Goal: Task Accomplishment & Management: Manage account settings

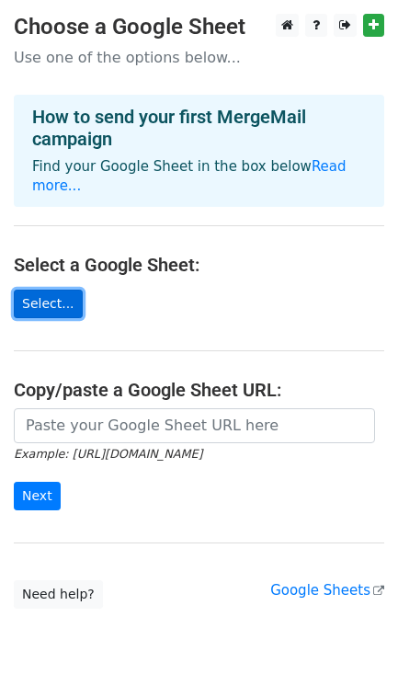
click at [38, 290] on link "Select..." at bounding box center [48, 304] width 69 height 28
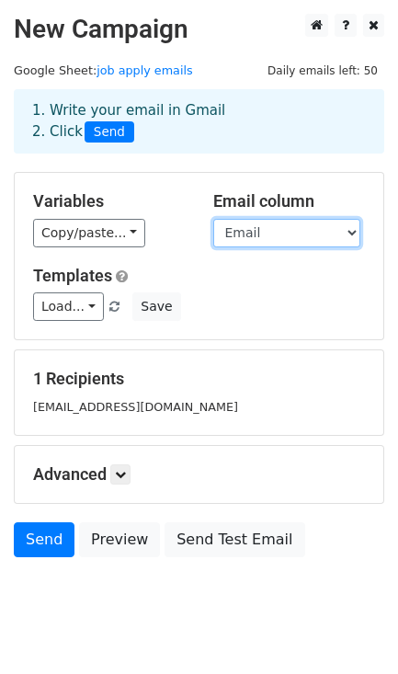
click at [269, 234] on select "Email FirstName LastName" at bounding box center [286, 233] width 147 height 28
click at [213, 220] on select "Email FirstName LastName" at bounding box center [286, 233] width 147 height 28
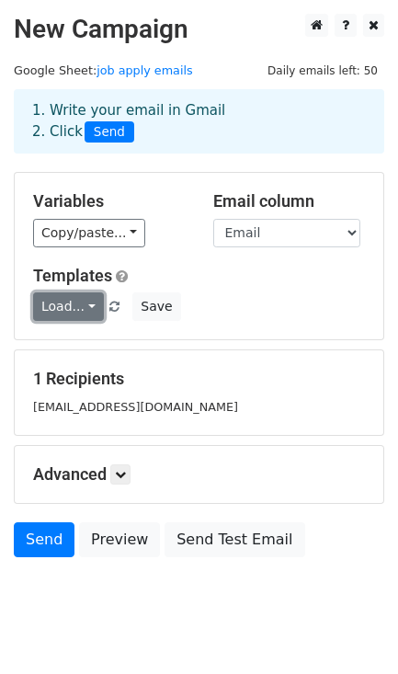
click at [63, 312] on link "Load..." at bounding box center [68, 306] width 71 height 28
click at [233, 303] on div "Load... No templates saved Save" at bounding box center [198, 306] width 359 height 28
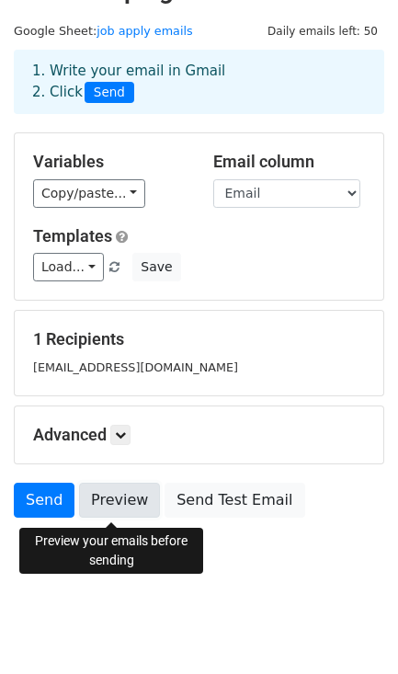
click at [137, 497] on link "Preview" at bounding box center [119, 500] width 81 height 35
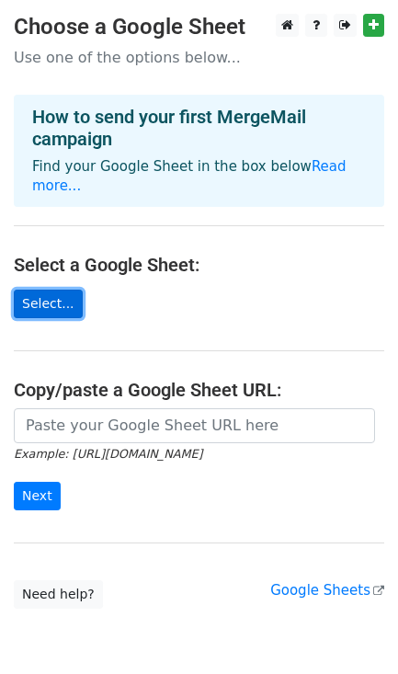
click at [46, 290] on link "Select..." at bounding box center [48, 304] width 69 height 28
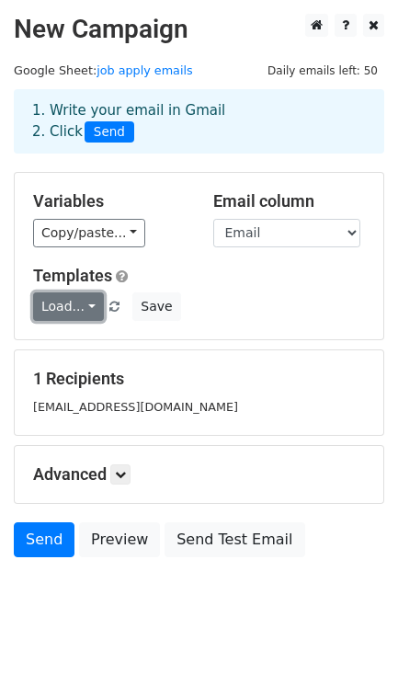
click at [88, 303] on link "Load..." at bounding box center [68, 306] width 71 height 28
click at [102, 346] on h6 "No templates saved" at bounding box center [120, 350] width 172 height 30
click at [102, 346] on form "Variables Copy/paste... {{Email}} {{FirstName}} {{LastName}} Email column Email…" at bounding box center [199, 369] width 370 height 394
drag, startPoint x: 61, startPoint y: 112, endPoint x: 213, endPoint y: 102, distance: 152.9
click at [213, 102] on div "1. Write your email in Gmail 2. Click Send" at bounding box center [198, 121] width 361 height 42
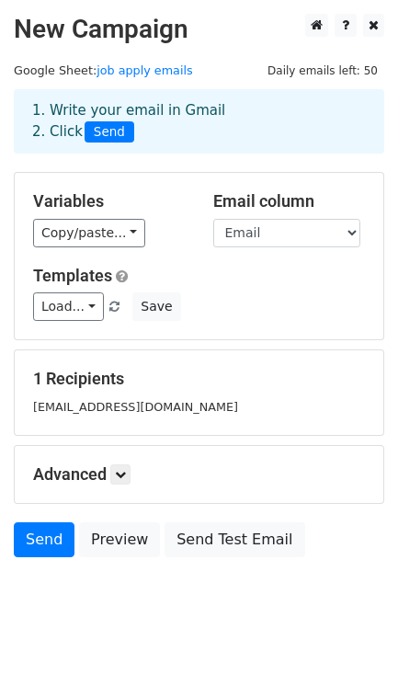
click at [212, 102] on div "1. Write your email in Gmail 2. Click Send" at bounding box center [198, 121] width 361 height 42
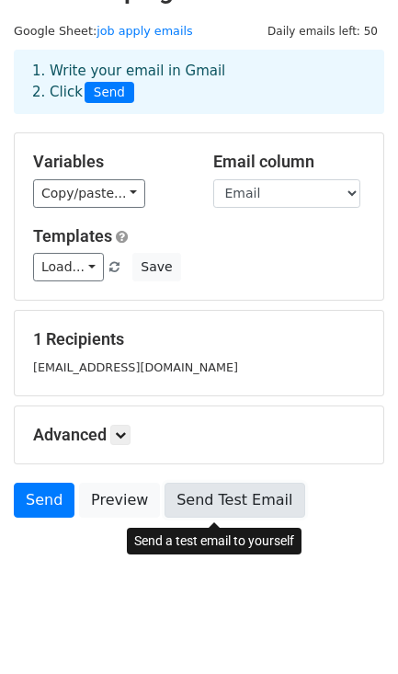
click at [205, 489] on link "Send Test Email" at bounding box center [235, 500] width 140 height 35
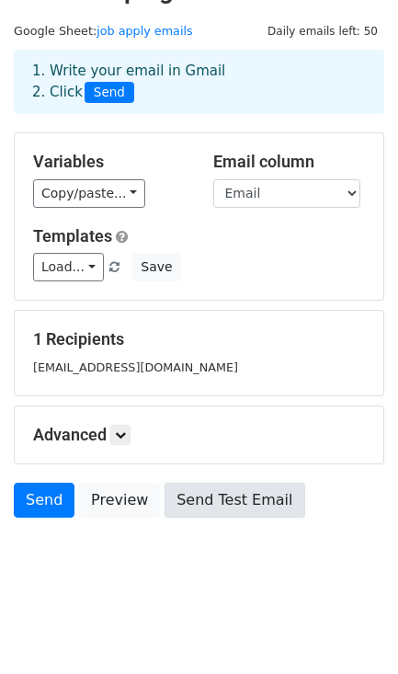
click at [205, 489] on link "Send Test Email" at bounding box center [235, 500] width 140 height 35
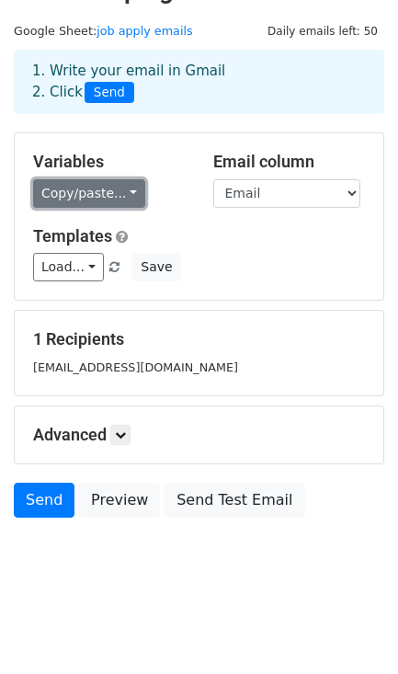
click at [74, 193] on link "Copy/paste..." at bounding box center [89, 193] width 112 height 28
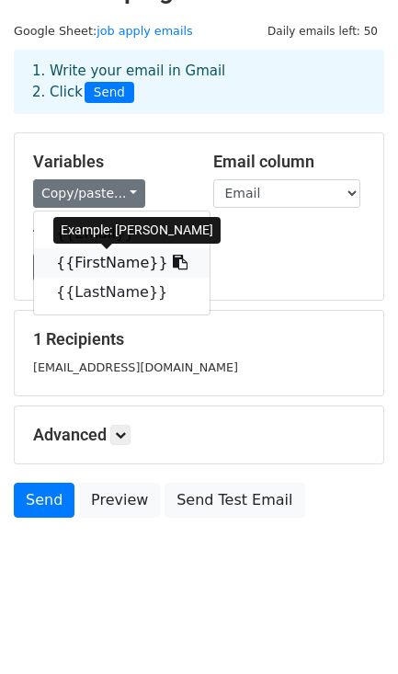
click at [85, 266] on link "{{FirstName}}" at bounding box center [122, 262] width 176 height 29
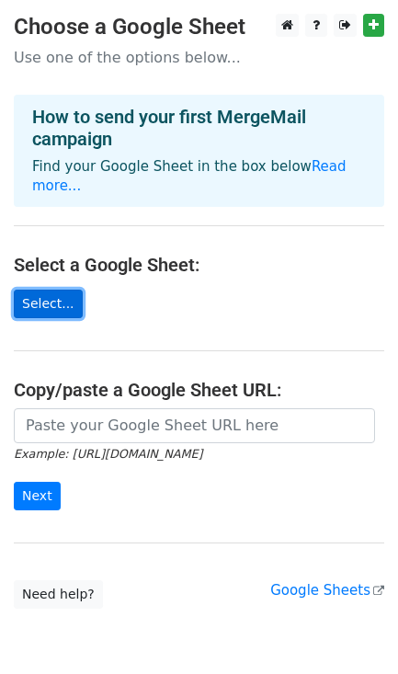
click at [42, 290] on link "Select..." at bounding box center [48, 304] width 69 height 28
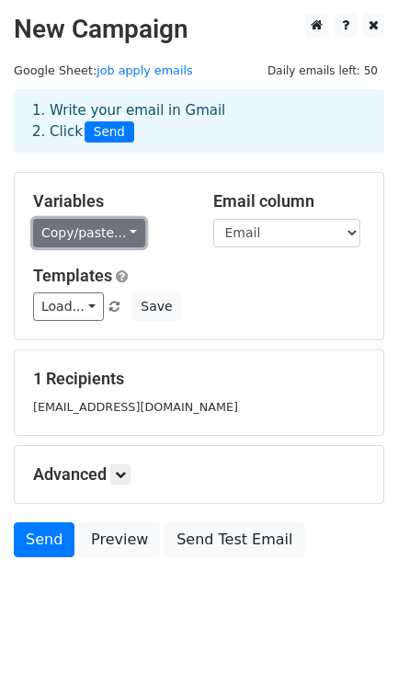
click at [92, 243] on link "Copy/paste..." at bounding box center [89, 233] width 112 height 28
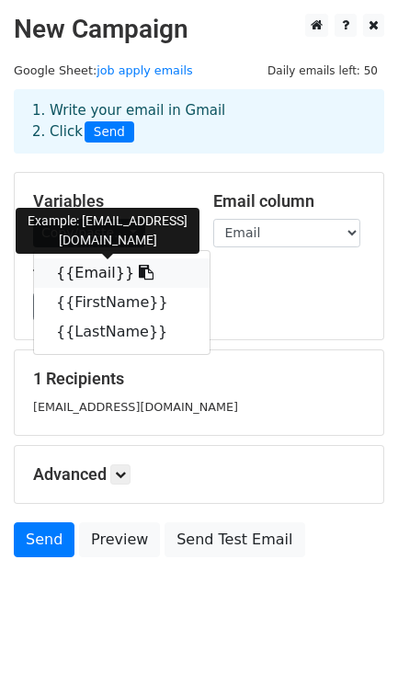
click at [95, 268] on link "{{Email}}" at bounding box center [122, 272] width 176 height 29
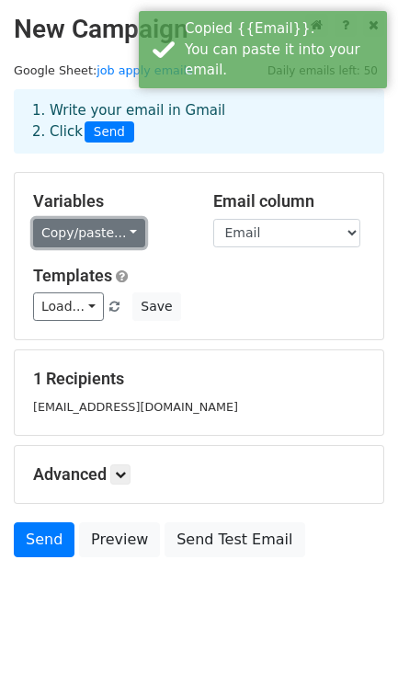
click at [92, 244] on link "Copy/paste..." at bounding box center [89, 233] width 112 height 28
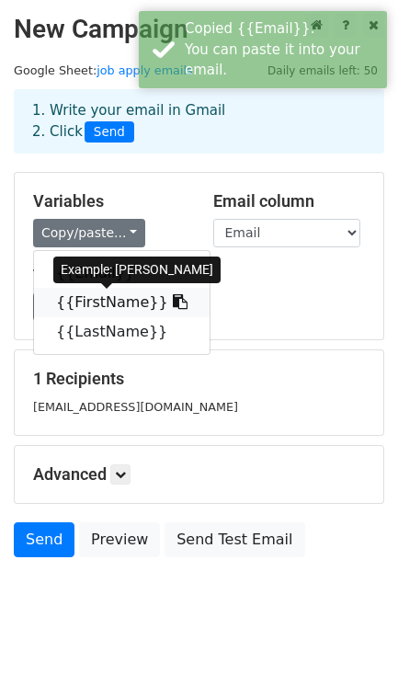
click at [91, 312] on link "{{FirstName}}" at bounding box center [122, 302] width 176 height 29
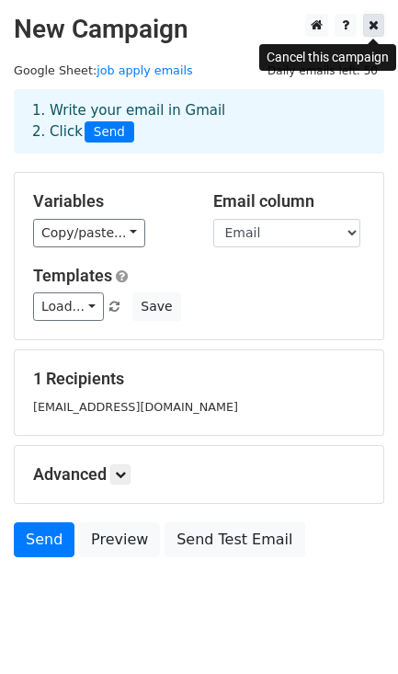
click at [369, 28] on icon at bounding box center [374, 24] width 10 height 13
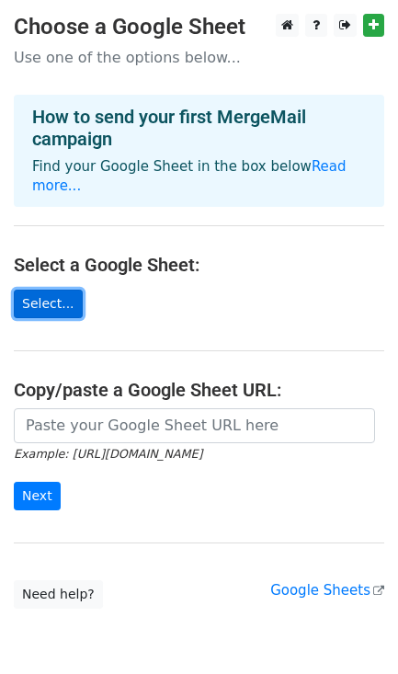
click at [42, 290] on link "Select..." at bounding box center [48, 304] width 69 height 28
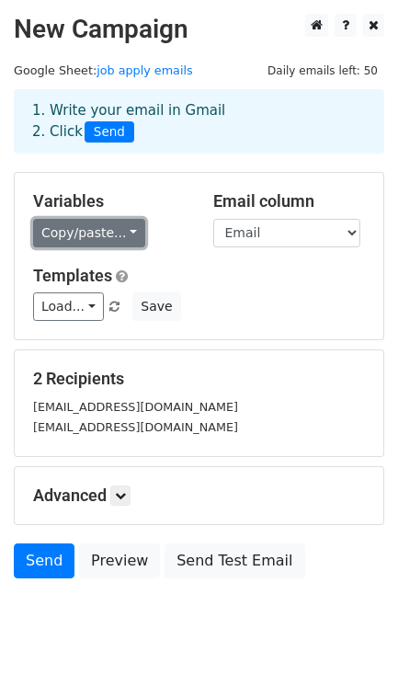
click at [83, 241] on link "Copy/paste..." at bounding box center [89, 233] width 112 height 28
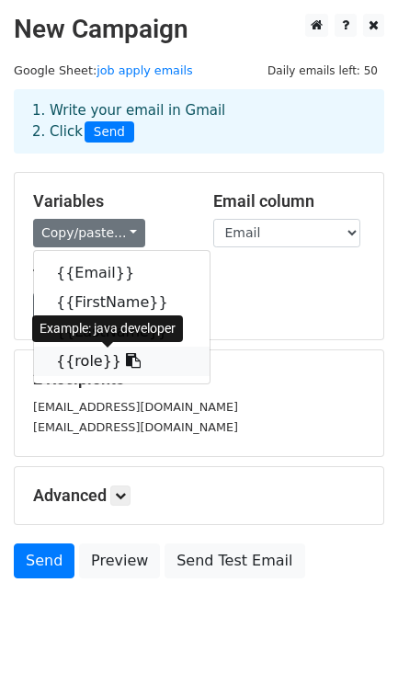
click at [83, 360] on link "{{role}}" at bounding box center [122, 361] width 176 height 29
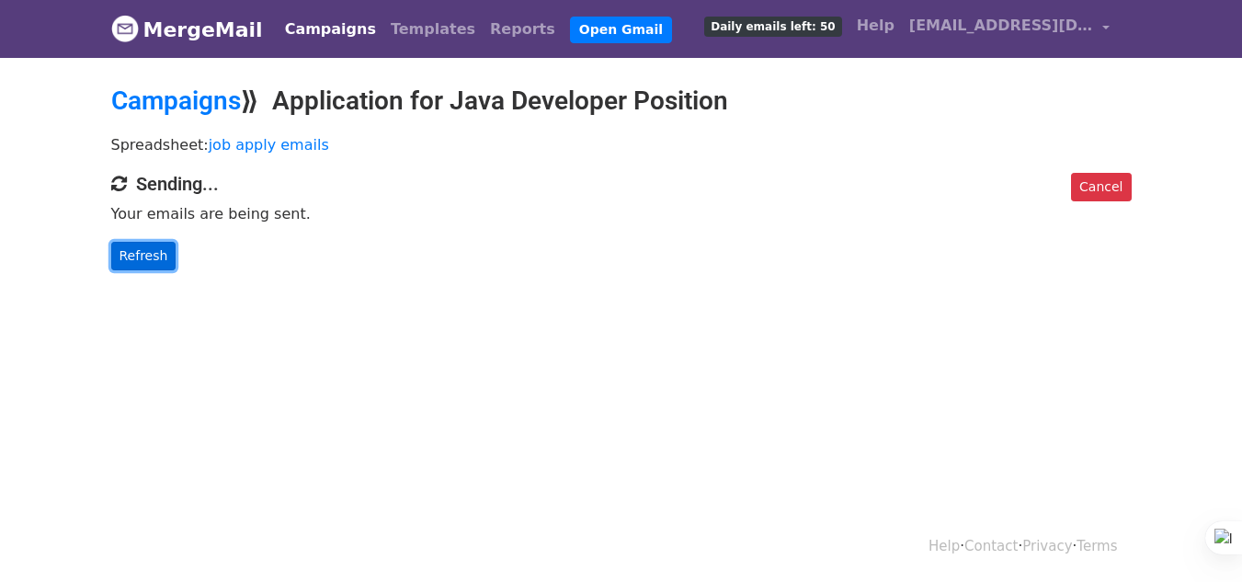
click at [142, 259] on link "Refresh" at bounding box center [143, 256] width 65 height 28
click at [138, 253] on link "Refresh" at bounding box center [143, 256] width 65 height 28
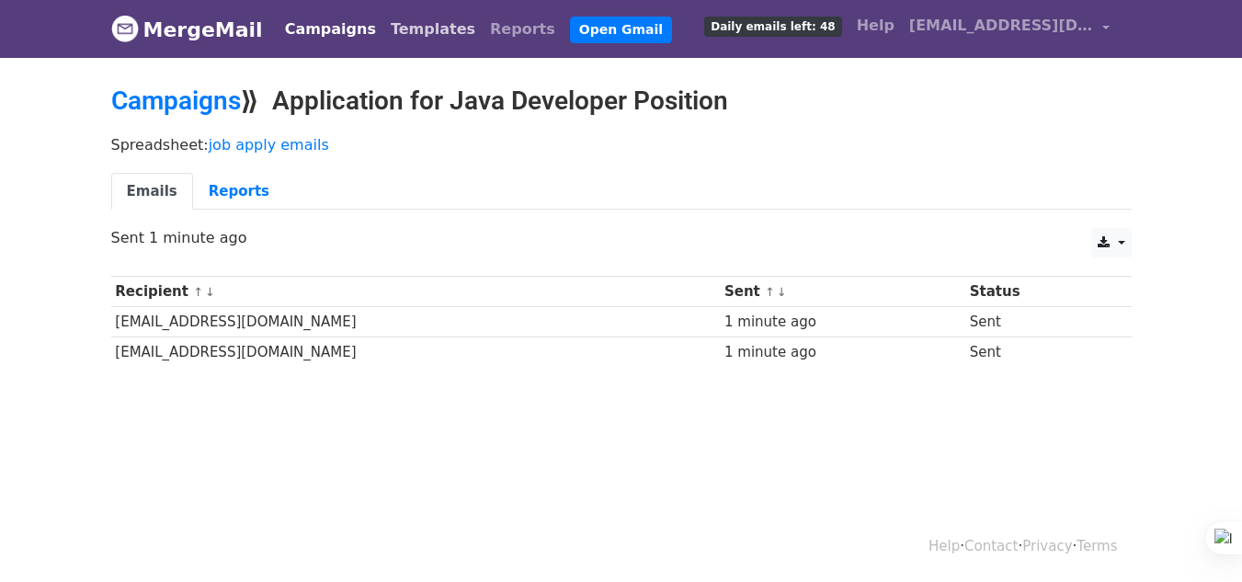
click at [405, 38] on link "Templates" at bounding box center [432, 29] width 99 height 37
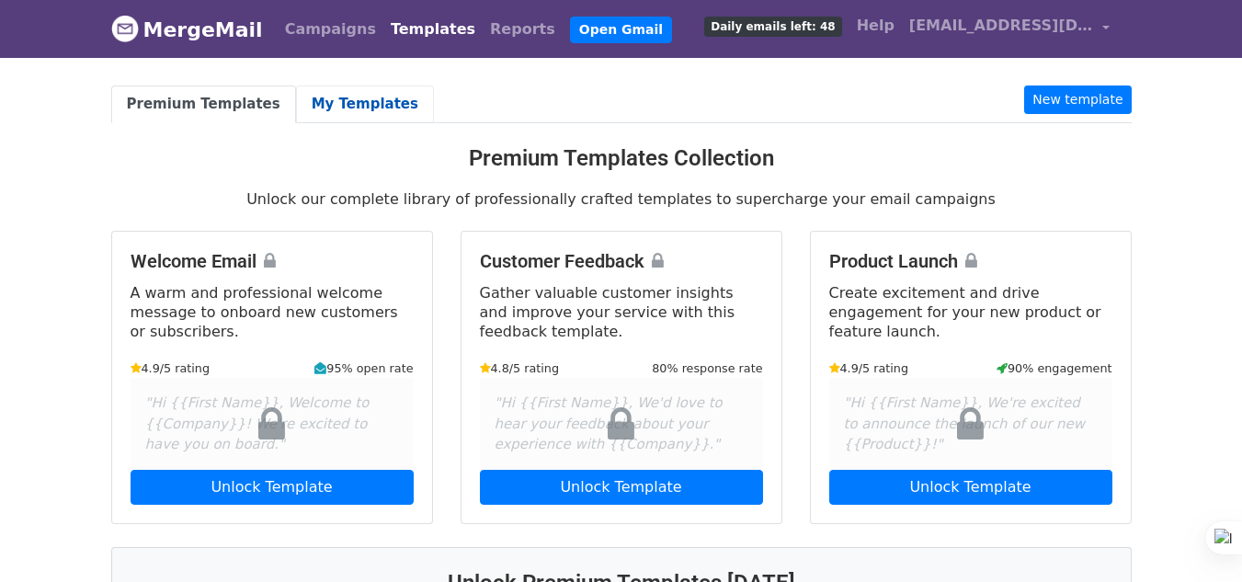
click at [342, 105] on link "My Templates" at bounding box center [365, 104] width 138 height 38
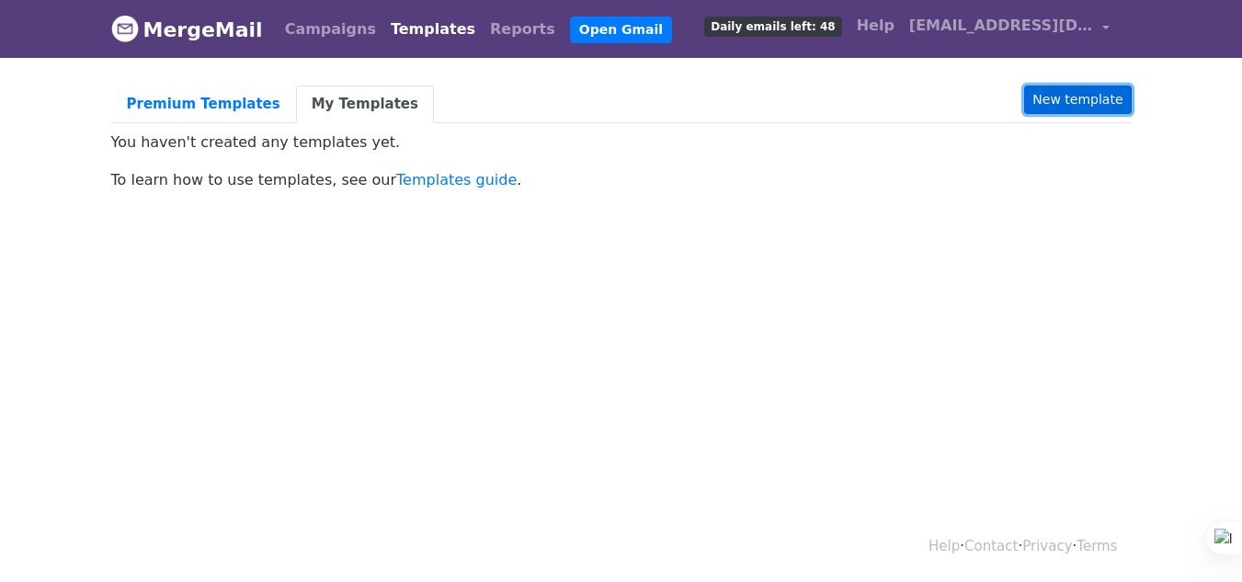
click at [1079, 92] on link "New template" at bounding box center [1077, 99] width 107 height 28
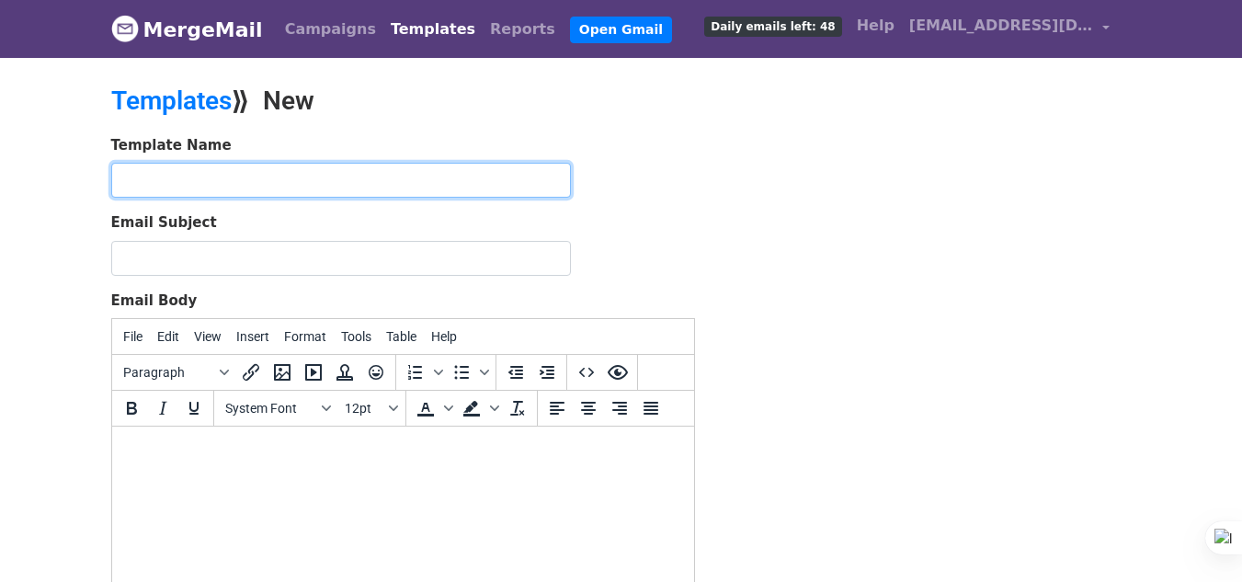
click at [332, 181] on input "text" at bounding box center [341, 180] width 460 height 35
type input "Job Apply Template"
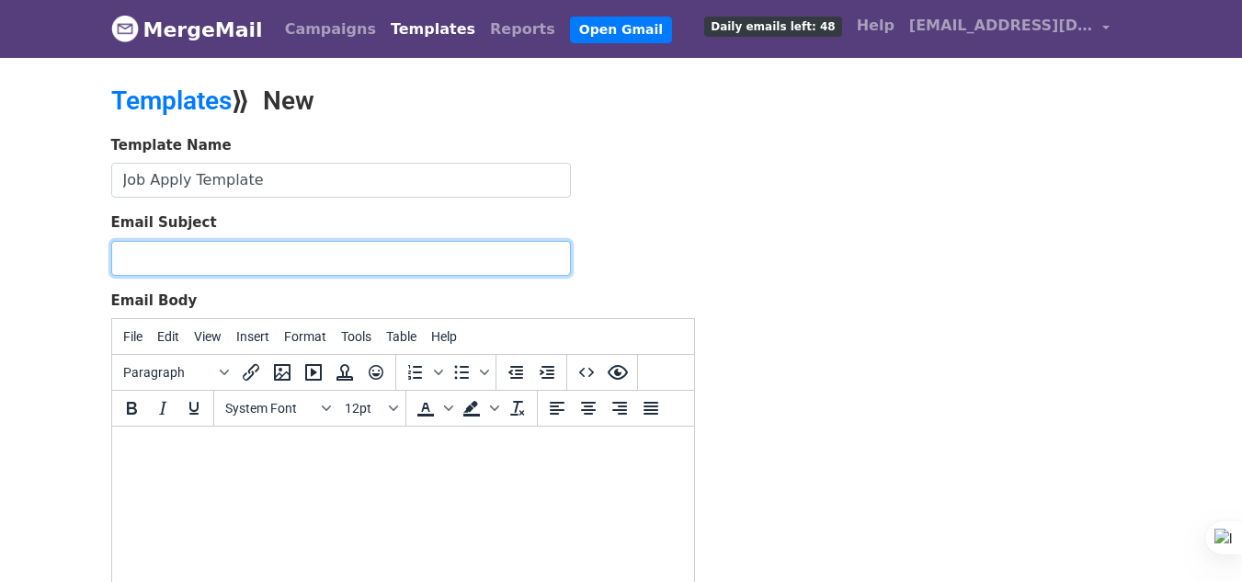
click at [194, 252] on input "Email Subject" at bounding box center [341, 258] width 460 height 35
paste input "Application for Java Developer Position"
type input "Application for Java Developer Position"
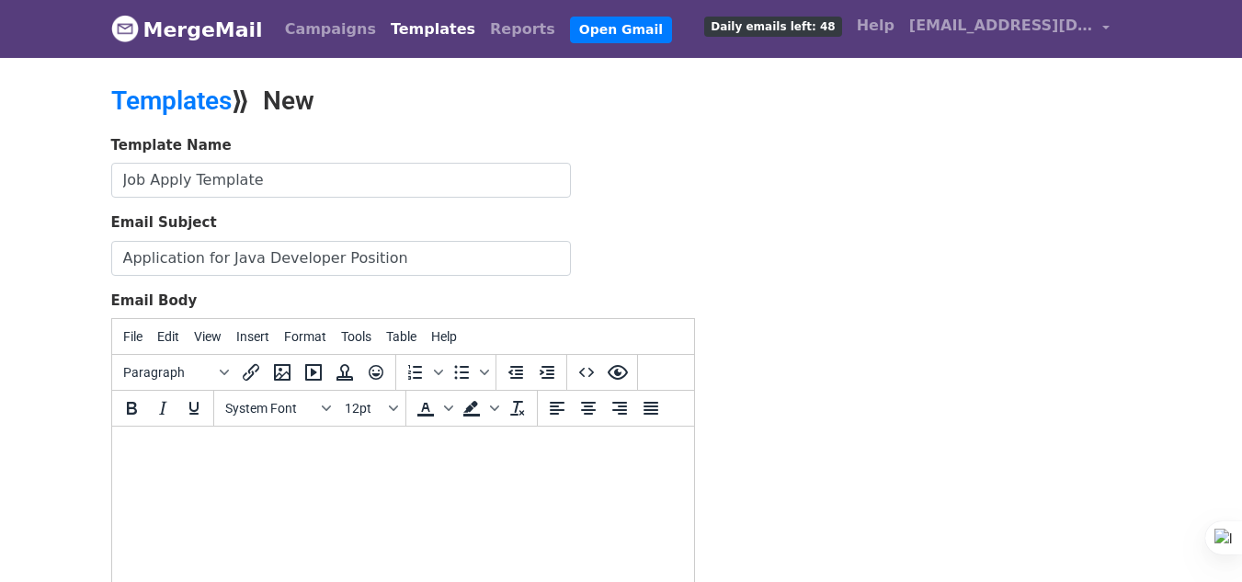
click at [239, 461] on html at bounding box center [402, 451] width 582 height 50
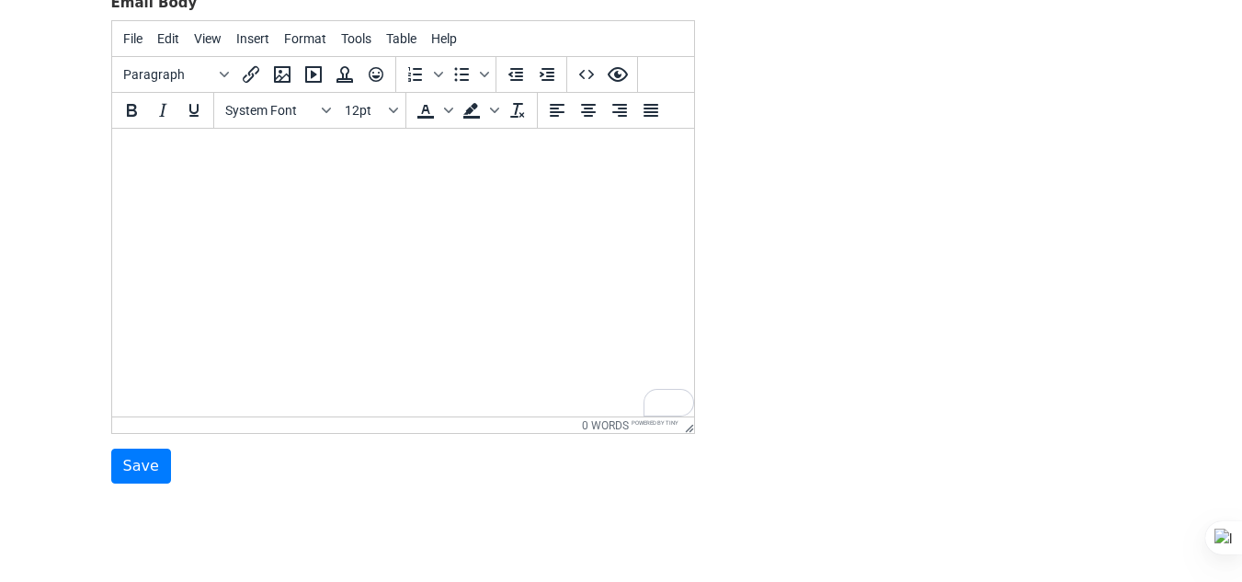
scroll to position [299, 0]
paste body "To enrich screen reader interactions, please activate Accessibility in Grammarl…"
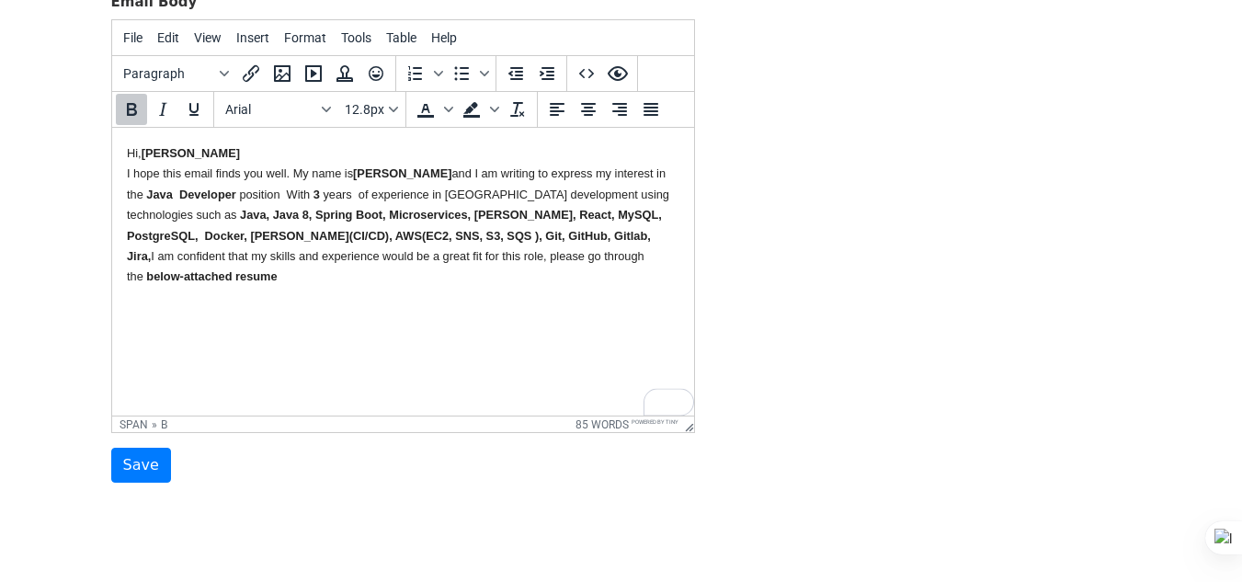
click at [160, 156] on b "[PERSON_NAME]" at bounding box center [190, 153] width 98 height 14
drag, startPoint x: 229, startPoint y: 151, endPoint x: 145, endPoint y: 155, distance: 83.8
click at [145, 155] on body "Hi, {{FirstName}} I hope this email finds you well. My name is [PERSON_NAME] an…" at bounding box center [402, 214] width 552 height 144
drag, startPoint x: 145, startPoint y: 197, endPoint x: 235, endPoint y: 199, distance: 90.1
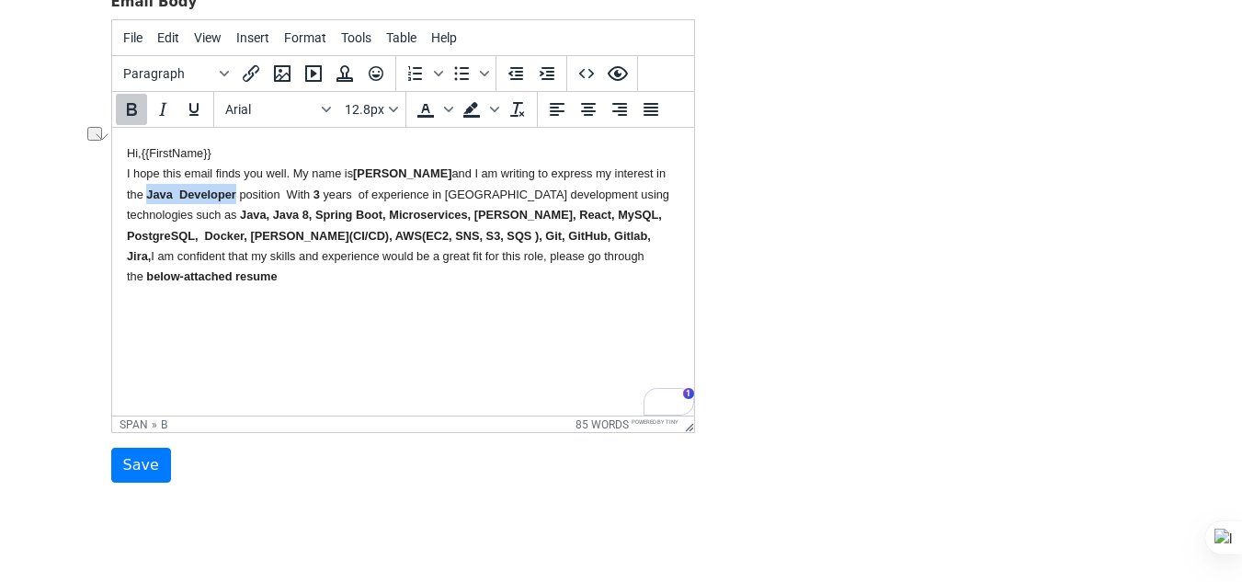
click at [235, 199] on b "Java Developer" at bounding box center [191, 195] width 93 height 14
click at [233, 177] on span "Hi, {{FirstName}} I hope this email finds you well. My name is" at bounding box center [239, 163] width 226 height 34
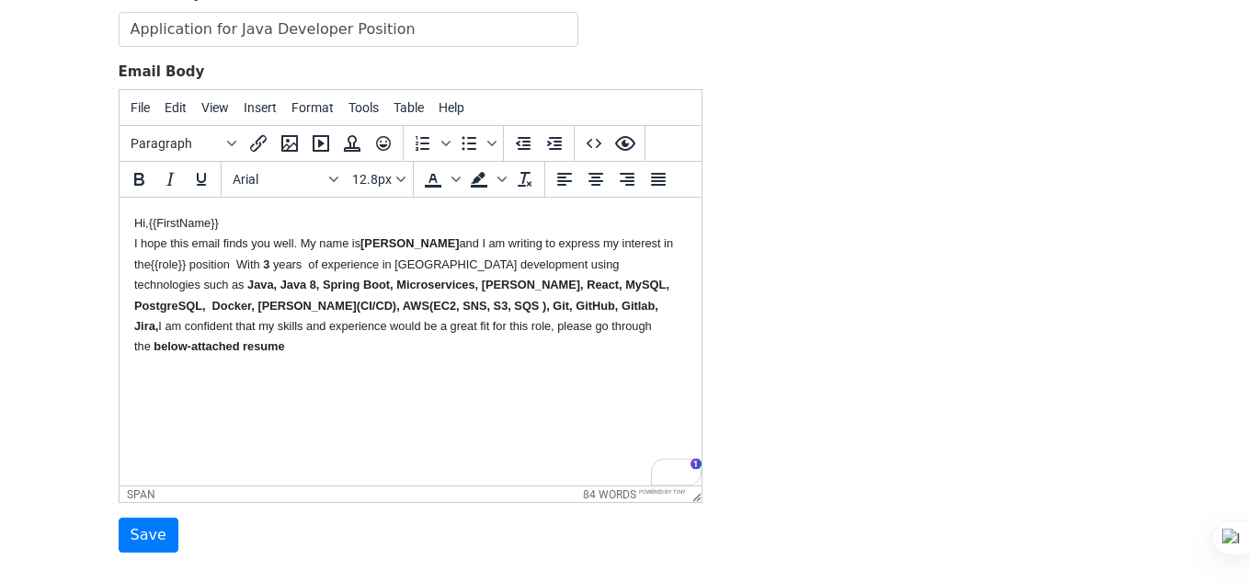
scroll to position [228, 0]
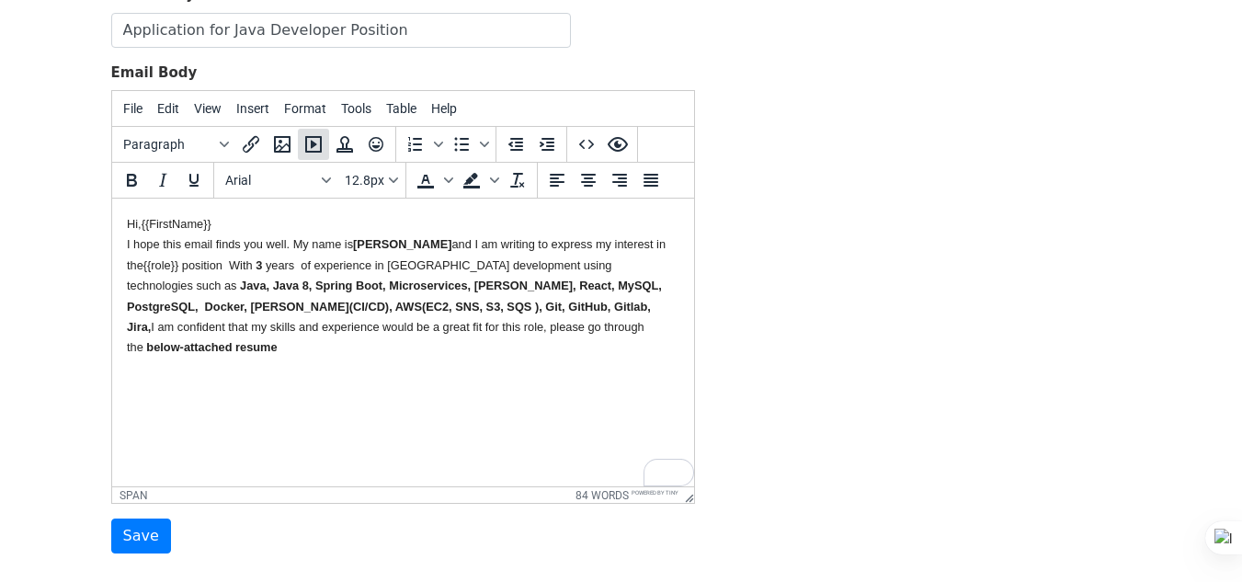
click at [302, 145] on icon "Insert/edit media" at bounding box center [313, 144] width 22 height 22
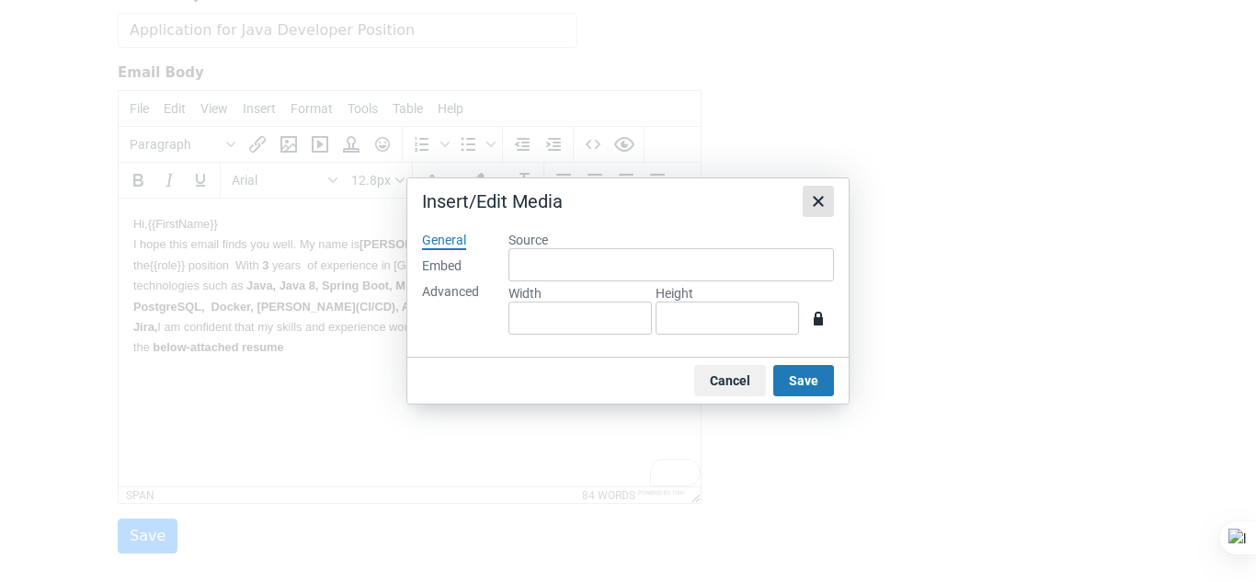
click at [816, 208] on icon "Close" at bounding box center [818, 201] width 22 height 22
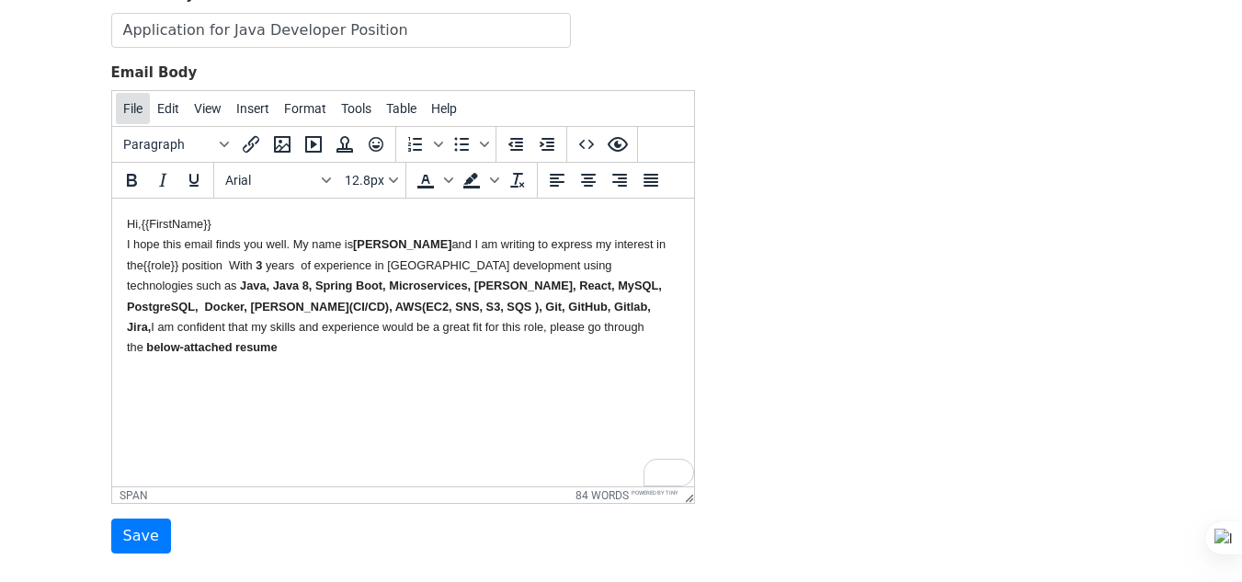
click at [143, 110] on button "File" at bounding box center [133, 108] width 34 height 31
click at [149, 136] on div "New document" at bounding box center [186, 143] width 138 height 29
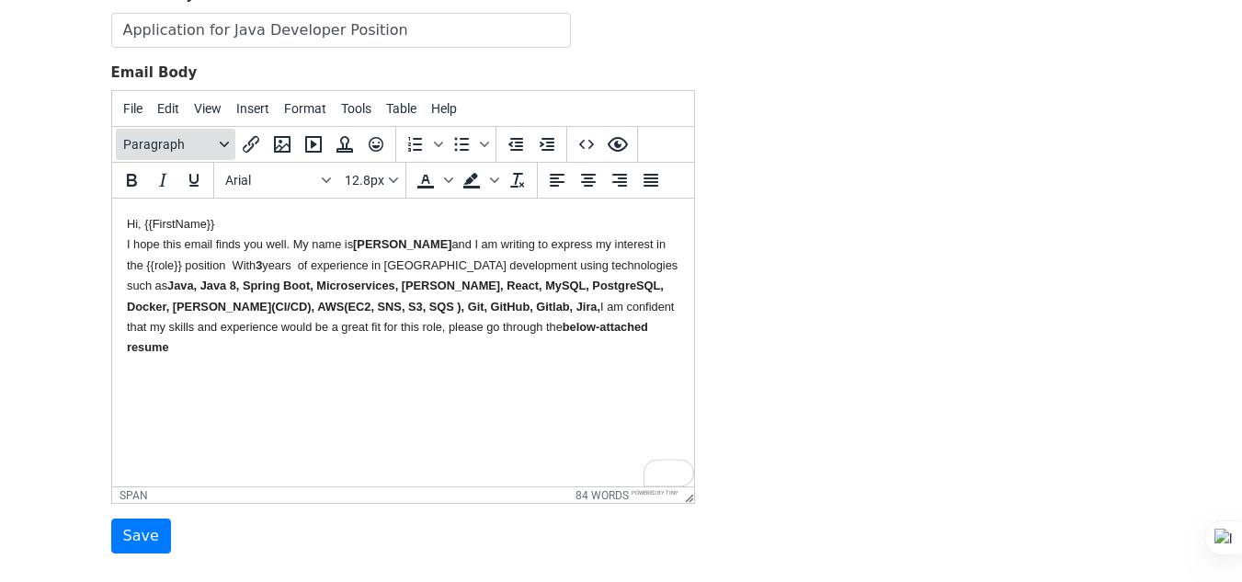
click at [222, 148] on icon "Blocks" at bounding box center [224, 144] width 9 height 9
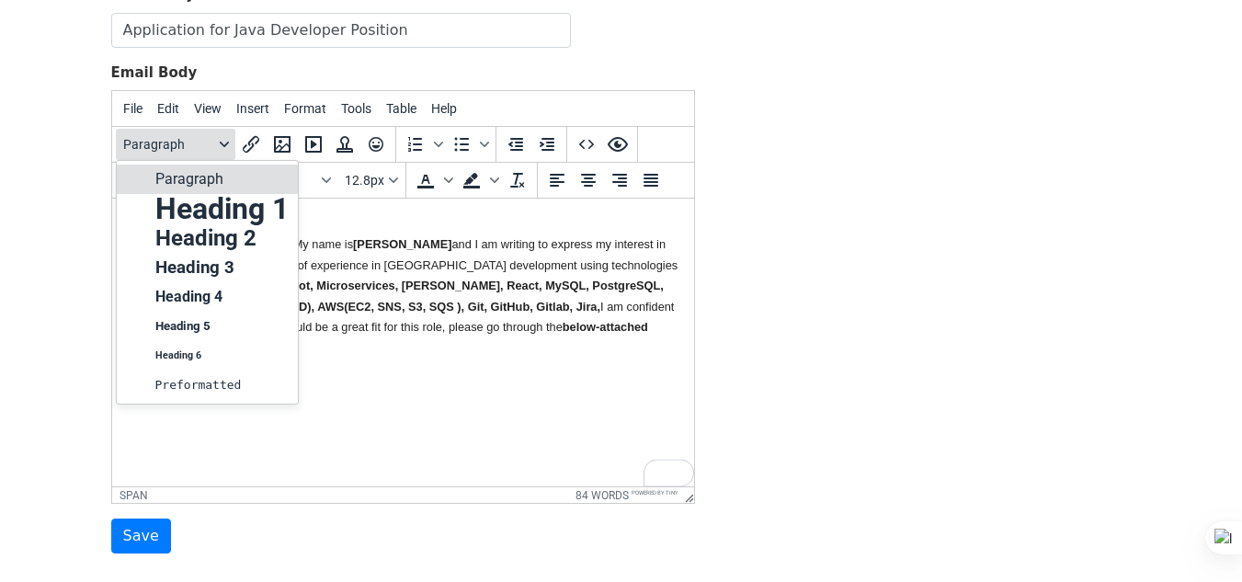
click at [222, 148] on icon "Blocks" at bounding box center [224, 144] width 9 height 9
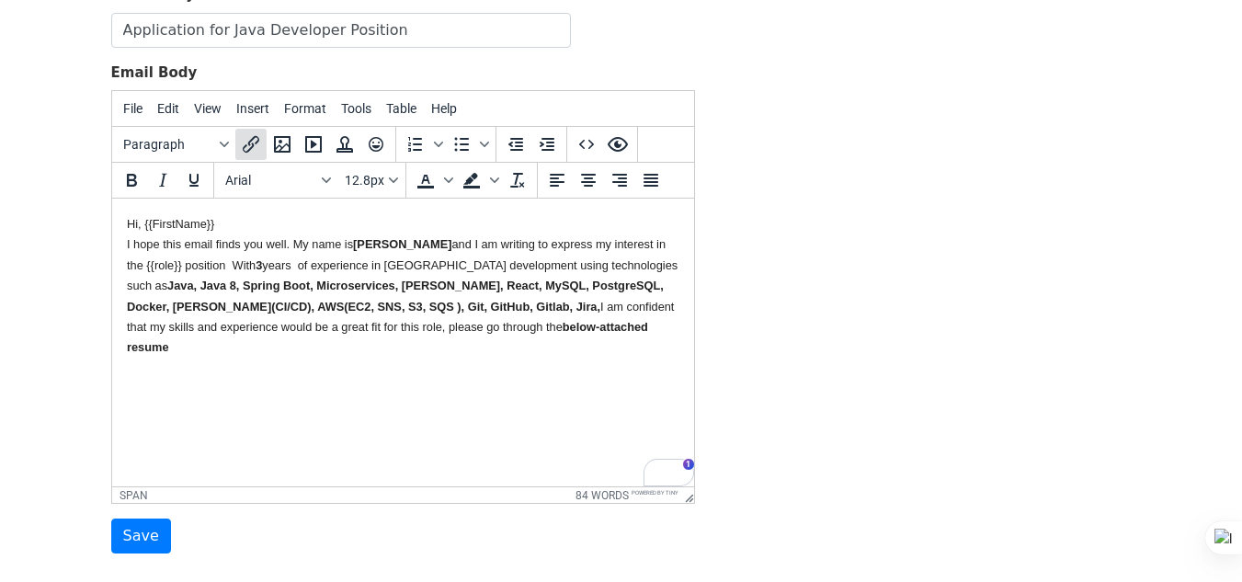
click at [251, 145] on icon "Insert/edit link" at bounding box center [251, 144] width 22 height 22
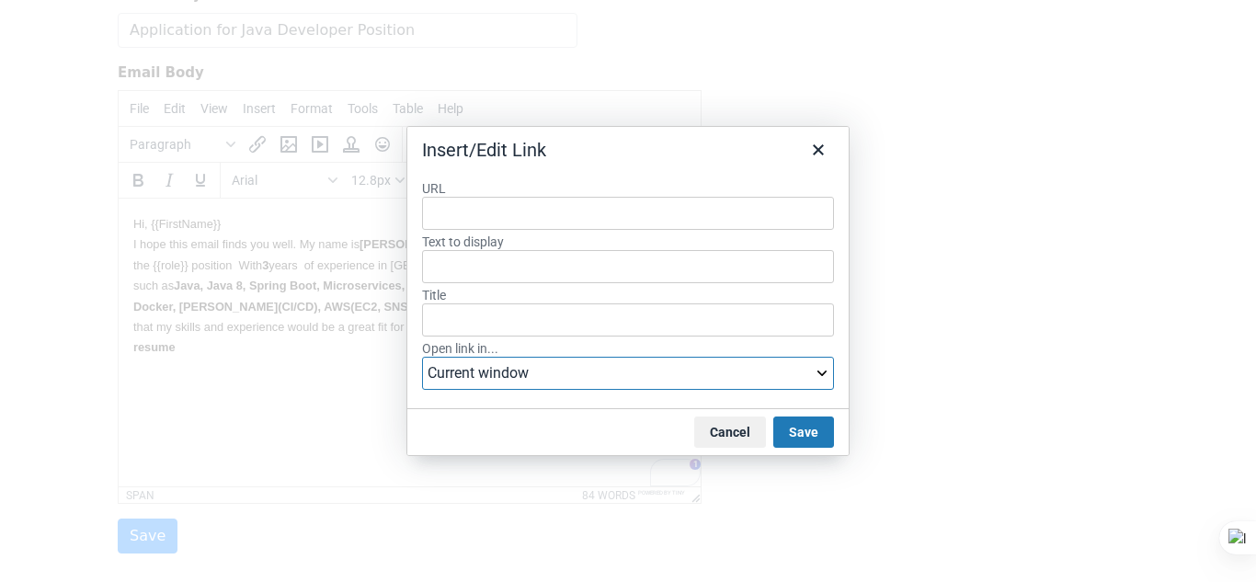
click at [496, 377] on select "Current window New window" at bounding box center [628, 373] width 412 height 33
click at [818, 139] on icon "Close" at bounding box center [818, 150] width 22 height 22
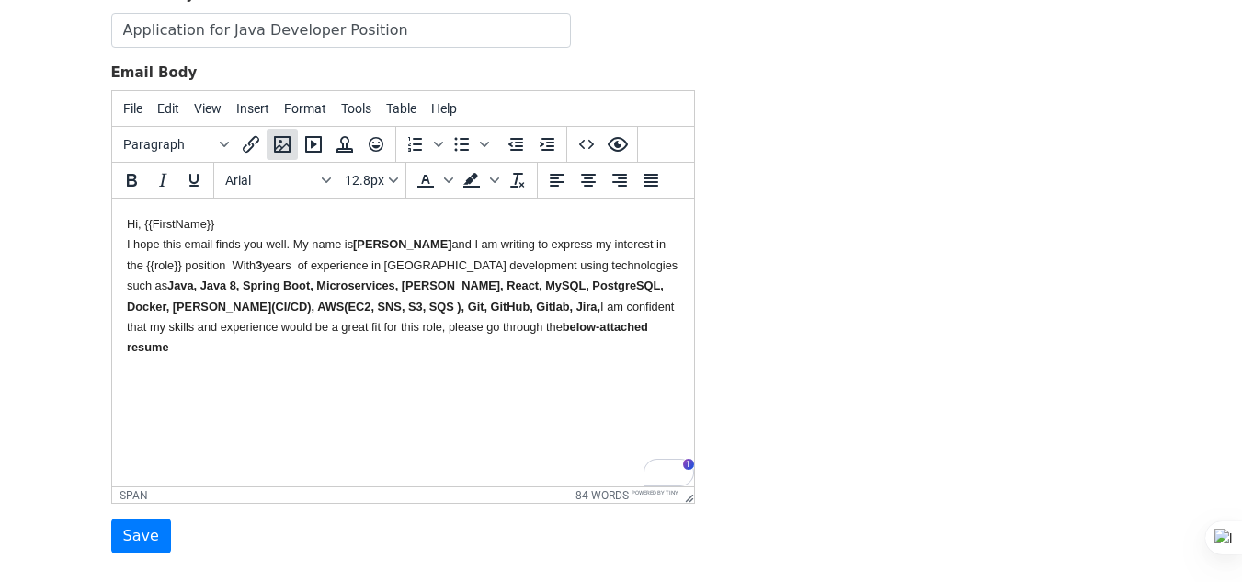
click at [283, 151] on icon "Insert/edit image" at bounding box center [282, 144] width 17 height 17
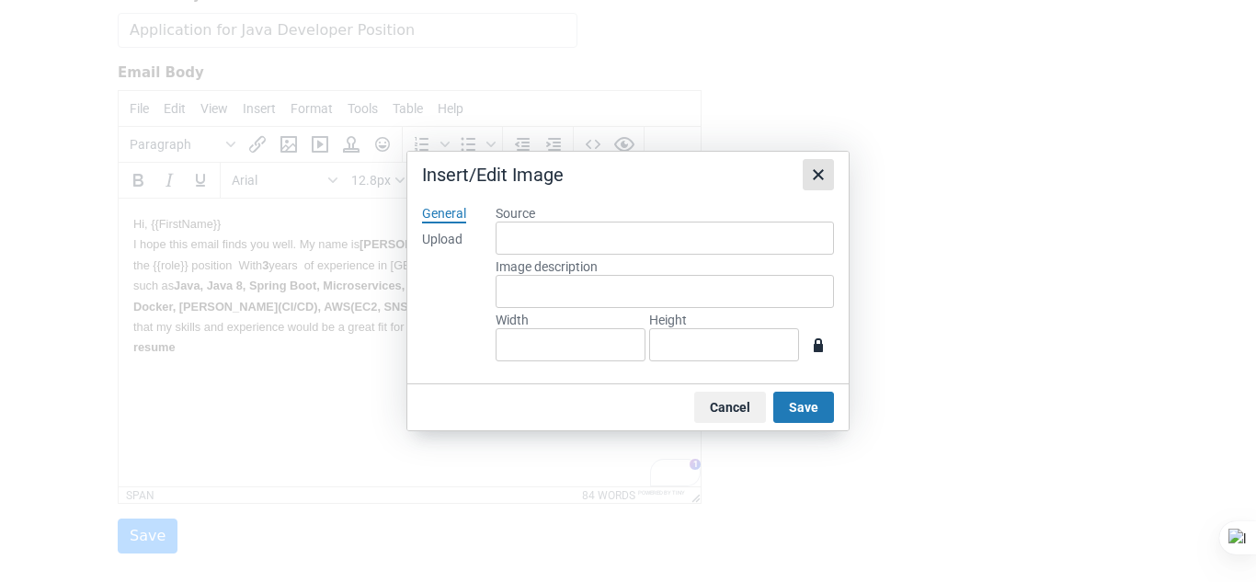
click at [814, 178] on icon "Close" at bounding box center [818, 174] width 11 height 11
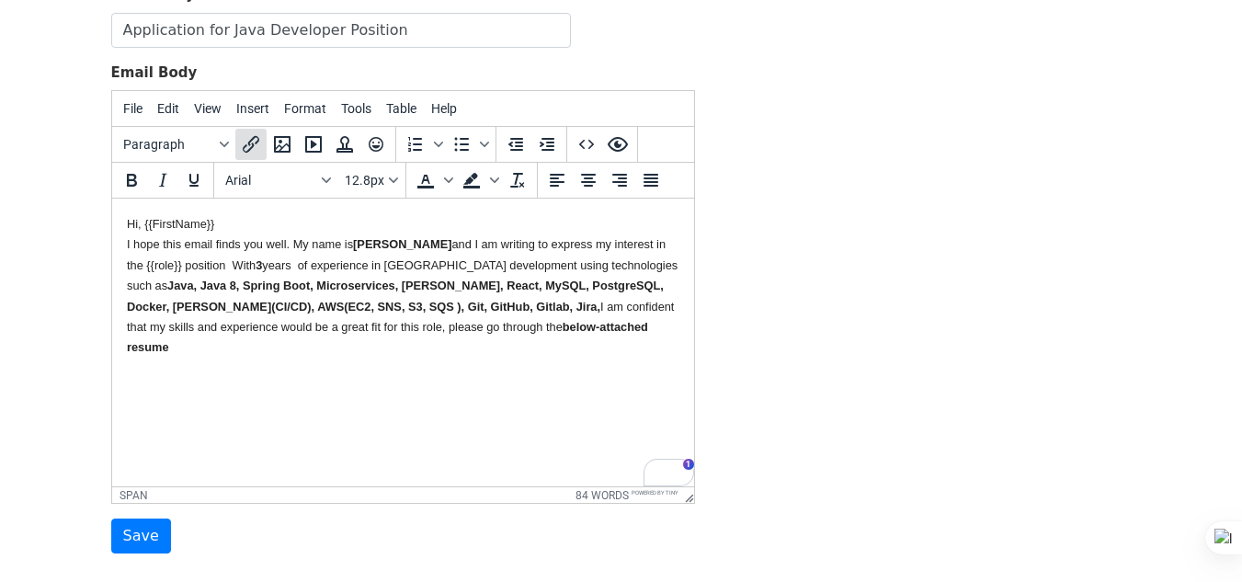
click at [257, 151] on icon "Insert/edit link" at bounding box center [251, 144] width 22 height 22
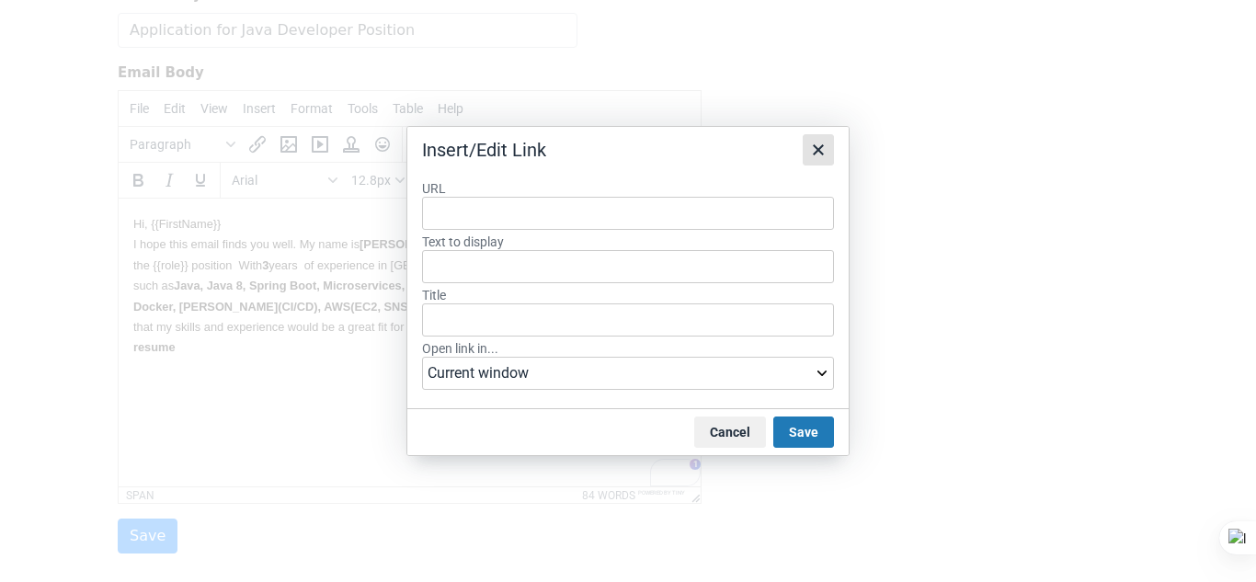
click at [818, 143] on icon "Close" at bounding box center [818, 150] width 22 height 22
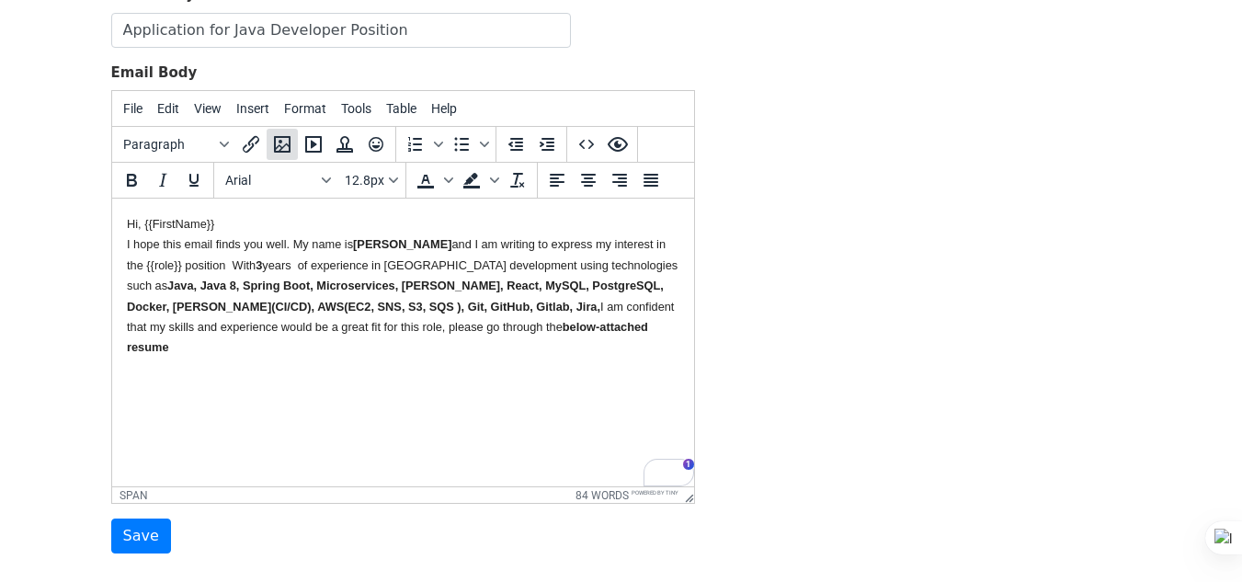
click at [289, 146] on icon "Insert/edit image" at bounding box center [282, 144] width 17 height 17
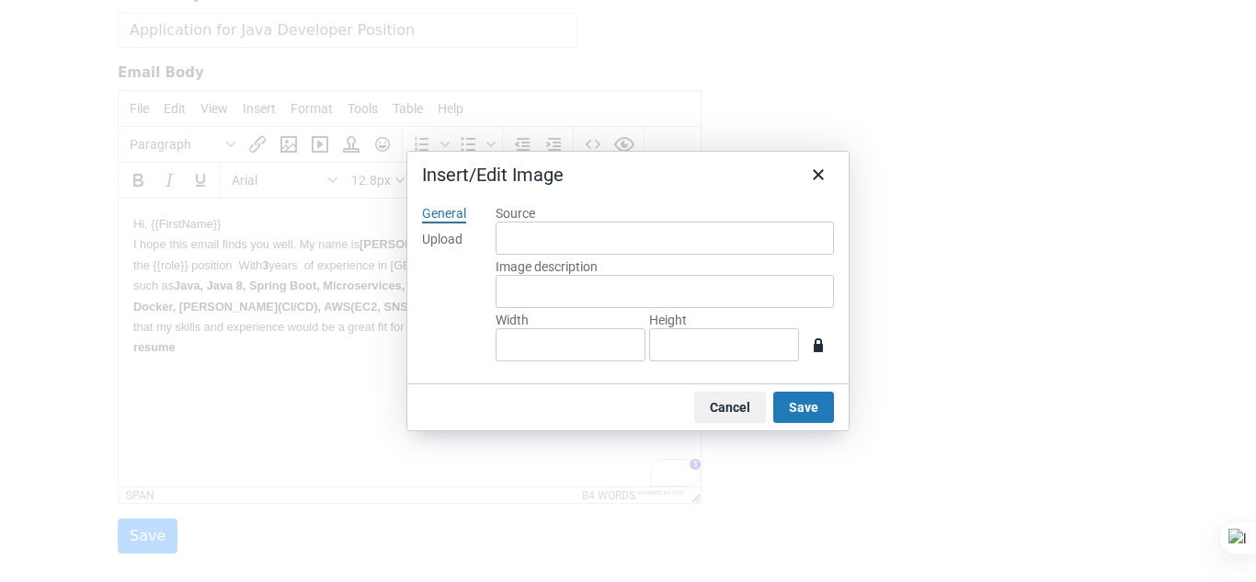
click at [443, 242] on div "Upload" at bounding box center [442, 240] width 40 height 18
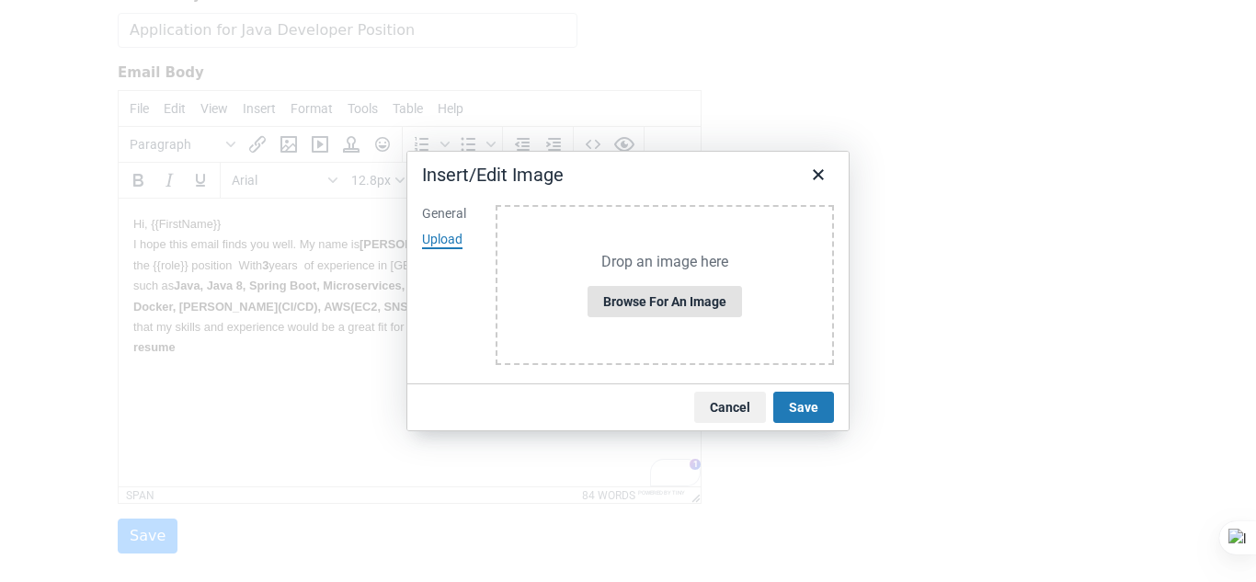
click at [677, 299] on button "Browse for an image" at bounding box center [664, 301] width 154 height 31
click at [829, 172] on button "Close" at bounding box center [817, 174] width 31 height 31
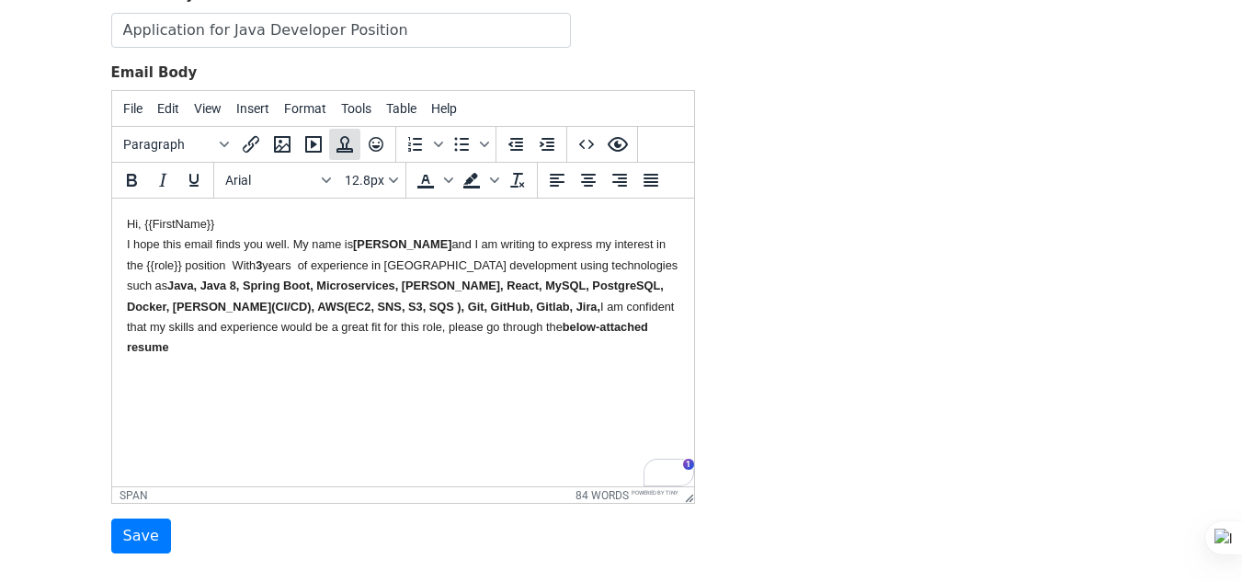
click at [346, 143] on icon "Insert template" at bounding box center [344, 144] width 17 height 17
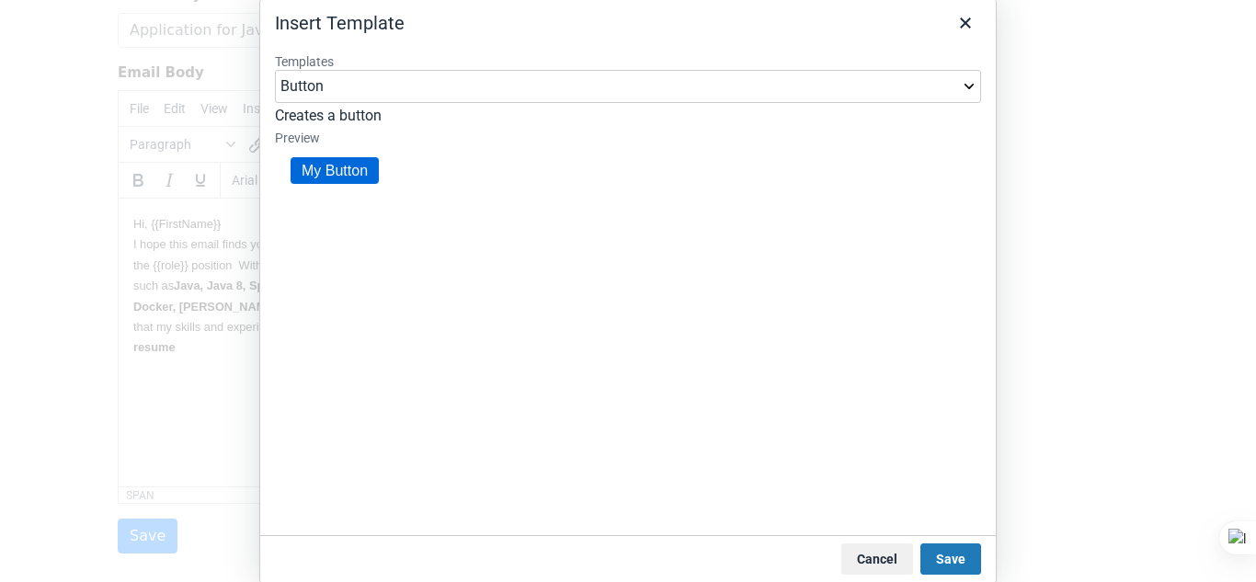
scroll to position [0, 0]
click at [968, 27] on icon "Close" at bounding box center [965, 22] width 11 height 11
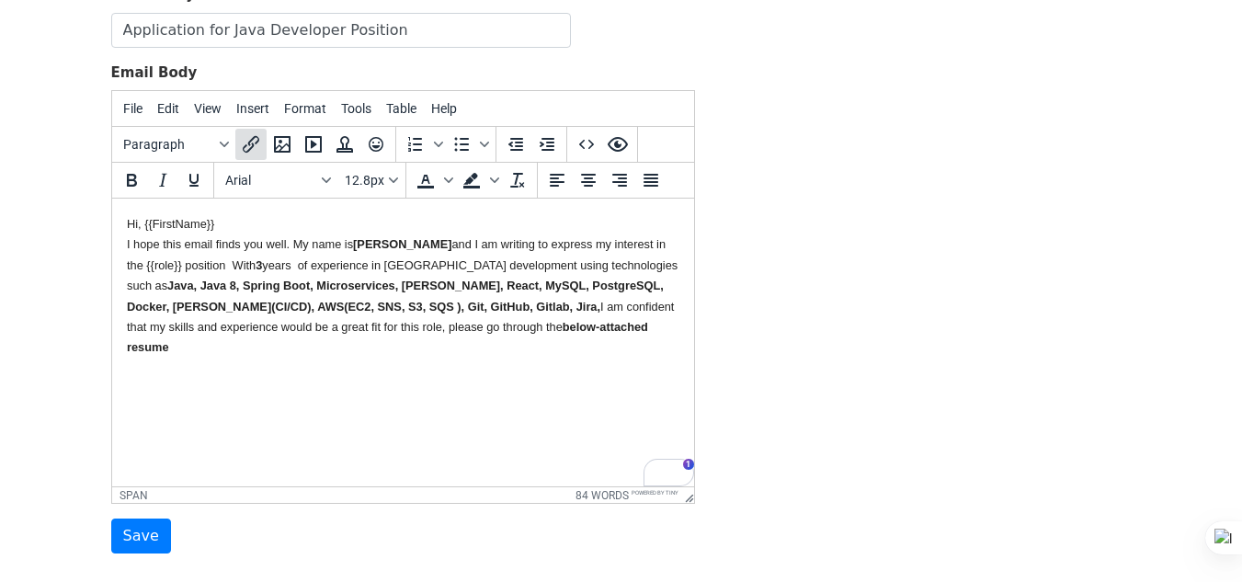
click at [245, 149] on icon "Insert/edit link" at bounding box center [251, 144] width 22 height 22
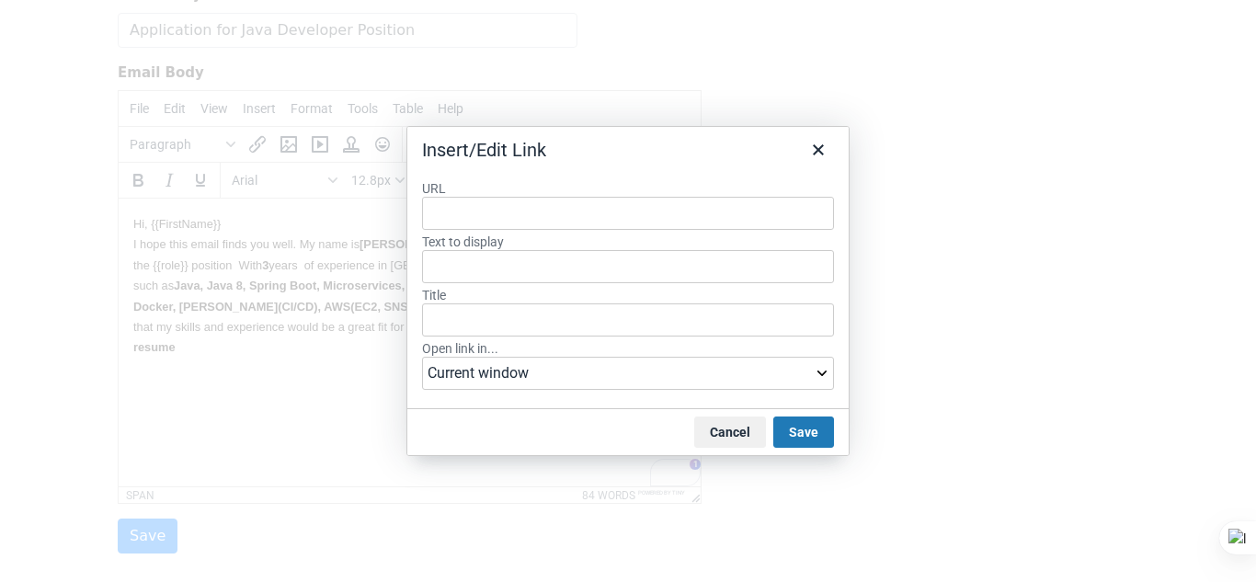
click at [490, 219] on input "URL" at bounding box center [628, 213] width 412 height 33
click at [822, 155] on icon "Close" at bounding box center [818, 150] width 22 height 22
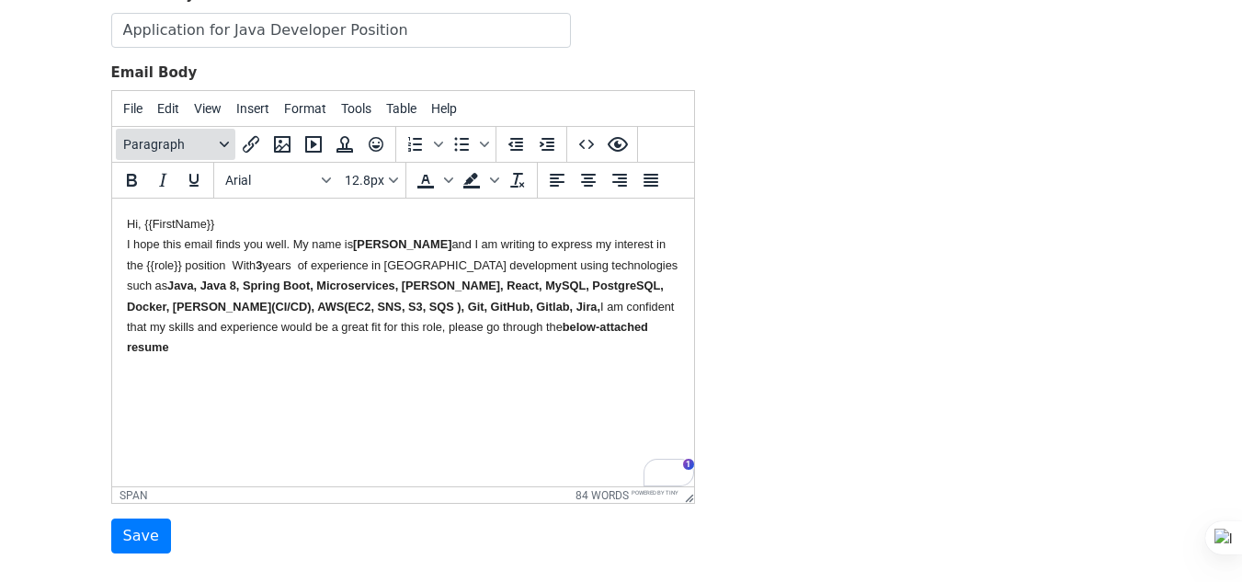
click at [170, 140] on span "Paragraph" at bounding box center [168, 144] width 90 height 15
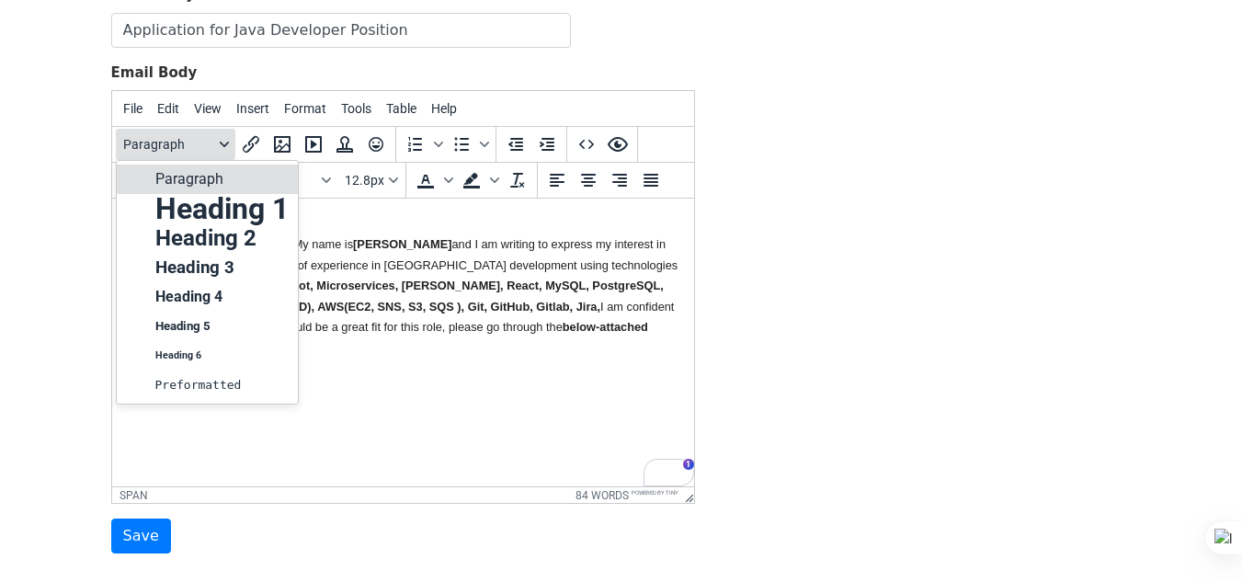
click at [170, 140] on span "Paragraph" at bounding box center [168, 144] width 90 height 15
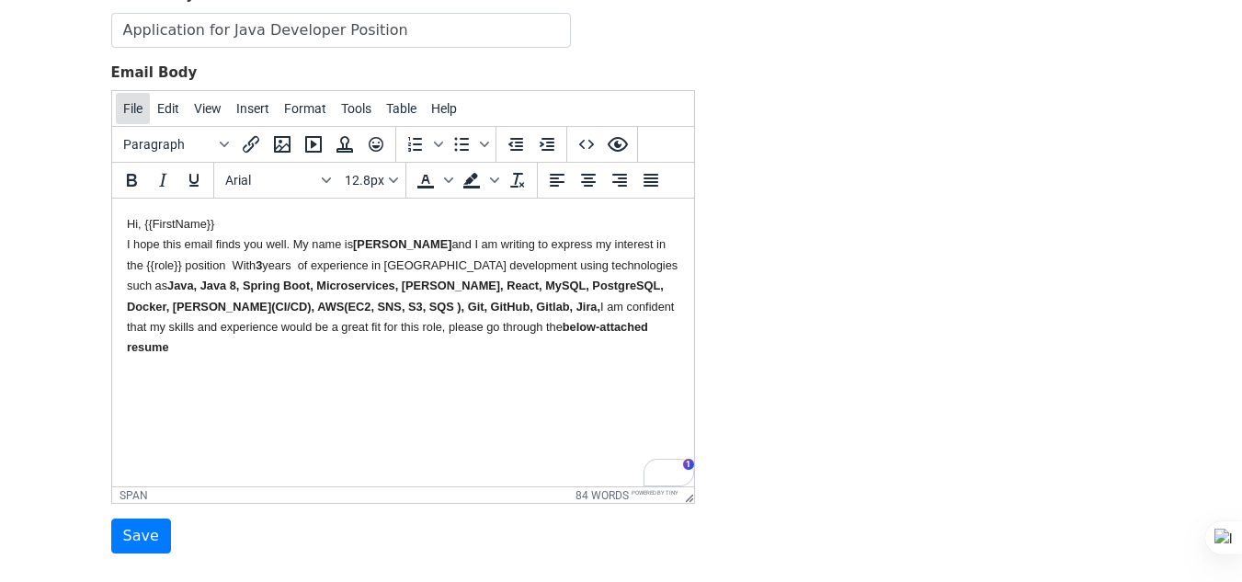
click at [139, 117] on button "File" at bounding box center [133, 108] width 34 height 31
click at [165, 170] on div "Preview" at bounding box center [200, 181] width 94 height 22
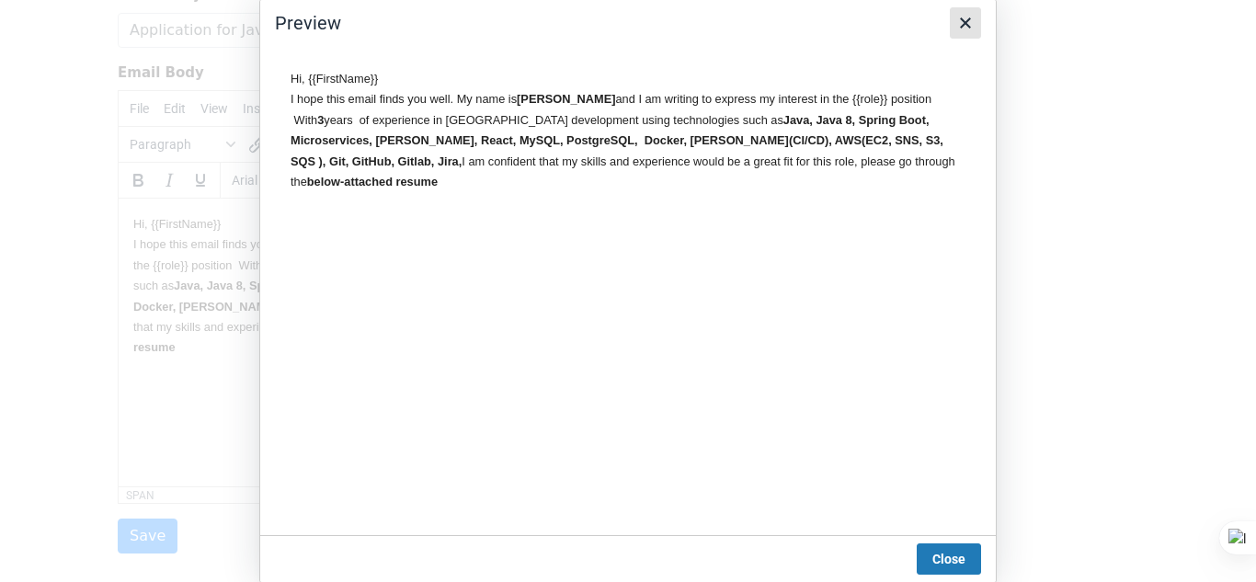
click at [966, 14] on icon "Close" at bounding box center [965, 23] width 22 height 22
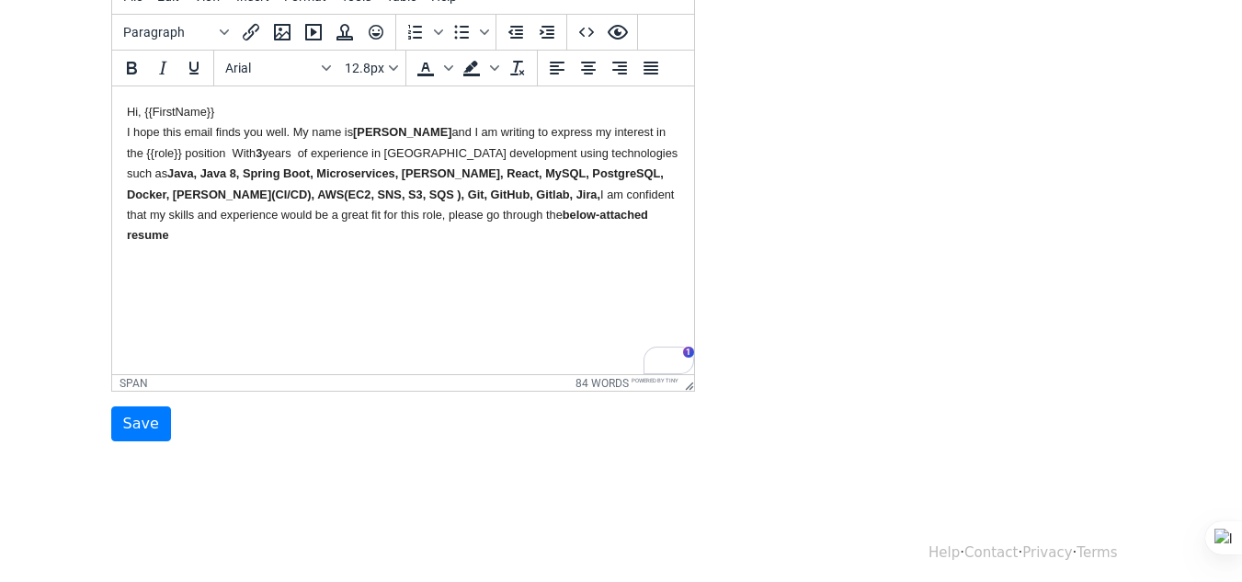
scroll to position [345, 0]
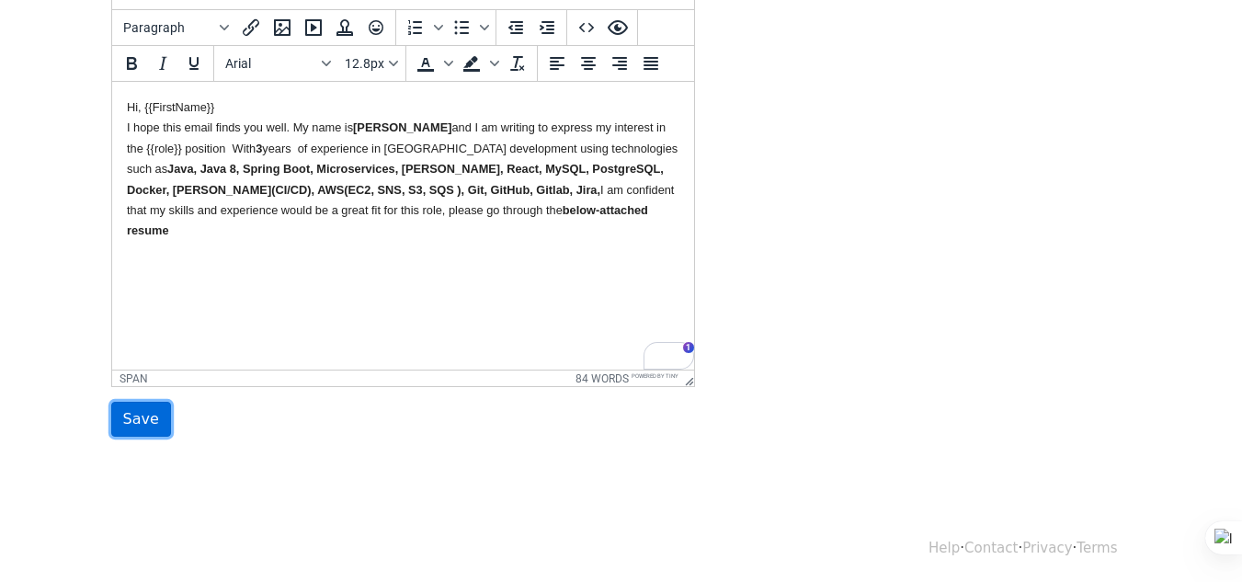
click at [153, 415] on input "Save" at bounding box center [141, 419] width 60 height 35
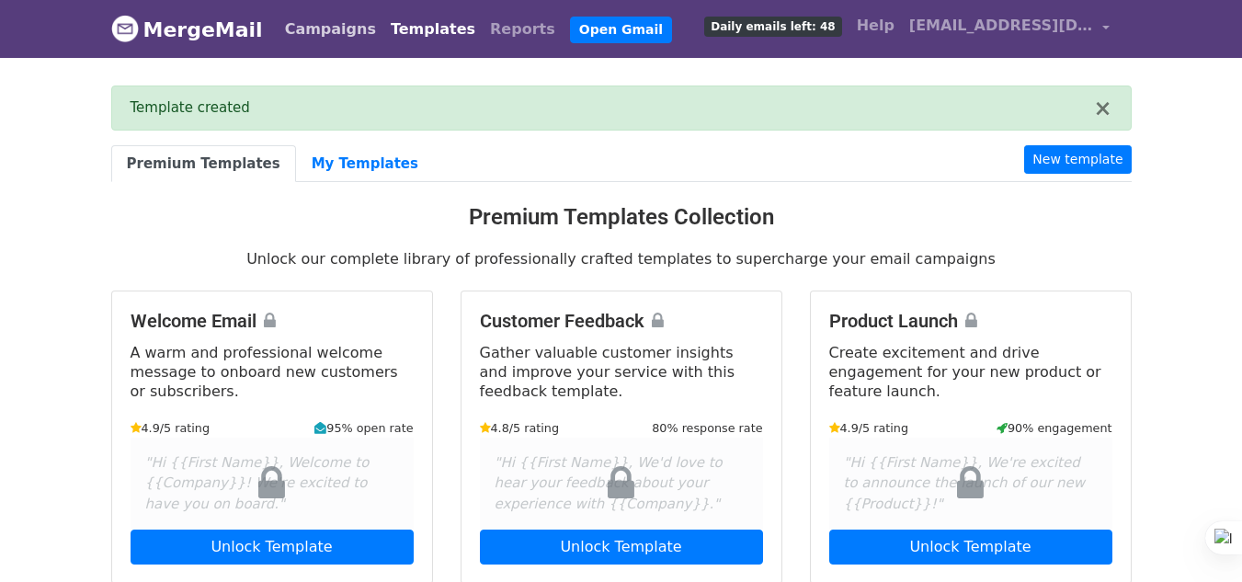
click at [301, 25] on link "Campaigns" at bounding box center [331, 29] width 106 height 37
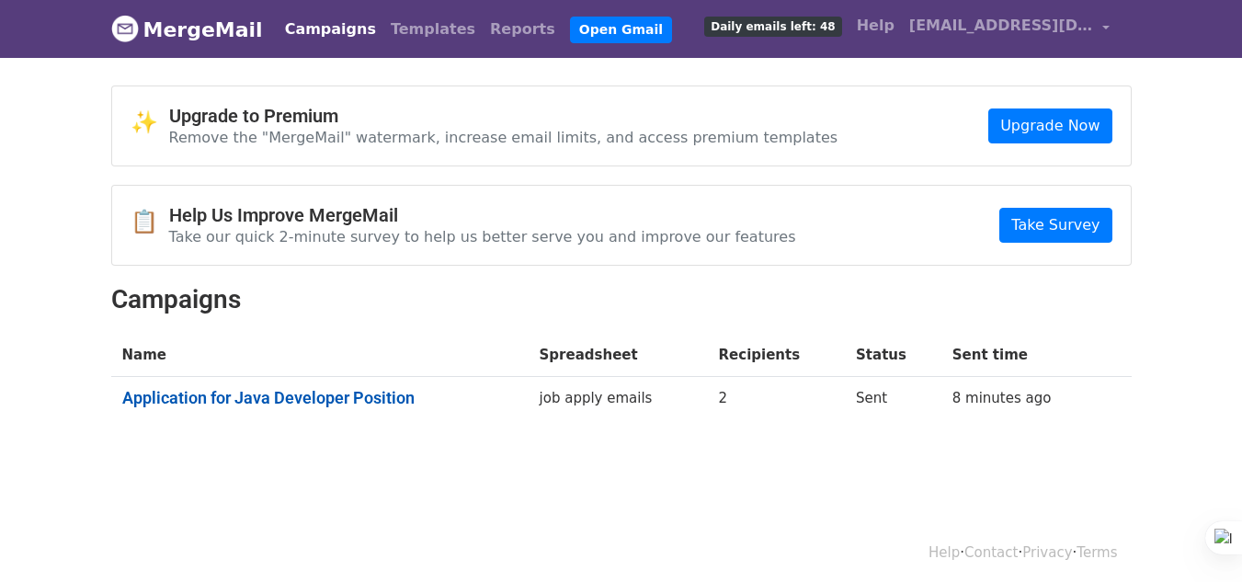
click at [277, 404] on link "Application for Java Developer Position" at bounding box center [319, 398] width 395 height 20
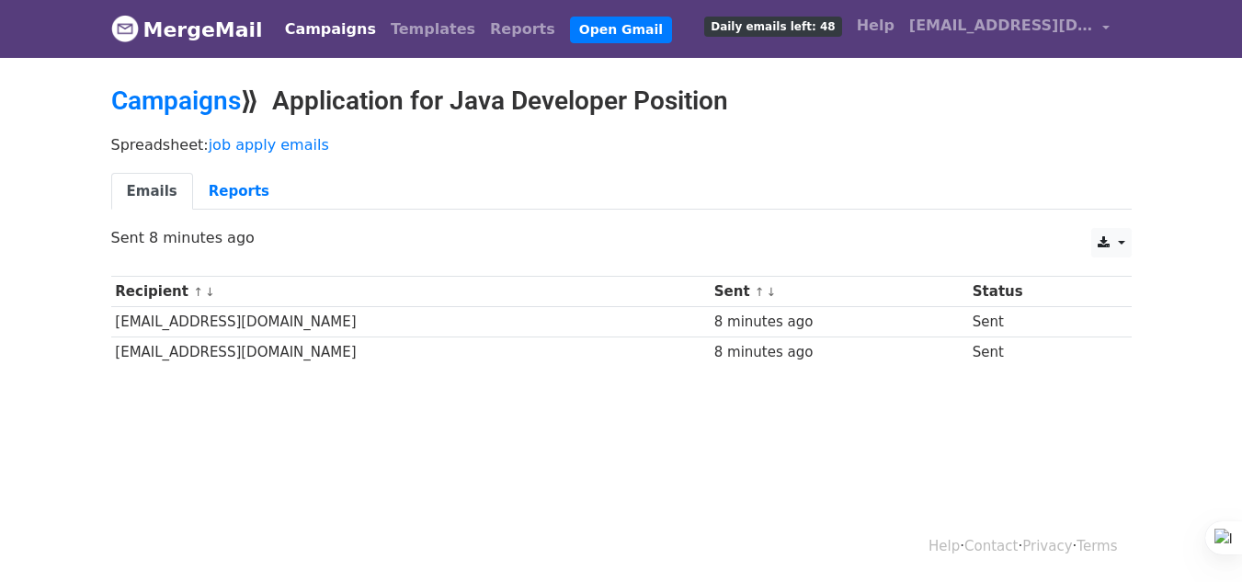
click at [153, 196] on link "Emails" at bounding box center [152, 192] width 82 height 38
click at [237, 192] on link "Reports" at bounding box center [239, 192] width 92 height 38
click at [383, 20] on link "Templates" at bounding box center [432, 29] width 99 height 37
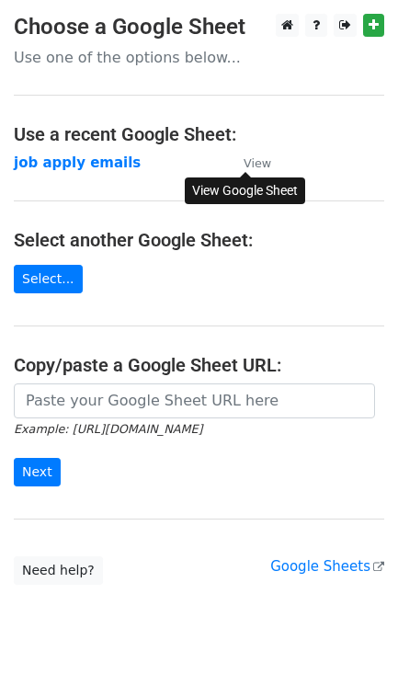
click at [256, 158] on small "View" at bounding box center [258, 163] width 28 height 14
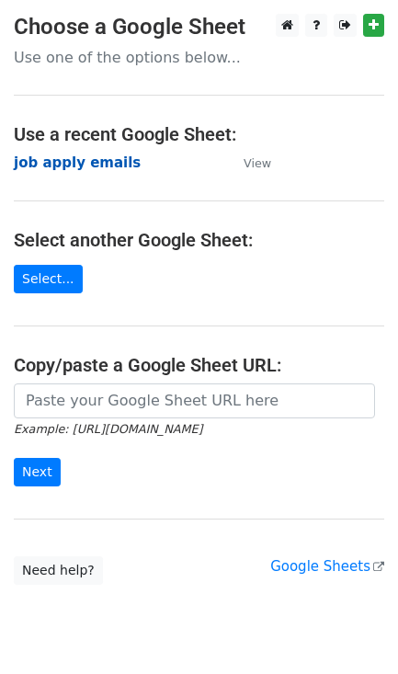
click at [61, 170] on strong "job apply emails" at bounding box center [77, 162] width 127 height 17
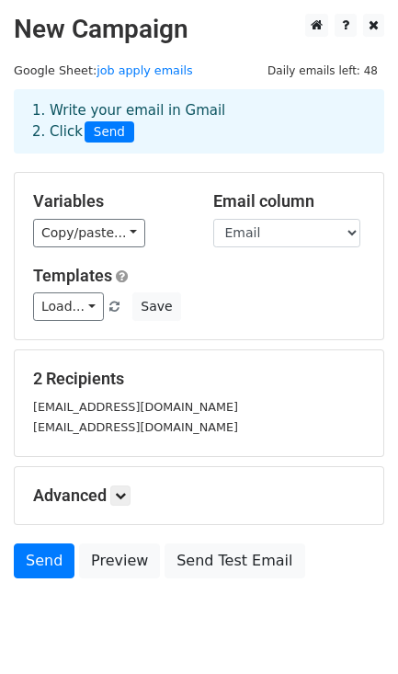
scroll to position [64, 0]
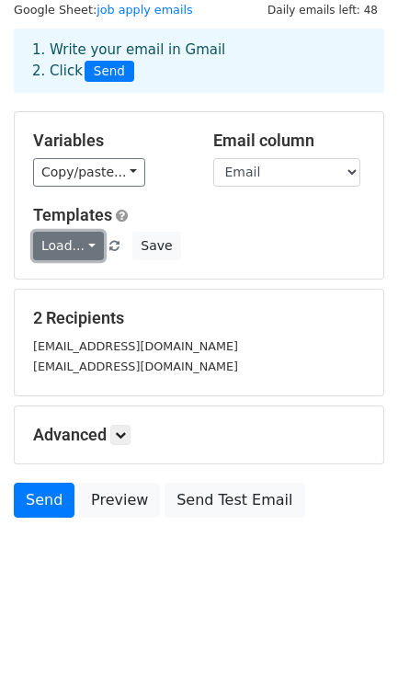
click at [73, 238] on link "Load..." at bounding box center [68, 246] width 71 height 28
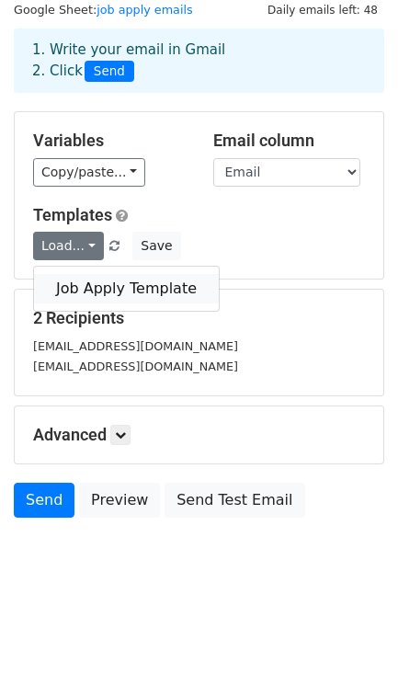
click at [92, 296] on link "Job Apply Template" at bounding box center [126, 288] width 185 height 29
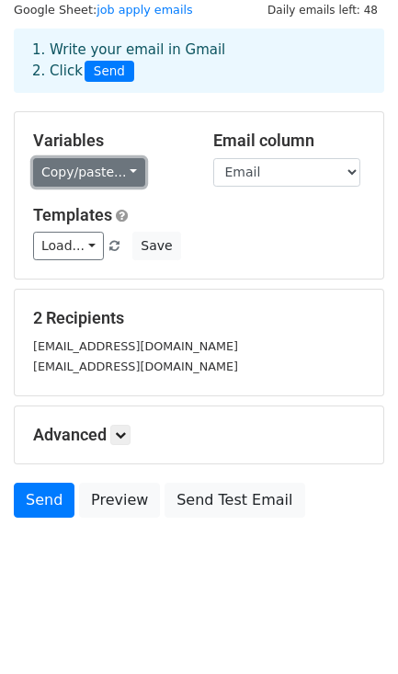
click at [114, 175] on link "Copy/paste..." at bounding box center [89, 172] width 112 height 28
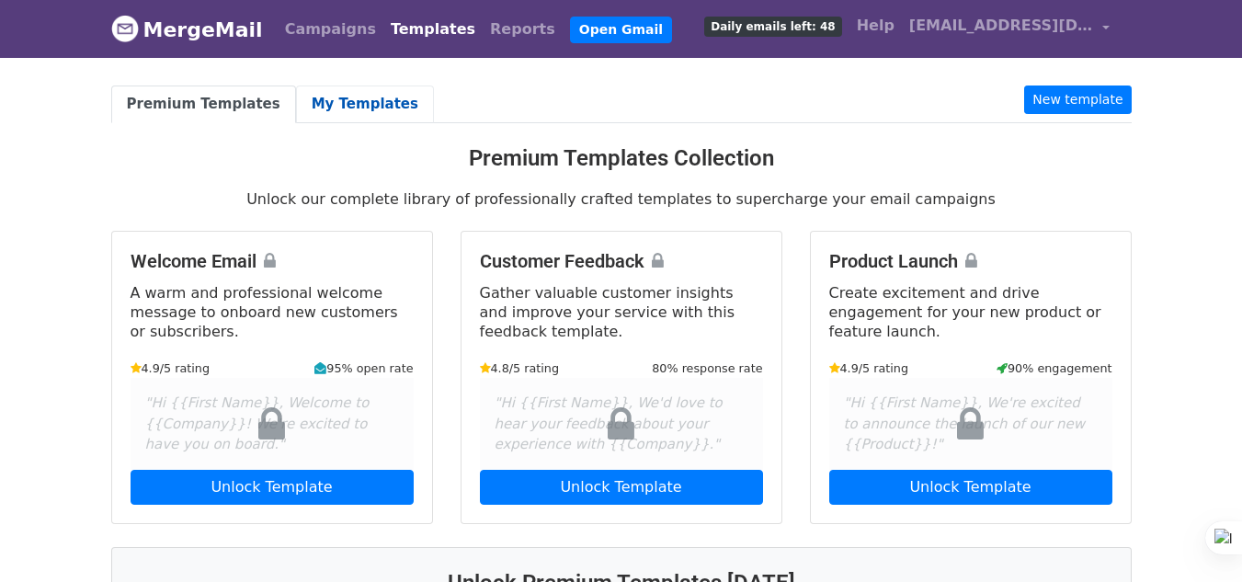
click at [331, 119] on link "My Templates" at bounding box center [365, 104] width 138 height 38
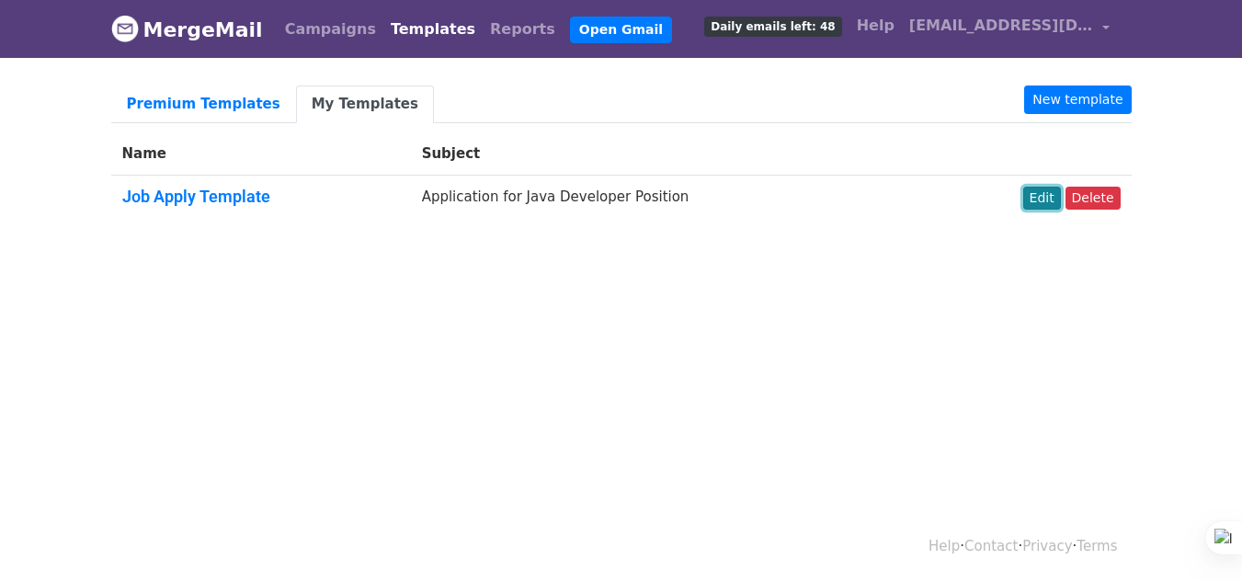
click at [1054, 202] on link "Edit" at bounding box center [1042, 198] width 38 height 23
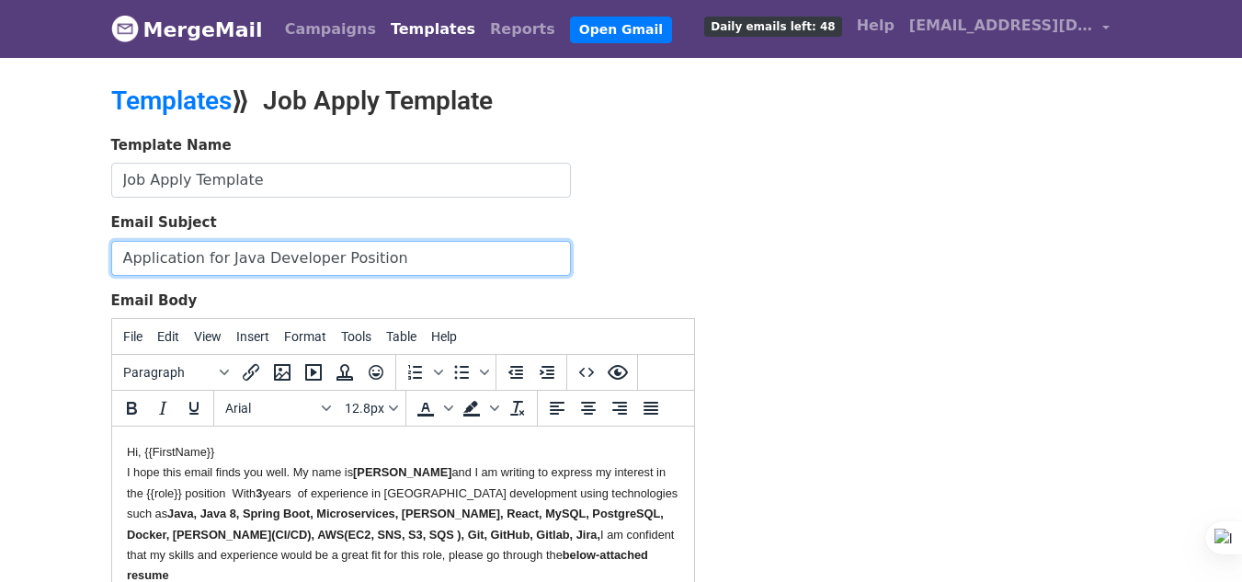
drag, startPoint x: 223, startPoint y: 258, endPoint x: 320, endPoint y: 256, distance: 96.5
click at [320, 256] on input "Application for Java Developer Position" at bounding box center [341, 258] width 460 height 35
click at [347, 256] on input "Application for {{role}} Position" at bounding box center [341, 258] width 460 height 35
type input "Application for {{role}} Position"
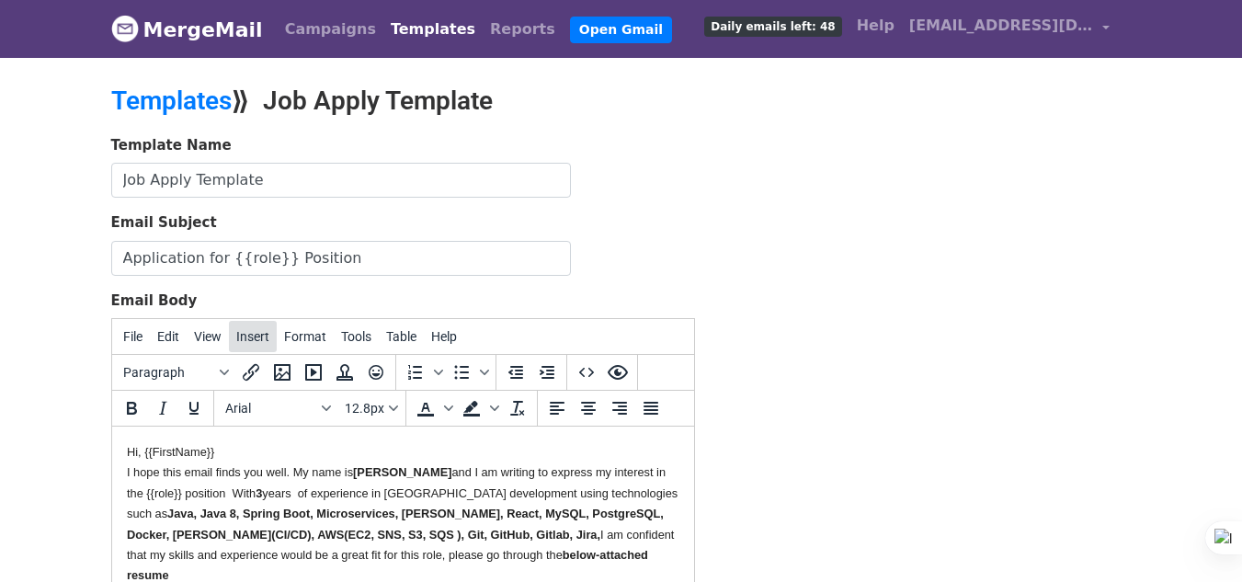
click at [256, 336] on span "Insert" at bounding box center [252, 336] width 33 height 15
click at [796, 301] on div "Template Name Job Apply Template Email Subject Application for {{role}} Positio…" at bounding box center [621, 458] width 1048 height 647
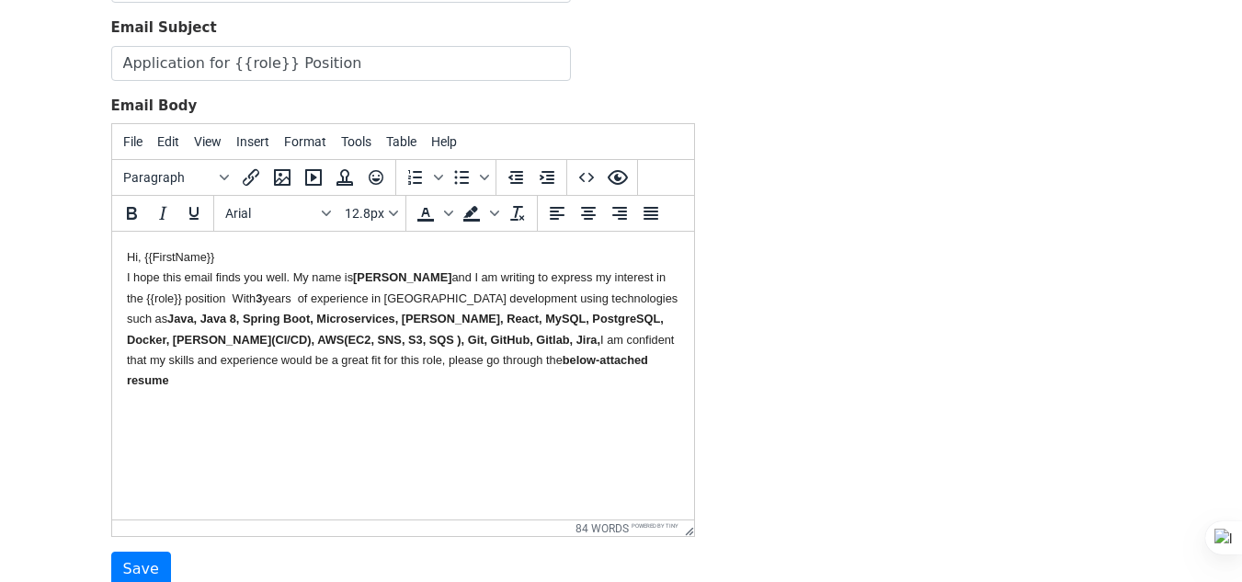
scroll to position [348, 0]
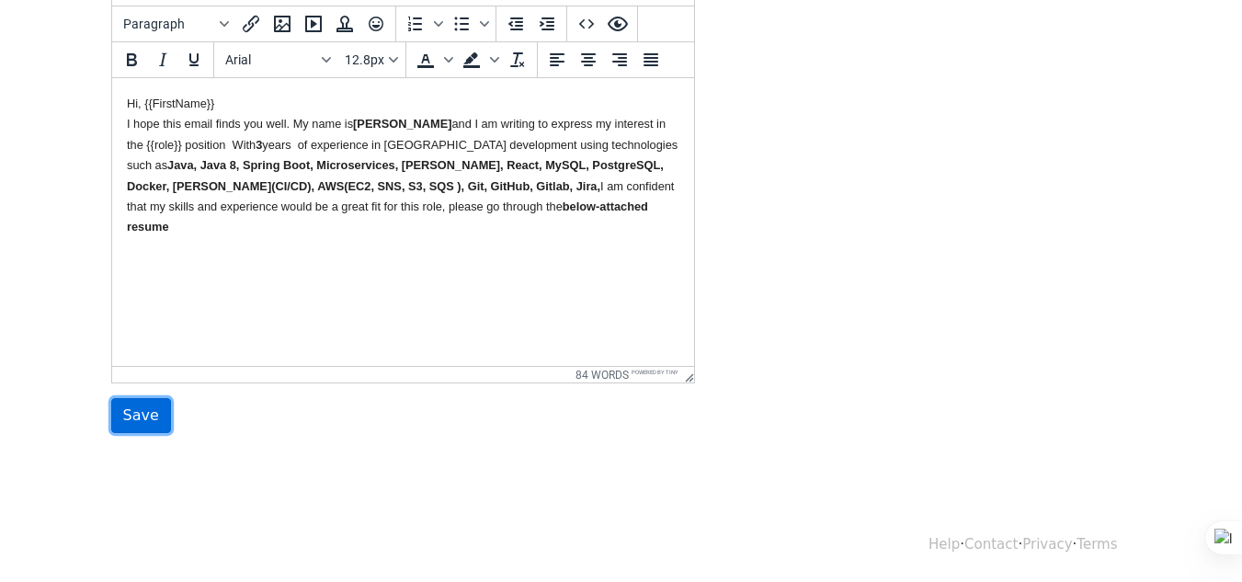
click at [132, 408] on input "Save" at bounding box center [141, 415] width 60 height 35
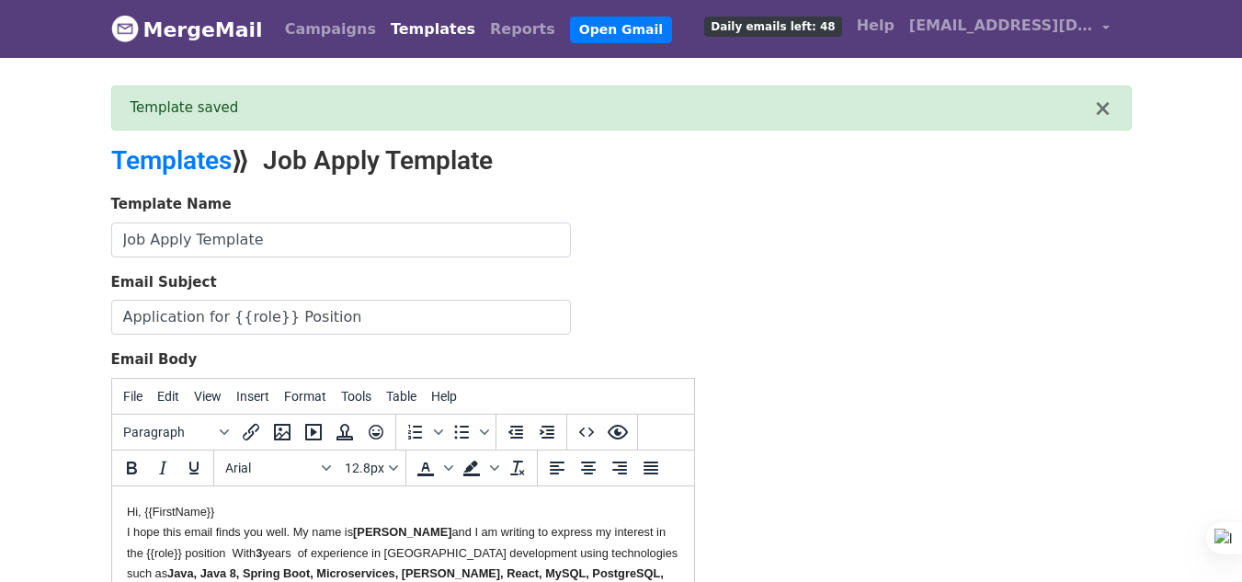
click at [785, 311] on div "Template Name Job Apply Template Email Subject Application for {{role}} Positio…" at bounding box center [621, 517] width 1048 height 647
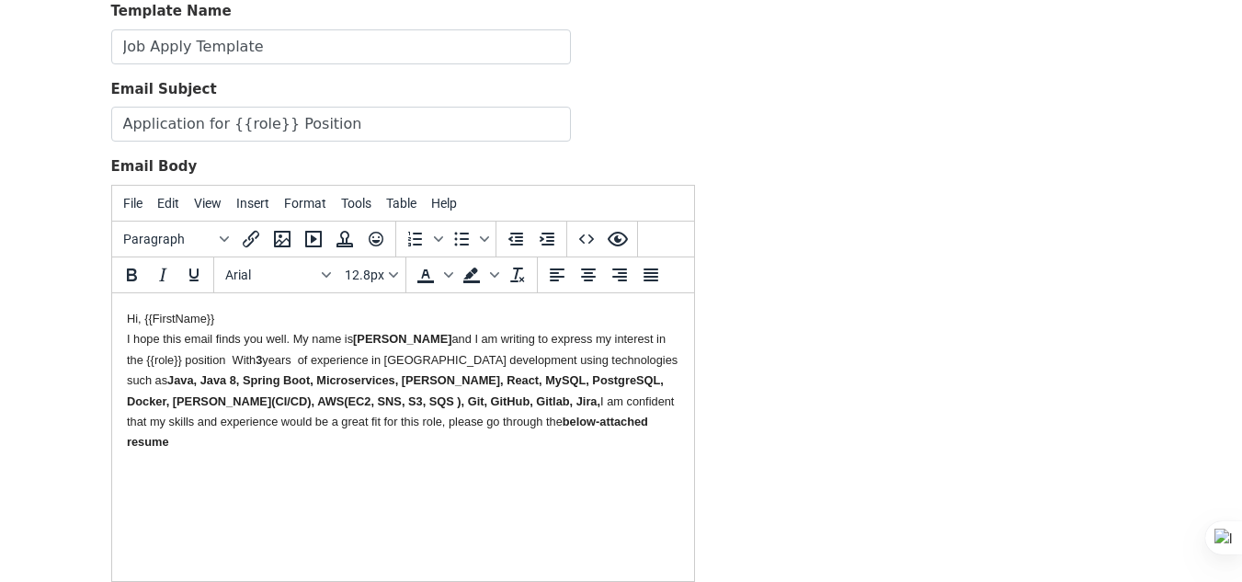
scroll to position [407, 0]
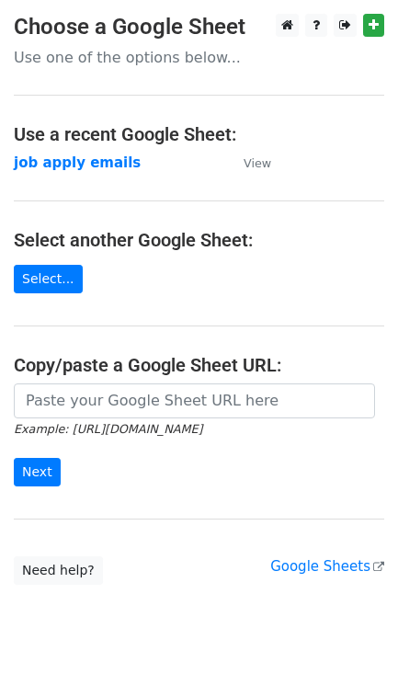
click at [65, 172] on td "job apply emails" at bounding box center [119, 163] width 211 height 21
click at [69, 166] on strong "job apply emails" at bounding box center [77, 162] width 127 height 17
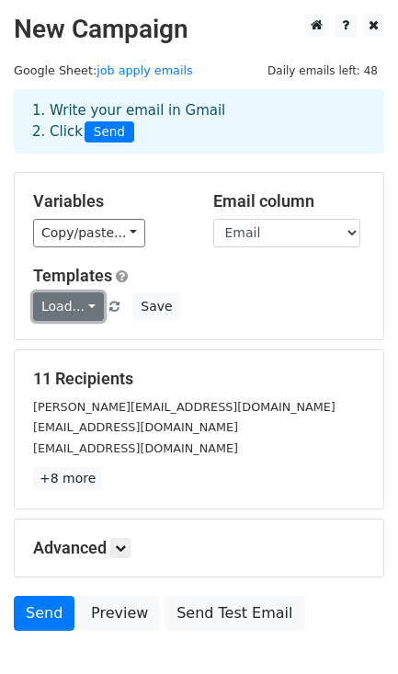
click at [70, 304] on link "Load..." at bounding box center [68, 306] width 71 height 28
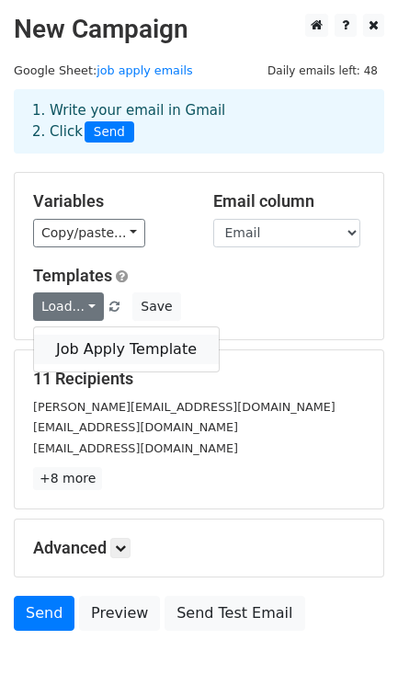
click at [81, 350] on link "Job Apply Template" at bounding box center [126, 349] width 185 height 29
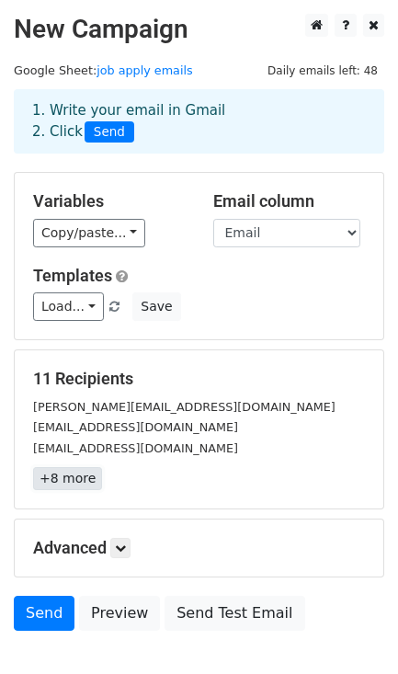
click at [69, 483] on link "+8 more" at bounding box center [67, 478] width 69 height 23
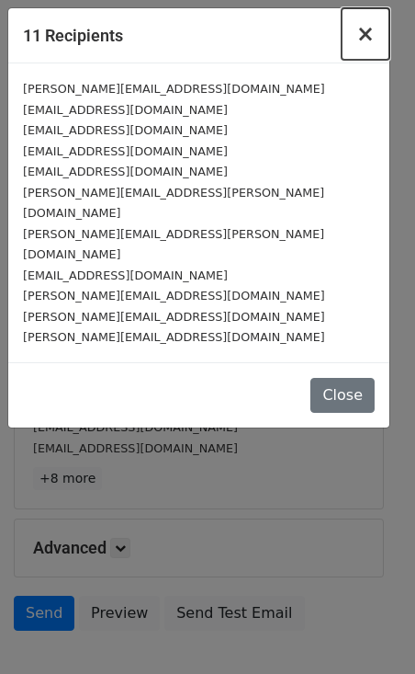
click at [358, 38] on button "×" at bounding box center [366, 33] width 48 height 51
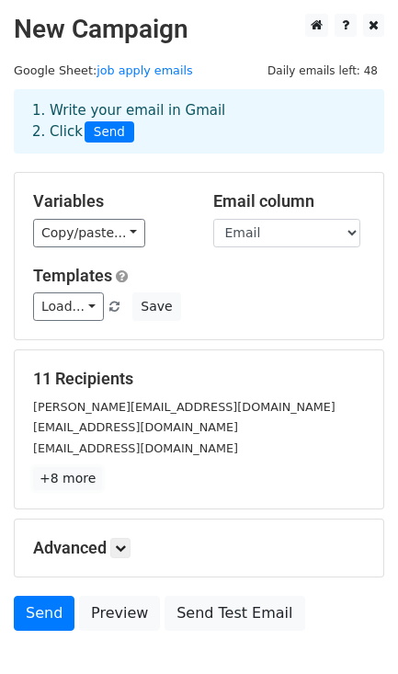
scroll to position [118, 0]
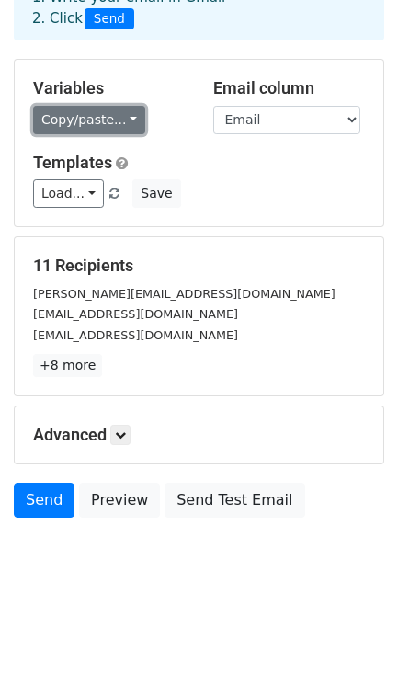
click at [116, 129] on link "Copy/paste..." at bounding box center [89, 120] width 112 height 28
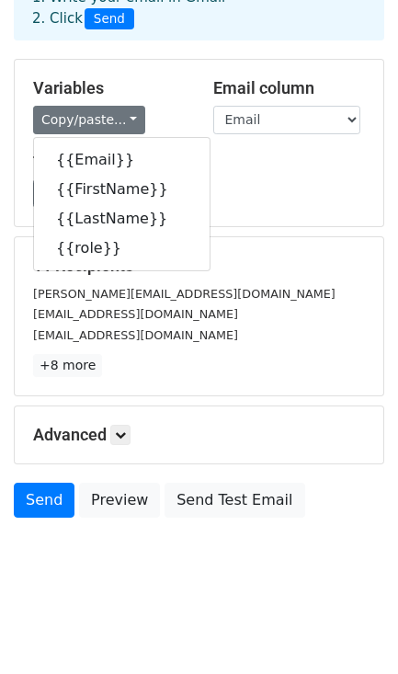
click at [256, 179] on div "Load... Job Apply Template Save" at bounding box center [198, 193] width 359 height 28
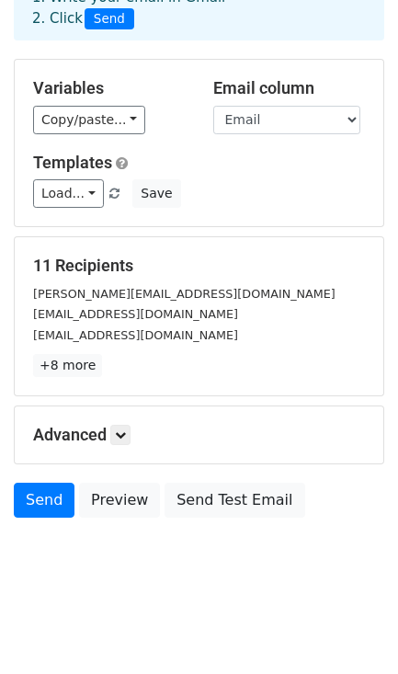
scroll to position [0, 0]
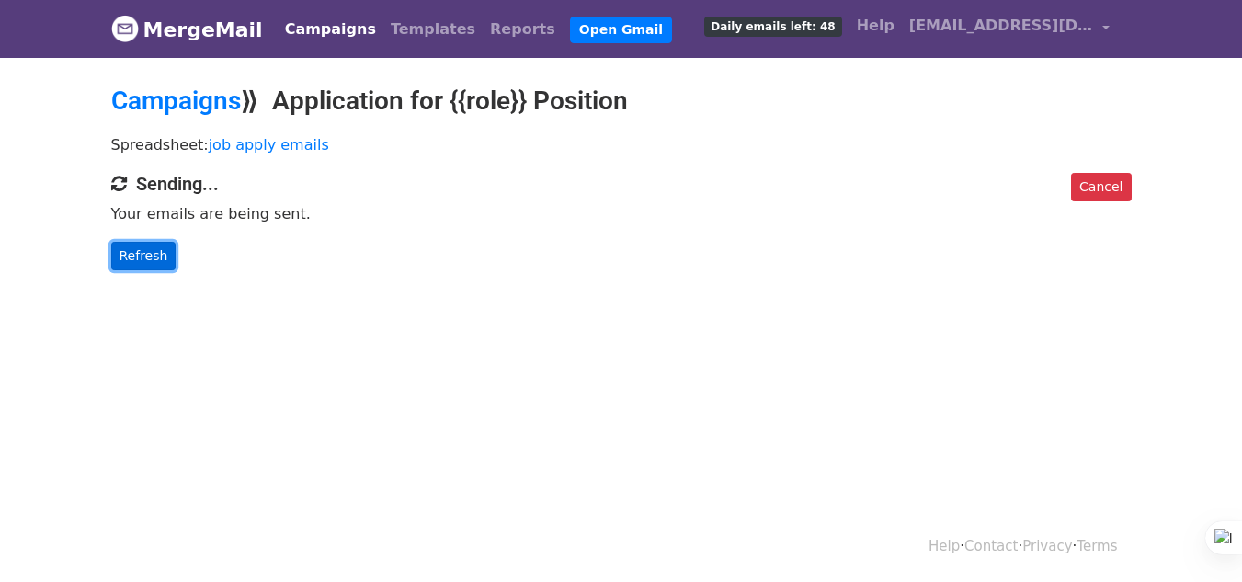
click at [127, 256] on link "Refresh" at bounding box center [143, 256] width 65 height 28
click at [840, 21] on span "Daily emails left: 37" at bounding box center [772, 27] width 137 height 20
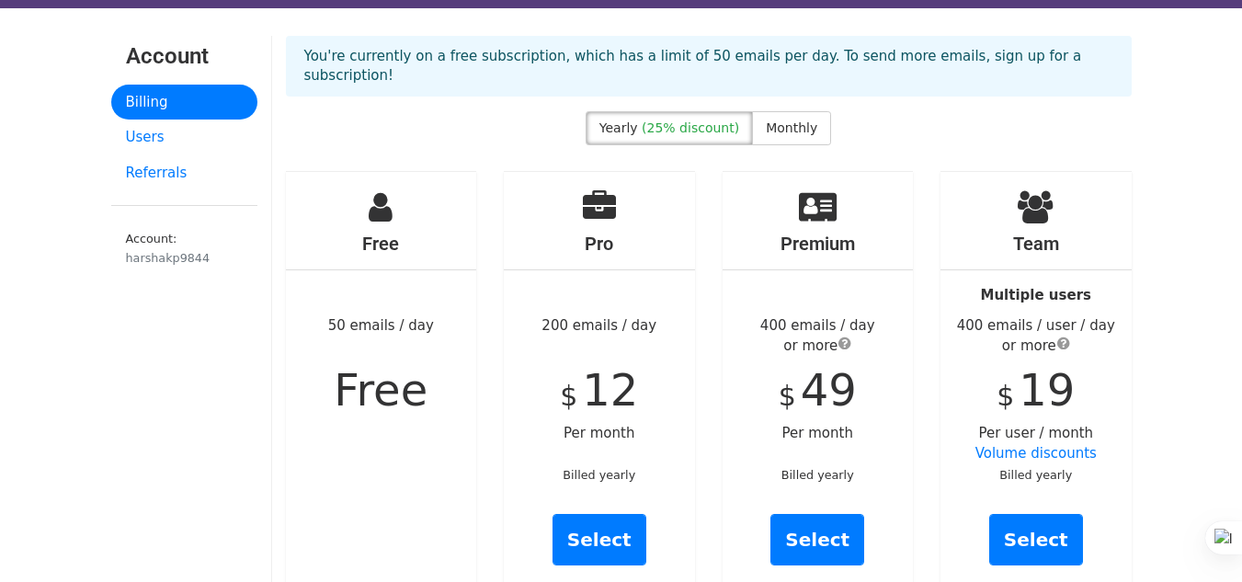
scroll to position [51, 0]
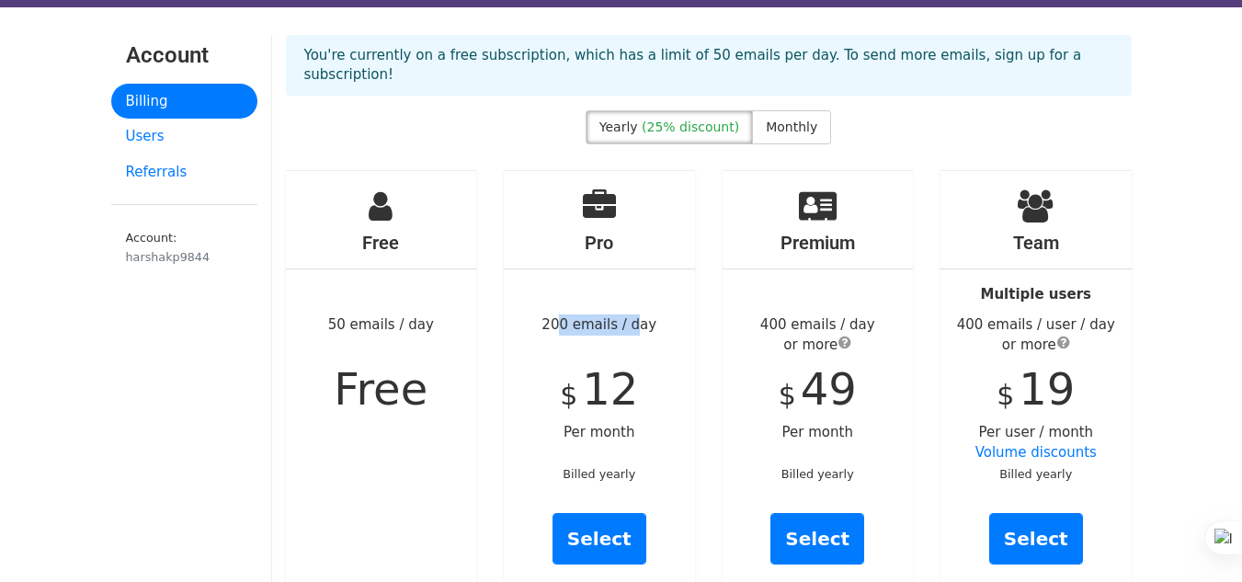
drag, startPoint x: 559, startPoint y: 307, endPoint x: 631, endPoint y: 311, distance: 71.8
click at [631, 311] on div "Pro 200 emails / day $ 12 Per month Billed yearly Select" at bounding box center [599, 384] width 191 height 426
drag, startPoint x: 563, startPoint y: 415, endPoint x: 642, endPoint y: 422, distance: 79.3
click at [642, 422] on div "Pro 200 emails / day $ 12 Per month Billed yearly Select" at bounding box center [599, 384] width 191 height 426
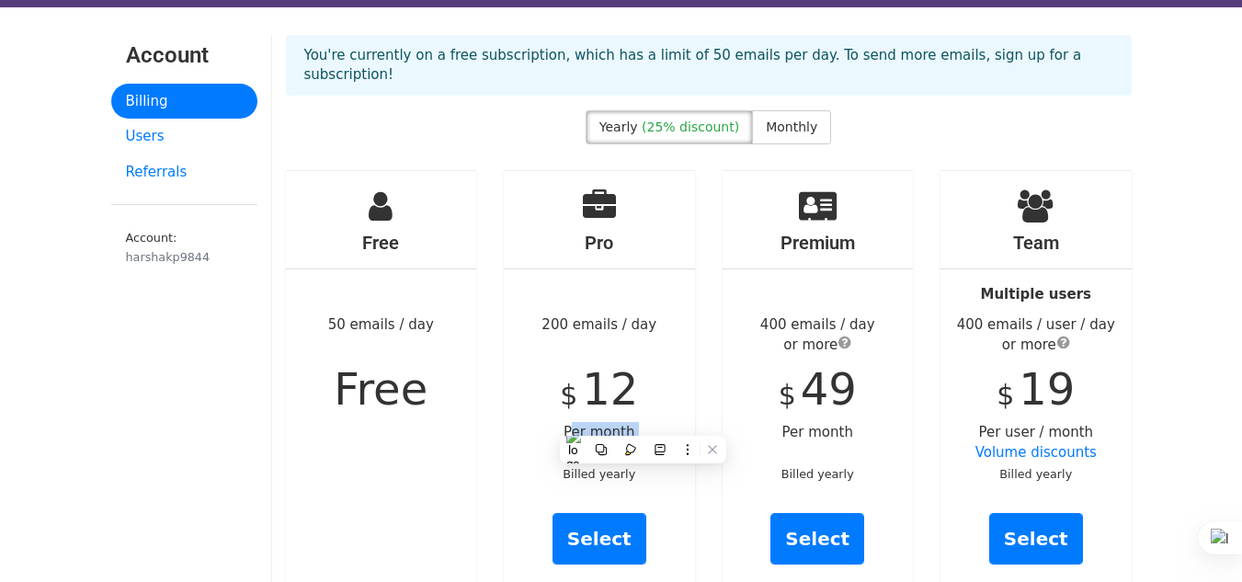
click at [642, 422] on div "Pro 200 emails / day $ 12 Per month Billed yearly Select" at bounding box center [599, 384] width 191 height 426
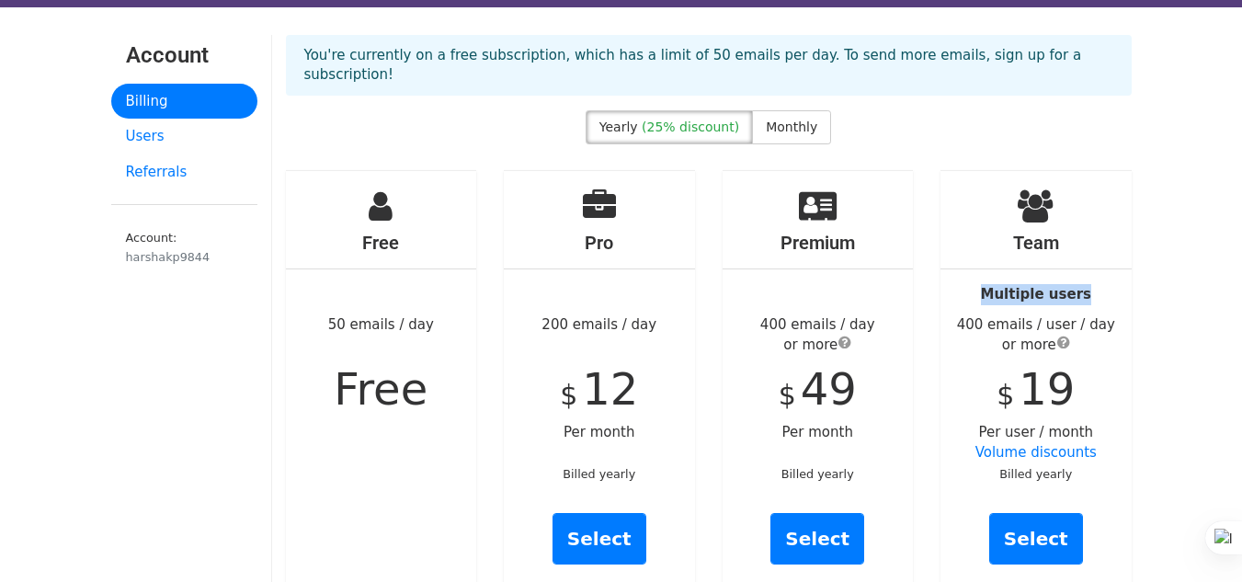
drag, startPoint x: 983, startPoint y: 275, endPoint x: 1105, endPoint y: 275, distance: 122.2
click at [1105, 275] on div "Team Multiple users 400 emails / user / day or more $ 19 Per user / month Volum…" at bounding box center [1035, 384] width 191 height 426
drag, startPoint x: 1008, startPoint y: 328, endPoint x: 1037, endPoint y: 330, distance: 28.6
click at [1037, 330] on div "400 emails / user / day or more" at bounding box center [1035, 334] width 191 height 41
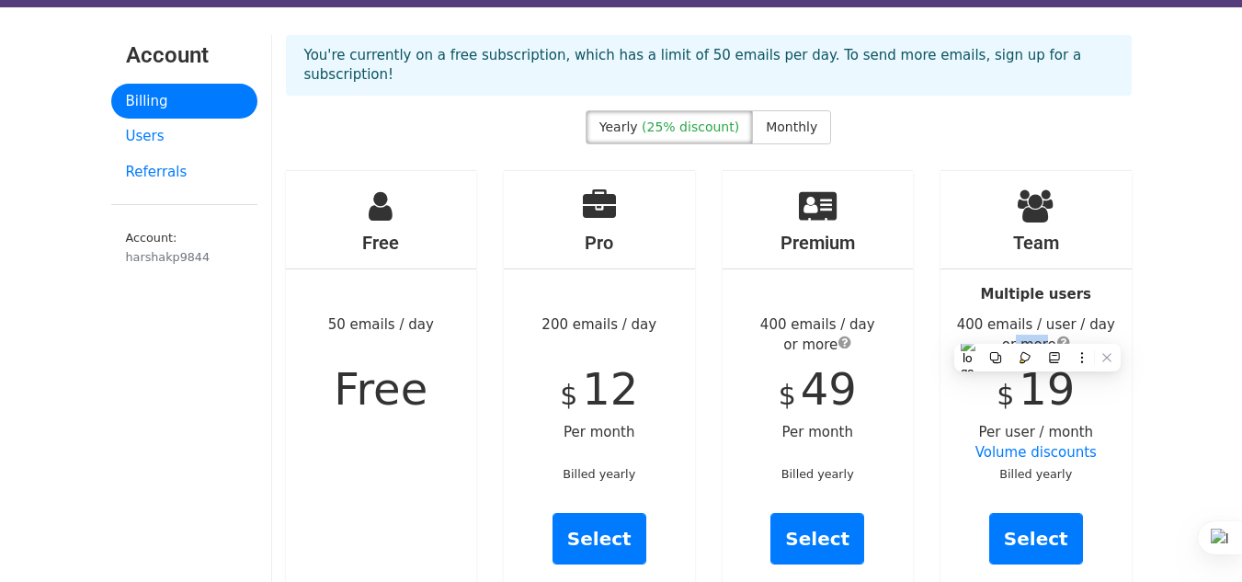
click at [1037, 330] on div "400 emails / user / day or more" at bounding box center [1035, 334] width 191 height 41
drag, startPoint x: 774, startPoint y: 299, endPoint x: 840, endPoint y: 307, distance: 66.7
click at [840, 314] on div "400 emails / day or more" at bounding box center [817, 334] width 191 height 41
click at [767, 119] on span "Monthly" at bounding box center [791, 126] width 51 height 15
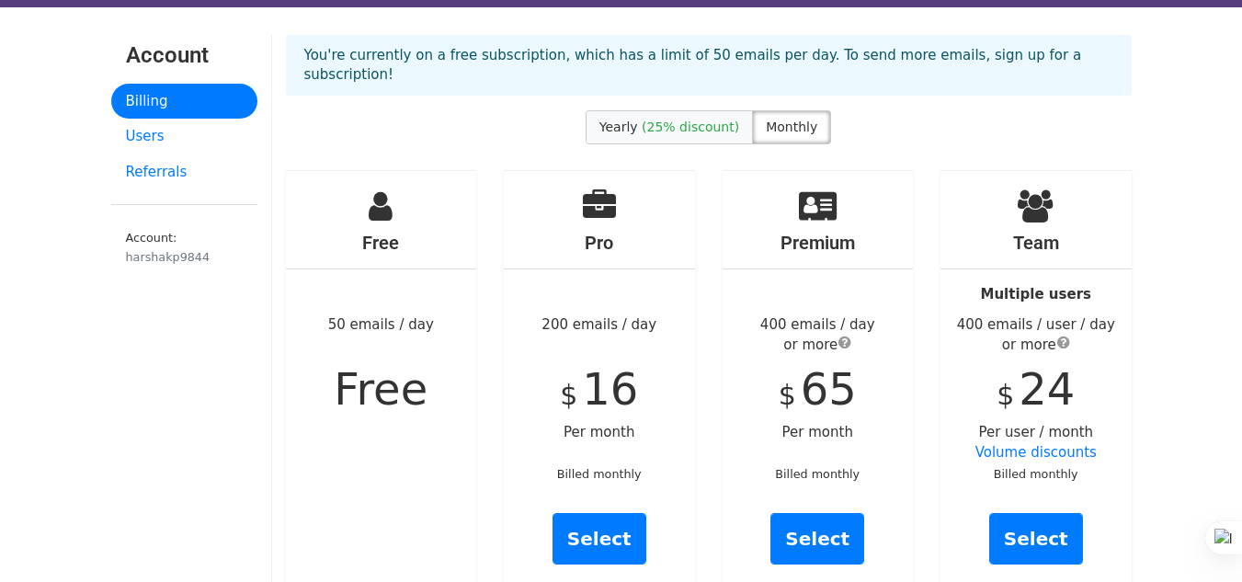
click at [721, 119] on span "(25% discount)" at bounding box center [690, 126] width 97 height 15
click at [779, 119] on span "Monthly" at bounding box center [791, 126] width 51 height 15
click at [726, 119] on span "(25% discount)" at bounding box center [690, 126] width 97 height 15
drag, startPoint x: 589, startPoint y: 365, endPoint x: 635, endPoint y: 368, distance: 46.0
click at [635, 368] on div "Pro 200 emails / day $ 12 Per month Billed yearly Select" at bounding box center [599, 384] width 191 height 426
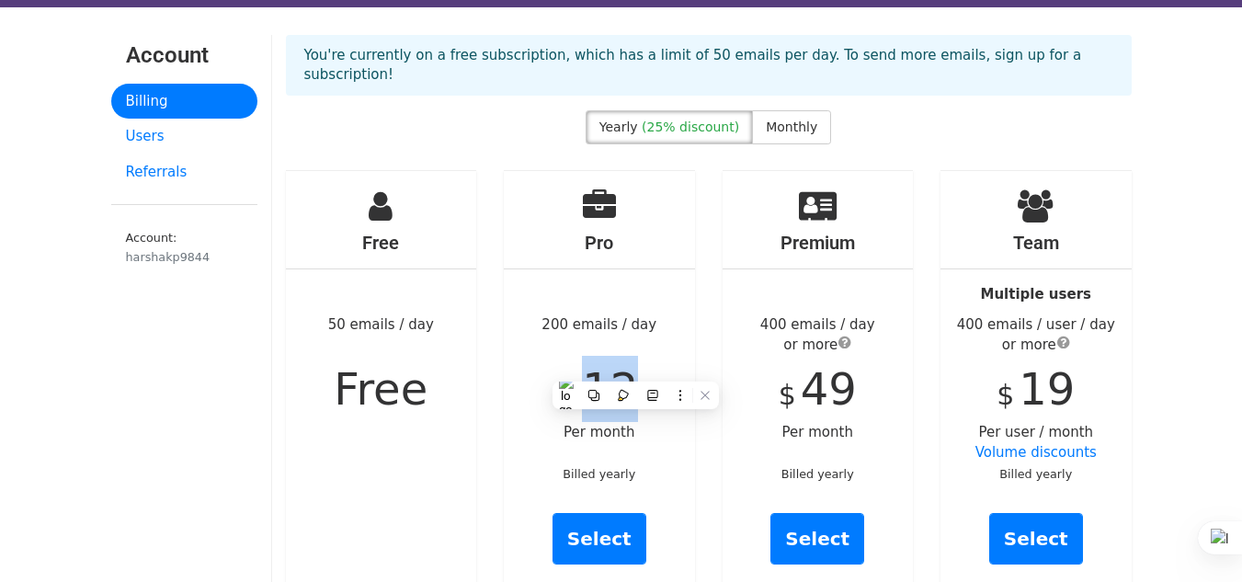
click at [635, 368] on div "Pro 200 emails / day $ 12 Per month Billed yearly Select" at bounding box center [599, 384] width 191 height 426
drag, startPoint x: 592, startPoint y: 359, endPoint x: 640, endPoint y: 364, distance: 48.0
click at [640, 364] on div "Pro 200 emails / day $ 12 Per month Billed yearly Select" at bounding box center [599, 384] width 191 height 426
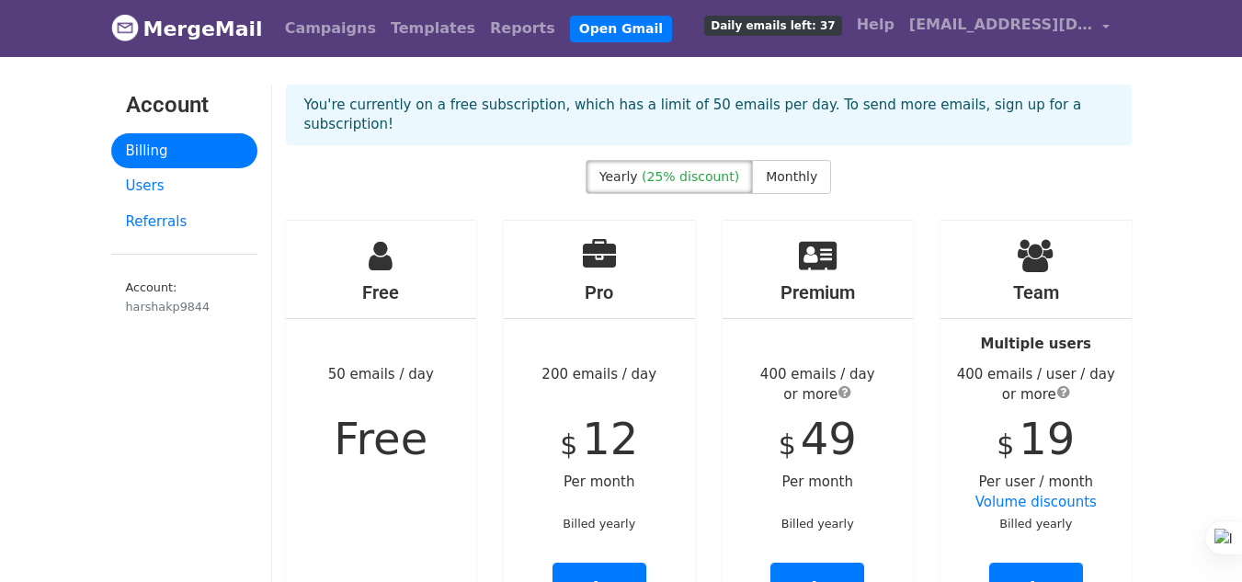
scroll to position [0, 0]
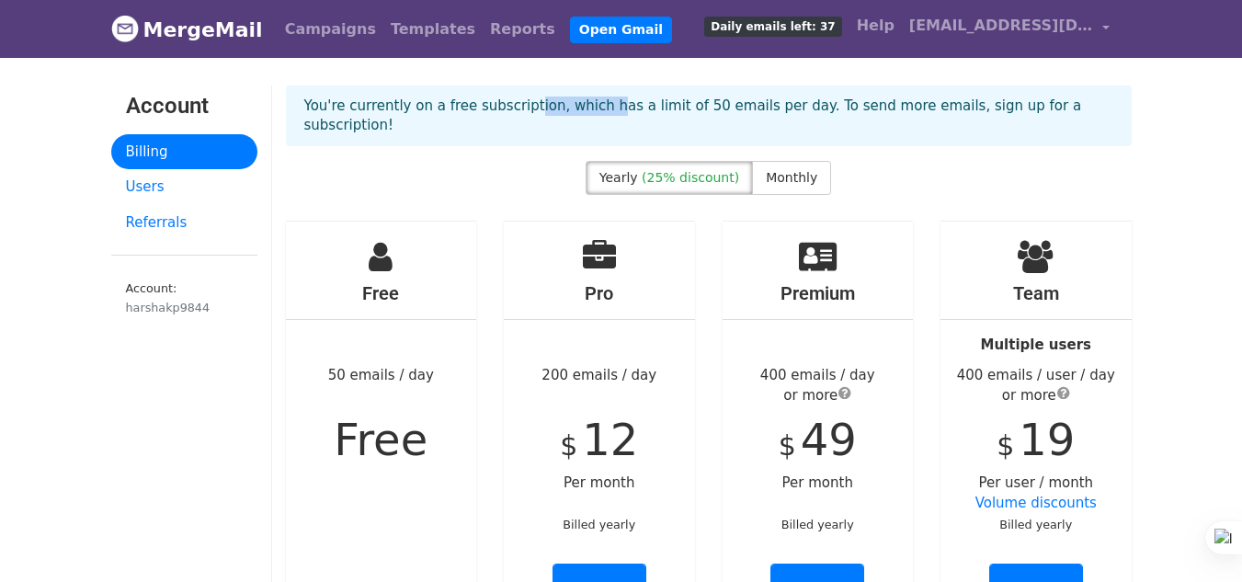
drag, startPoint x: 511, startPoint y: 108, endPoint x: 581, endPoint y: 105, distance: 69.9
click at [581, 105] on p "You're currently on a free subscription, which has a limit of 50 emails per day…" at bounding box center [708, 116] width 809 height 39
drag, startPoint x: 581, startPoint y: 105, endPoint x: 707, endPoint y: 95, distance: 126.3
click at [707, 95] on div "You're currently on a free subscription, which has a limit of 50 emails per day…" at bounding box center [709, 115] width 846 height 61
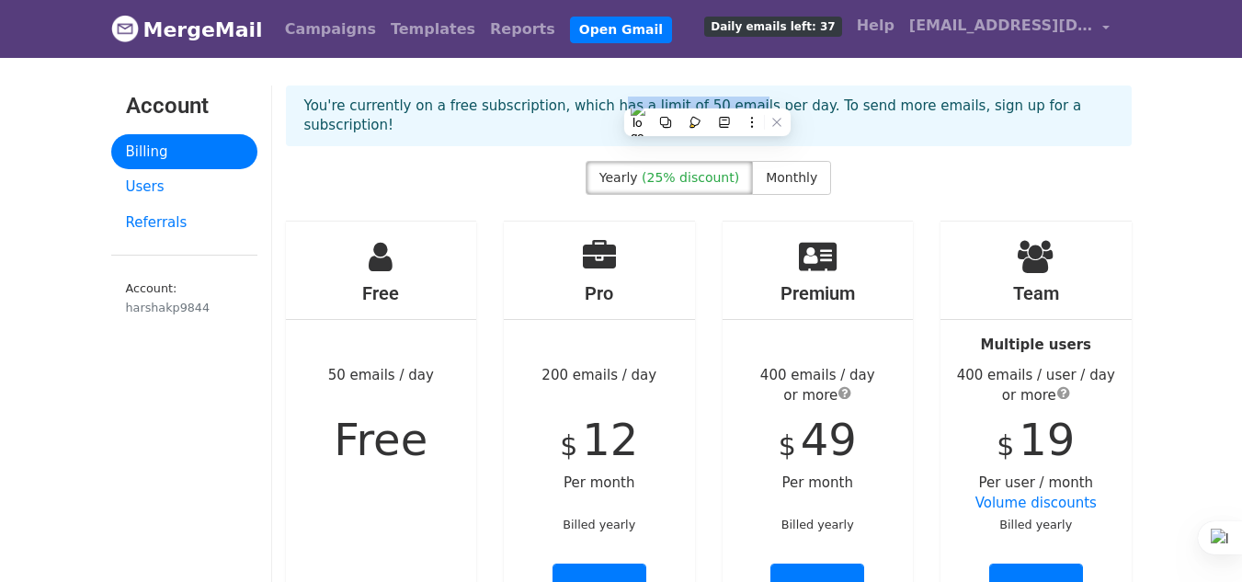
click at [707, 95] on div "You're currently on a free subscription, which has a limit of 50 emails per day…" at bounding box center [709, 115] width 846 height 61
click at [161, 185] on link "Users" at bounding box center [184, 187] width 146 height 36
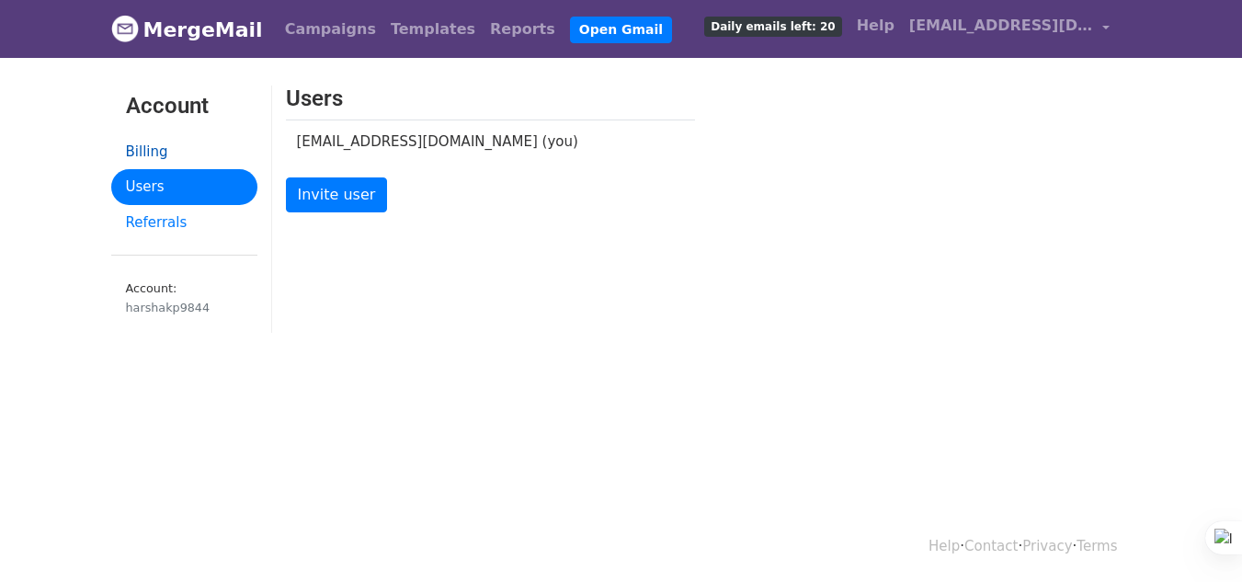
click at [170, 142] on link "Billing" at bounding box center [184, 152] width 146 height 36
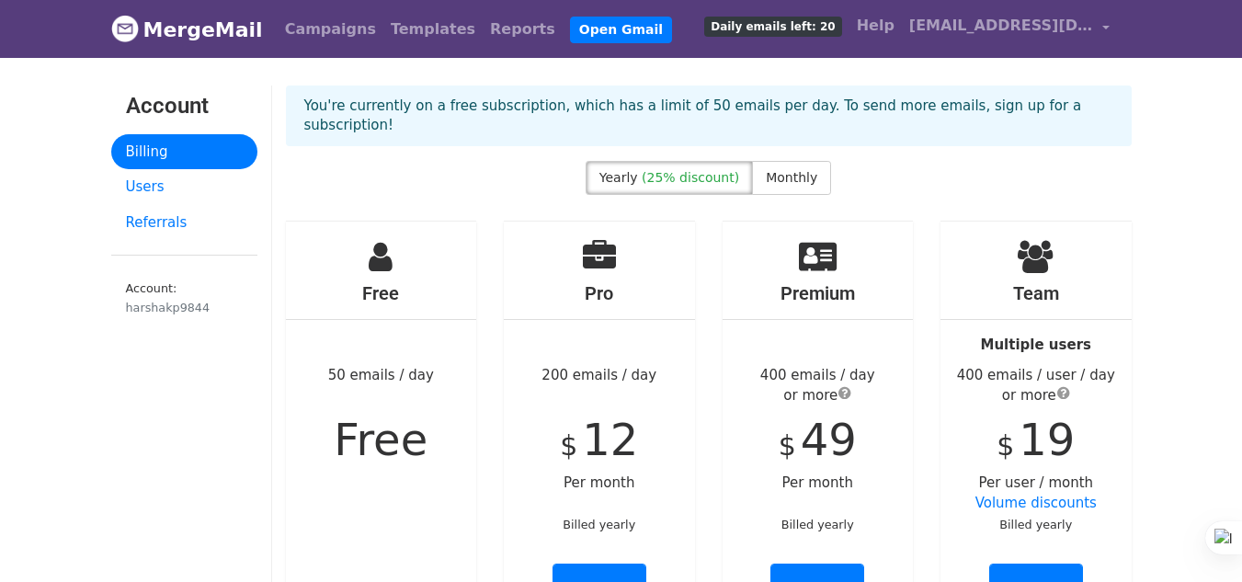
click at [823, 29] on span "Daily emails left: 20" at bounding box center [772, 27] width 137 height 20
click at [383, 40] on link "Templates" at bounding box center [432, 29] width 99 height 37
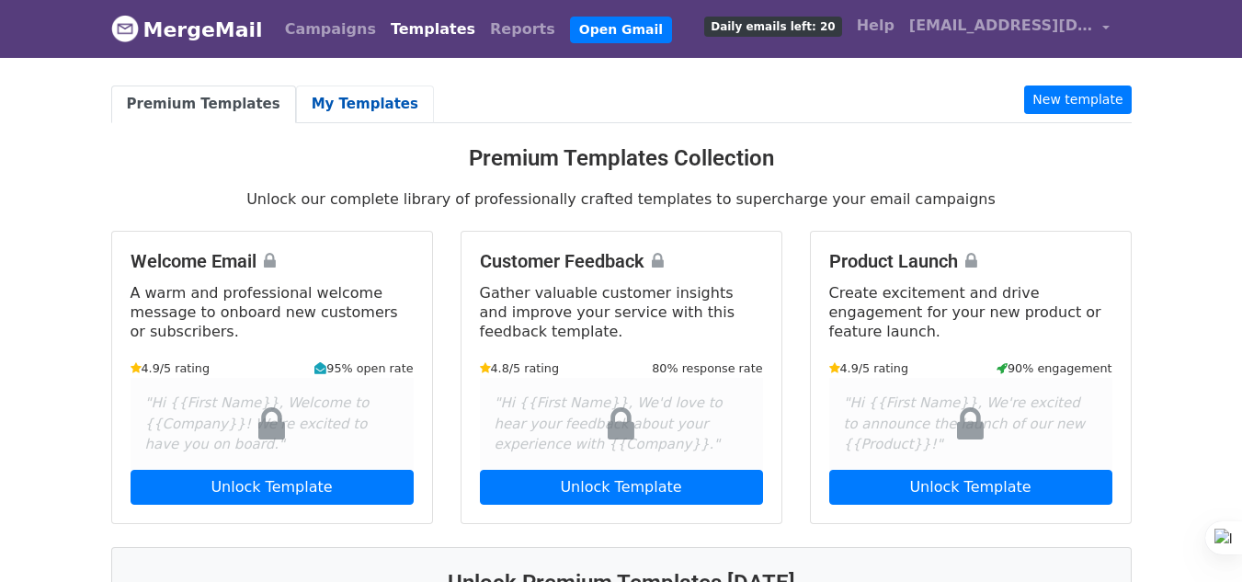
click at [333, 110] on link "My Templates" at bounding box center [365, 104] width 138 height 38
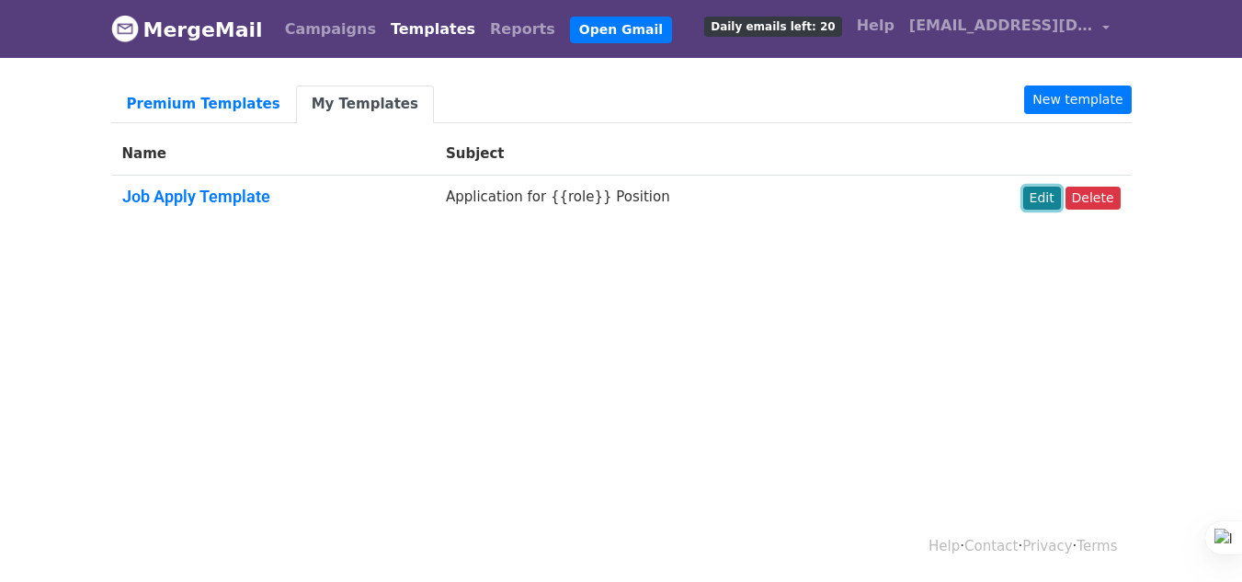
click at [1034, 191] on link "Edit" at bounding box center [1042, 198] width 38 height 23
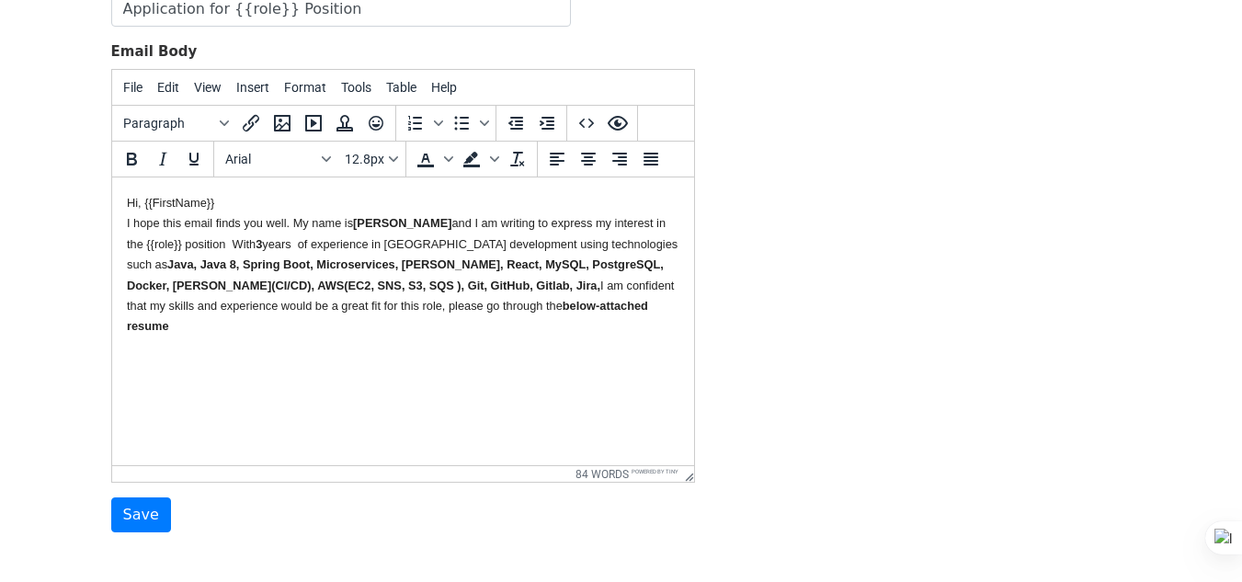
scroll to position [250, 0]
click at [513, 301] on body "Hi, {{FirstName}} I hope this email finds you well. My name is [PERSON_NAME] an…" at bounding box center [402, 263] width 552 height 144
click at [199, 394] on body "Hi, {{FirstName}} I hope this email finds you well. My name is [PERSON_NAME] an…" at bounding box center [402, 316] width 552 height 250
click at [155, 394] on body "Hi, {{FirstName}} I hope this email finds you well. My name is [PERSON_NAME] an…" at bounding box center [402, 316] width 552 height 250
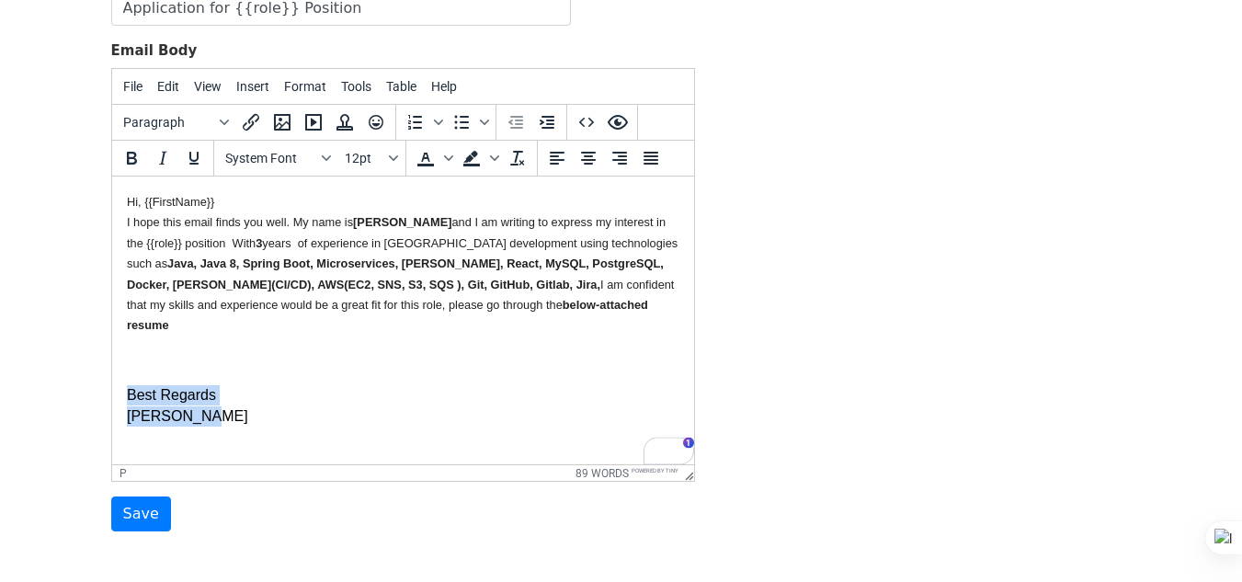
drag, startPoint x: 209, startPoint y: 393, endPoint x: 117, endPoint y: 374, distance: 93.9
click at [117, 374] on html "Hi, {{FirstName}} I hope this email finds you well. My name is [PERSON_NAME] an…" at bounding box center [402, 308] width 582 height 265
click at [255, 385] on p "Best Regards Harsha K P" at bounding box center [402, 405] width 552 height 41
drag, startPoint x: 255, startPoint y: 378, endPoint x: 123, endPoint y: 369, distance: 131.7
click at [123, 369] on html "Hi, {{FirstName}} I hope this email finds you well. My name is HARSHA K P and I…" at bounding box center [402, 308] width 582 height 265
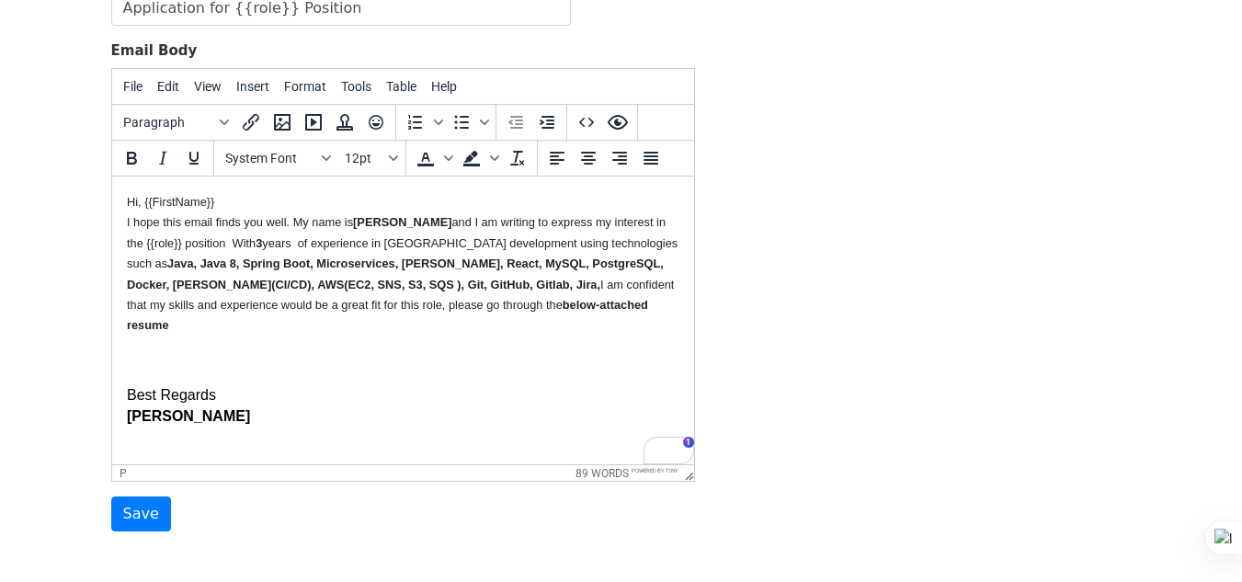
click at [263, 389] on p "Best Regards Harsha K P" at bounding box center [402, 405] width 552 height 41
click at [225, 385] on p "Best Regards Harsha K P" at bounding box center [402, 405] width 552 height 41
click at [220, 403] on p "Best Regards Harsha K P" at bounding box center [402, 405] width 552 height 41
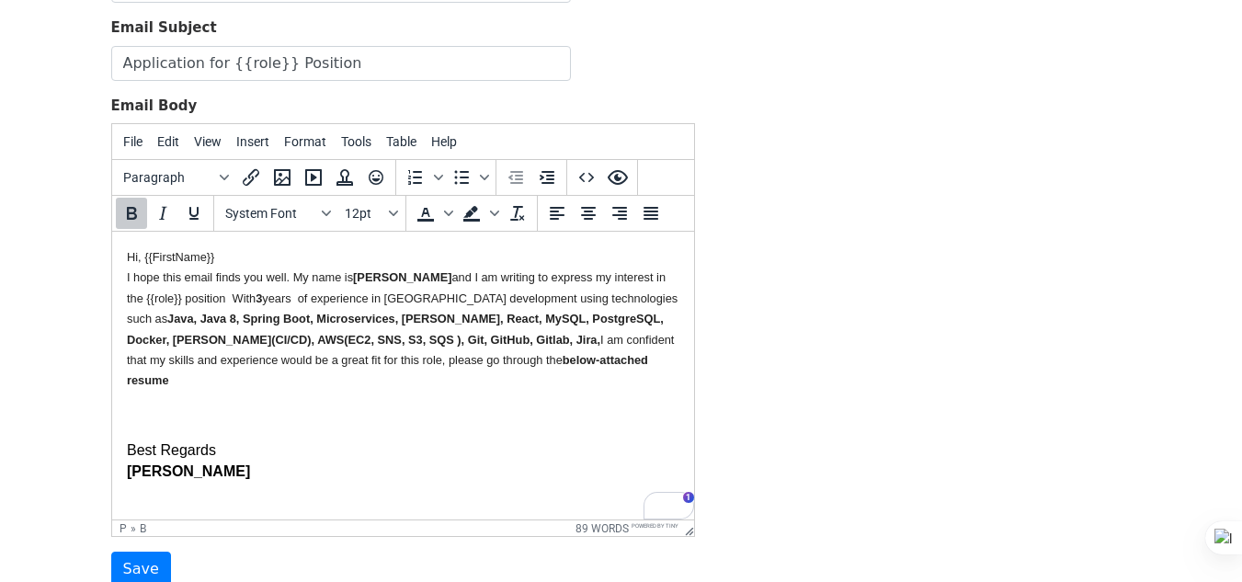
scroll to position [348, 0]
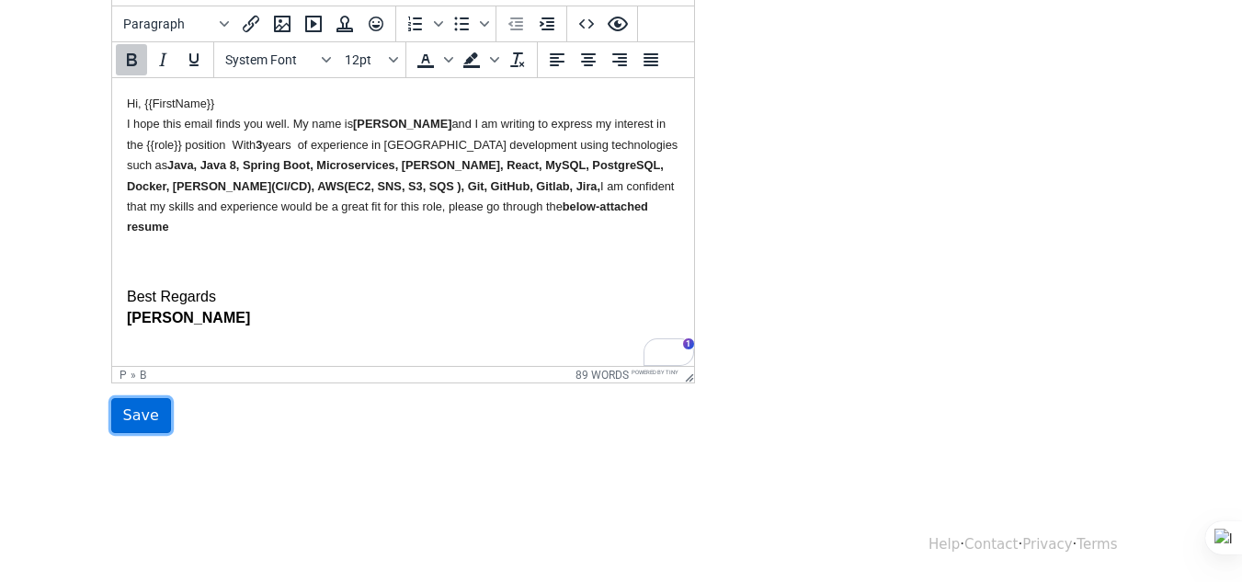
click at [147, 421] on input "Save" at bounding box center [141, 415] width 60 height 35
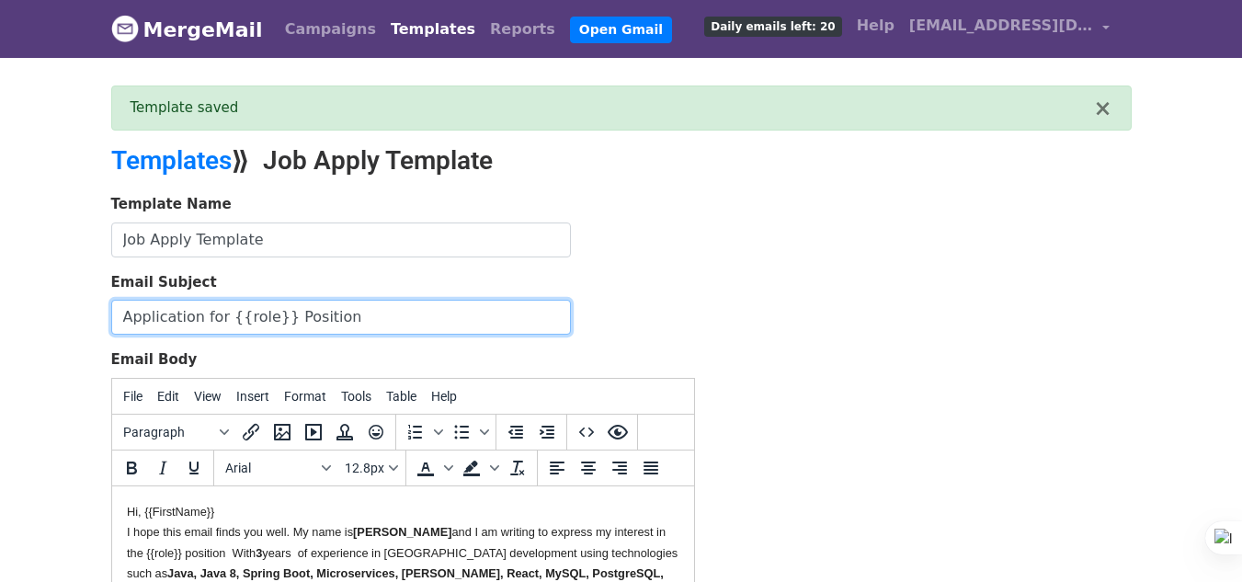
click at [390, 315] on input "Application for {{role}} Position" at bounding box center [341, 317] width 460 height 35
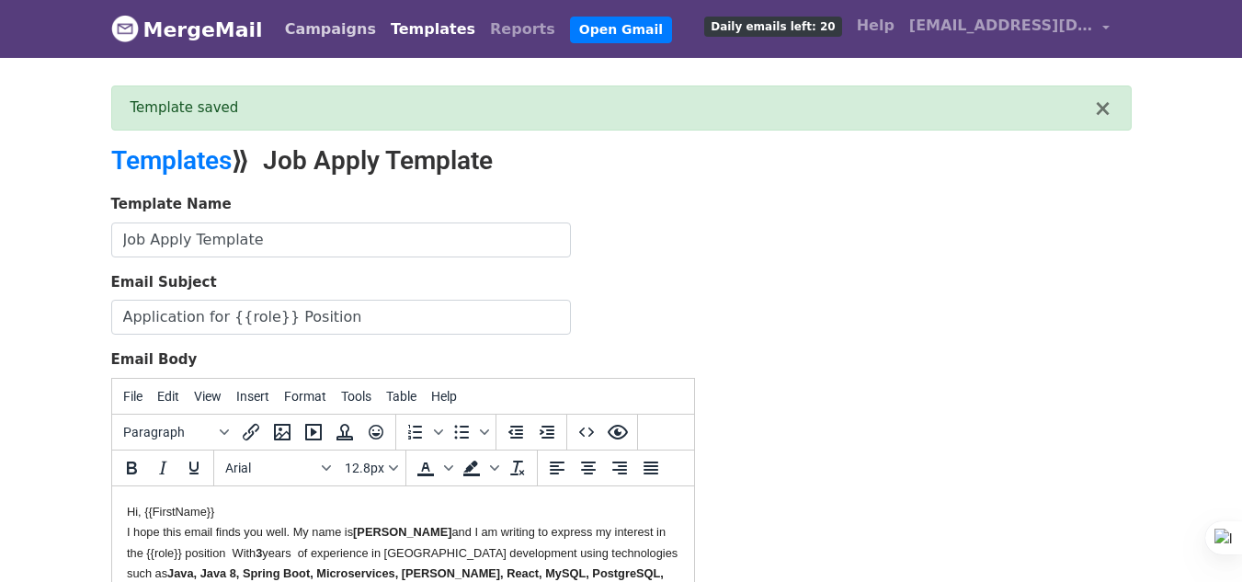
click at [297, 22] on link "Campaigns" at bounding box center [331, 29] width 106 height 37
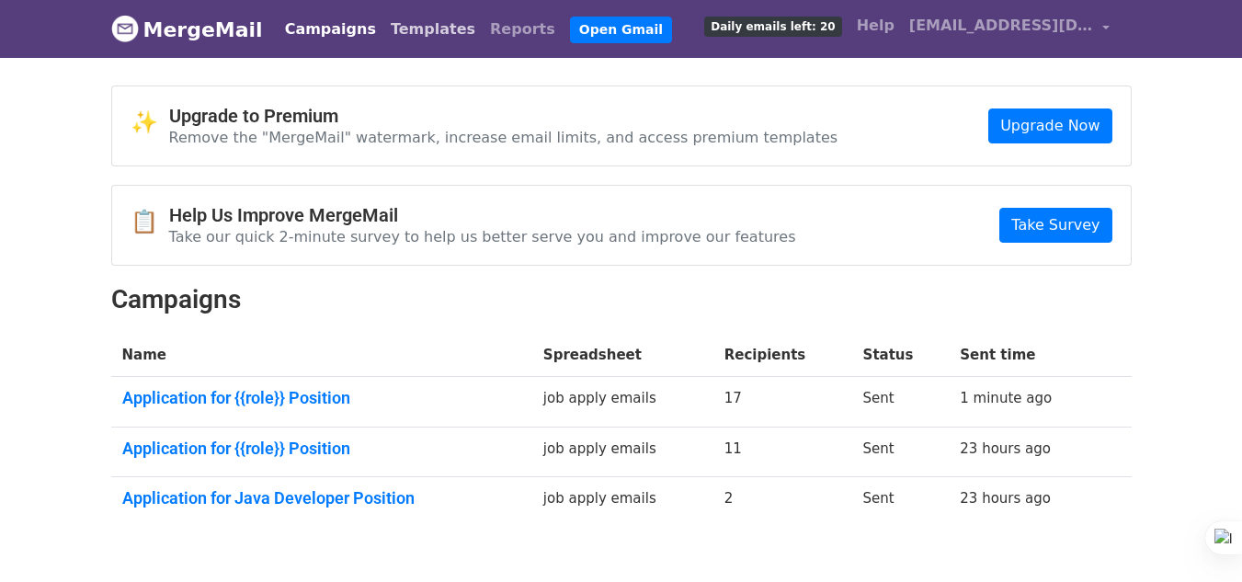
click at [383, 34] on link "Templates" at bounding box center [432, 29] width 99 height 37
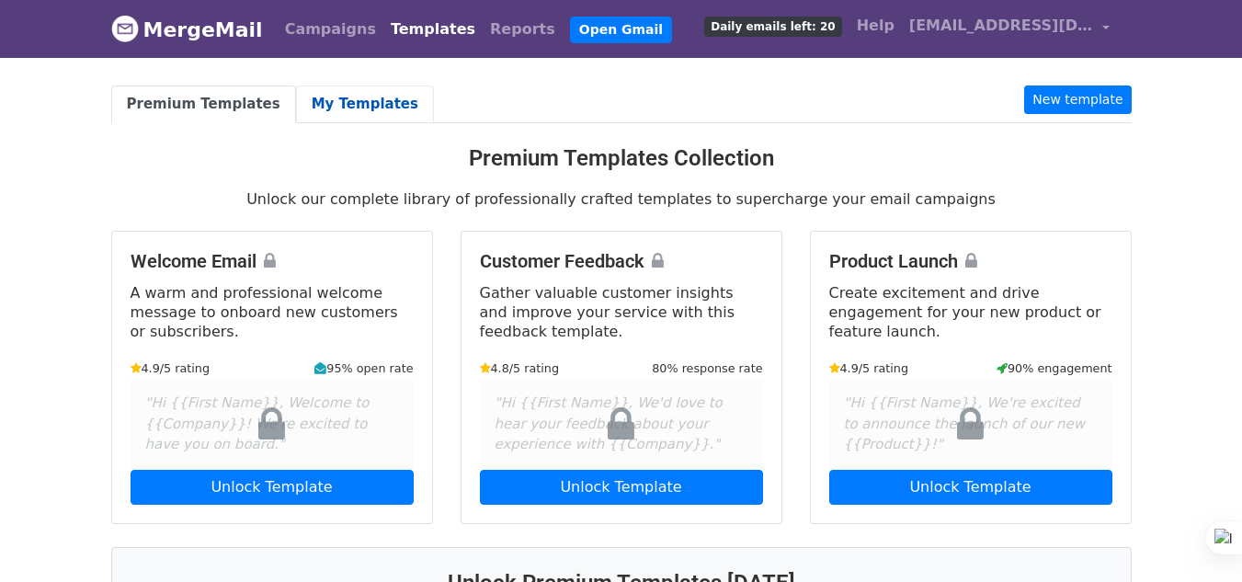
click at [365, 98] on link "My Templates" at bounding box center [365, 104] width 138 height 38
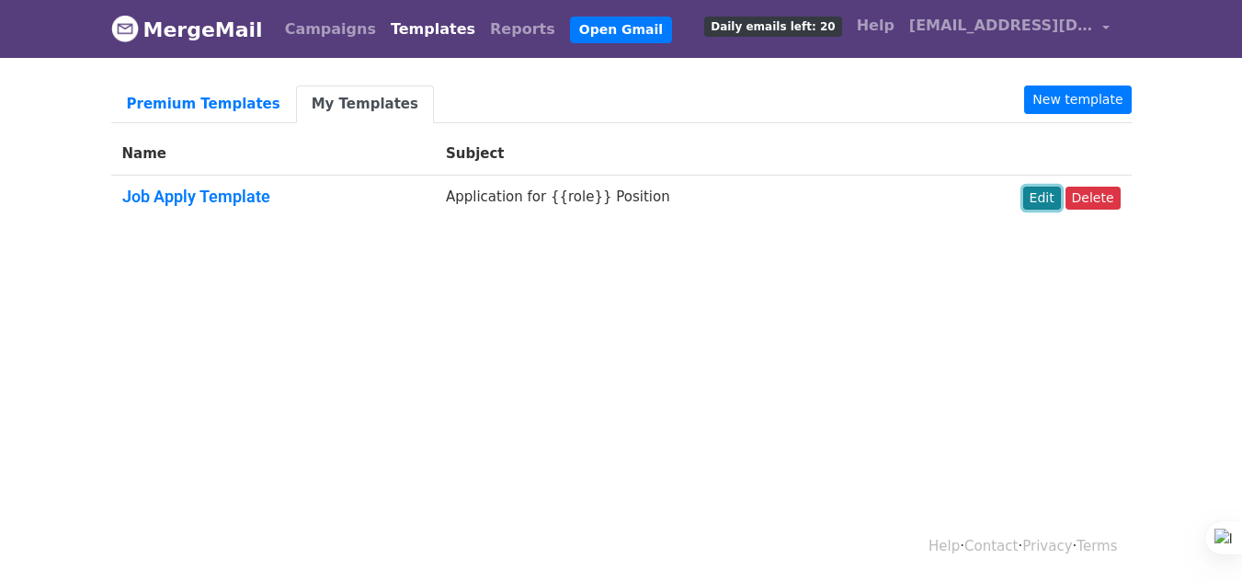
click at [1048, 189] on link "Edit" at bounding box center [1042, 198] width 38 height 23
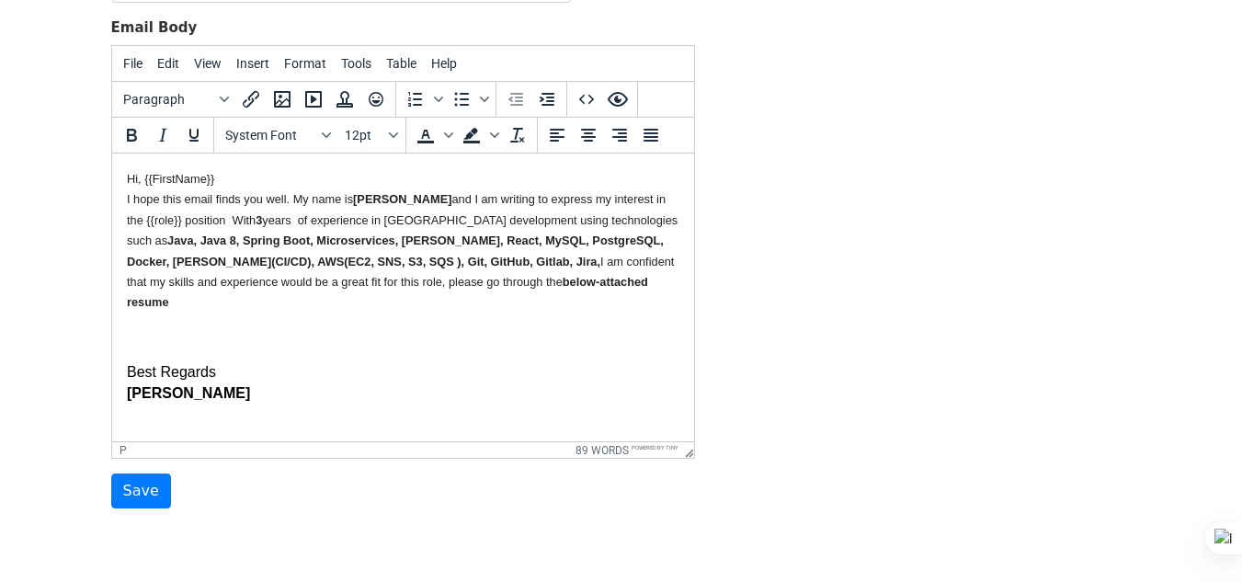
click at [213, 362] on p "Best Regards Harsha K P" at bounding box center [402, 382] width 552 height 41
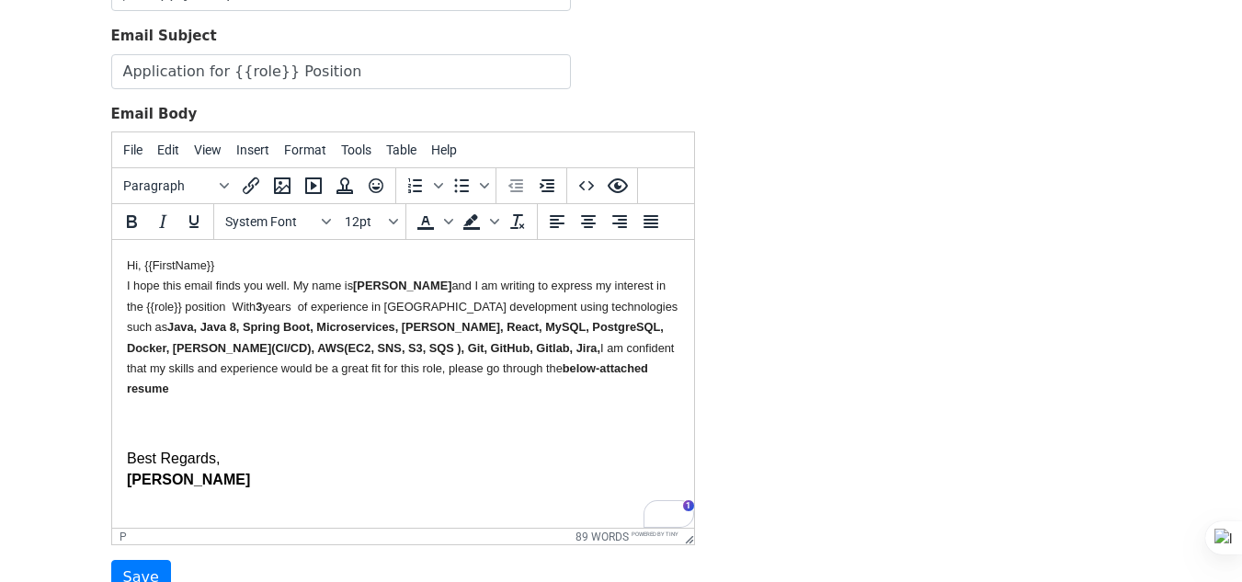
scroll to position [184, 0]
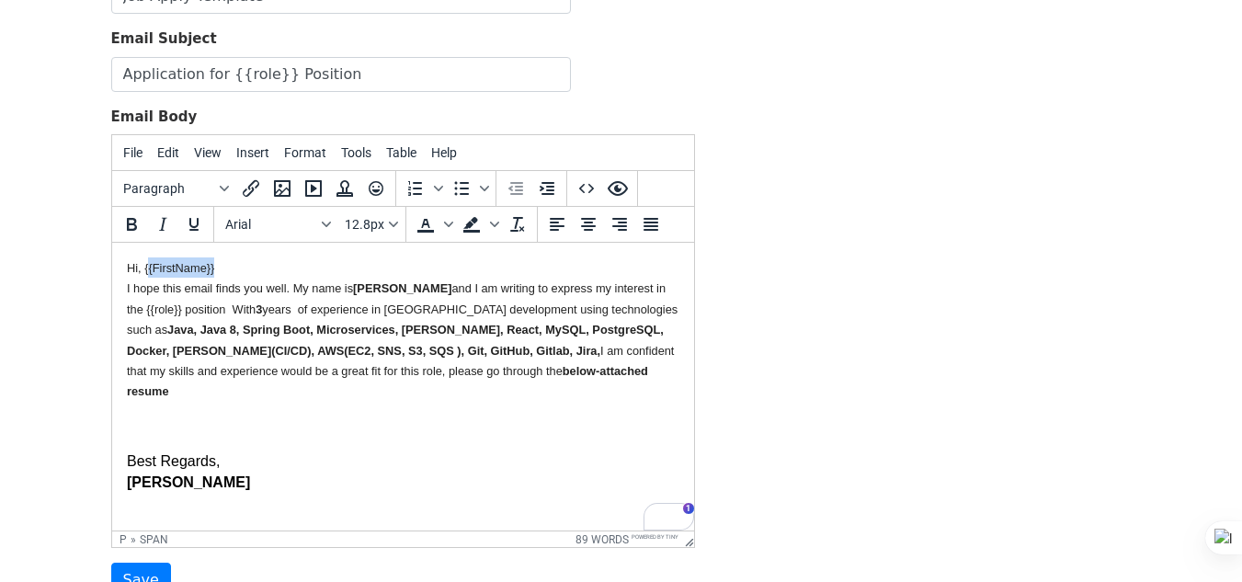
drag, startPoint x: 145, startPoint y: 268, endPoint x: 212, endPoint y: 276, distance: 67.5
click at [212, 276] on p "Hi, {{FirstName}} I hope this email finds you well. My name is HARSHA K P and I…" at bounding box center [402, 329] width 552 height 144
drag, startPoint x: 217, startPoint y: 272, endPoint x: 143, endPoint y: 259, distance: 74.6
click at [143, 259] on p "Hi, {{FirstName}} I hope this email finds you well. My name is HARSHA K P and I…" at bounding box center [402, 329] width 552 height 144
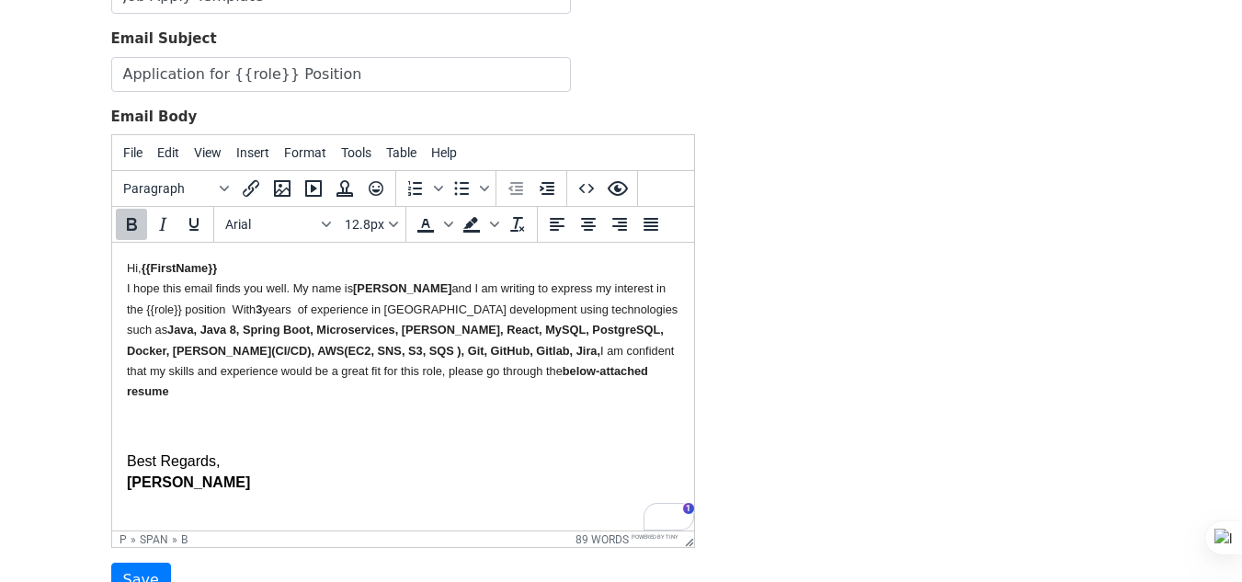
click at [283, 269] on p "Hi, {{FirstName}} I hope this email finds you well. My name is HARSHA K P and I…" at bounding box center [402, 329] width 552 height 144
drag, startPoint x: 160, startPoint y: 310, endPoint x: 123, endPoint y: 313, distance: 36.9
click at [123, 313] on html "Hi, {{FirstName}} I hope this email finds you well. My name is HARSHA K P and I…" at bounding box center [402, 375] width 582 height 265
click at [240, 312] on span "and I am writing to express my interest in the {{role}} position With 3 years o…" at bounding box center [402, 339] width 552 height 117
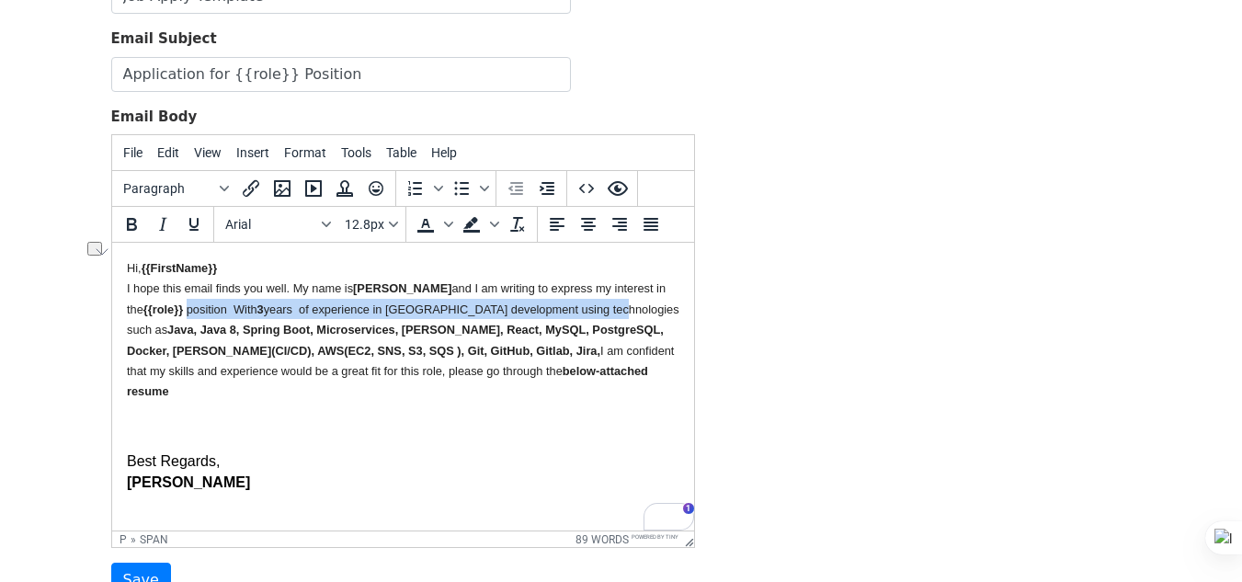
drag, startPoint x: 170, startPoint y: 308, endPoint x: 593, endPoint y: 310, distance: 422.8
click at [593, 310] on span "and I am writing to express my interest in the {{role}} position With 3 years o…" at bounding box center [402, 339] width 552 height 117
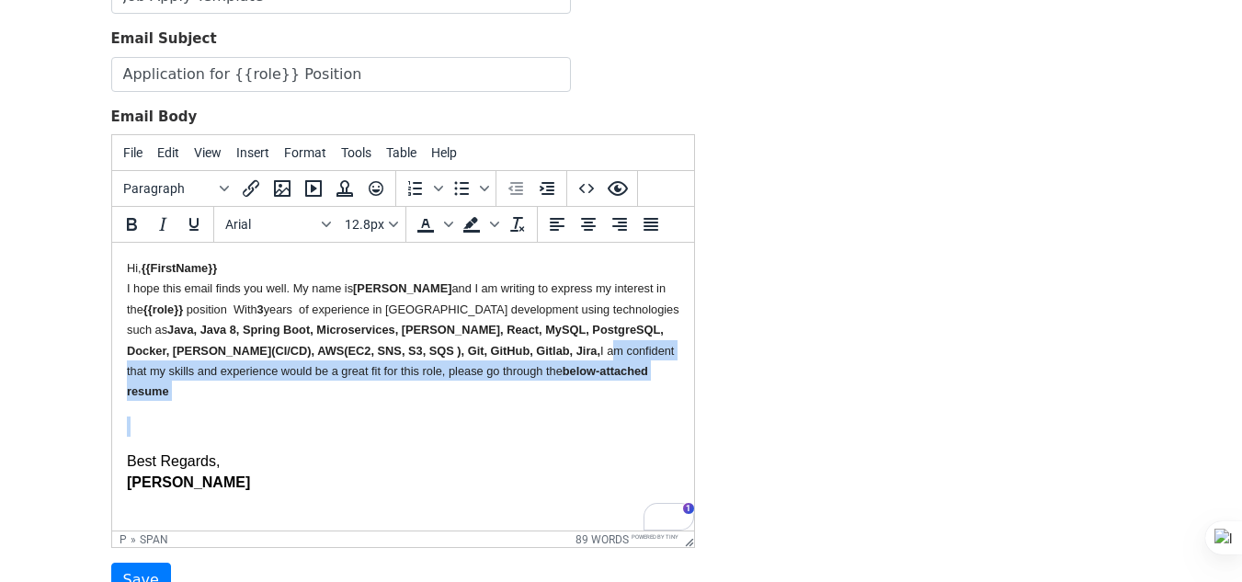
drag, startPoint x: 417, startPoint y: 350, endPoint x: 530, endPoint y: 400, distance: 123.5
click at [530, 400] on body "Hi, {{FirstName}} I hope this email finds you well. My name is HARSHA K P and I…" at bounding box center [402, 374] width 552 height 235
click at [530, 416] on p "To enrich screen reader interactions, please activate Accessibility in Grammarl…" at bounding box center [402, 426] width 552 height 20
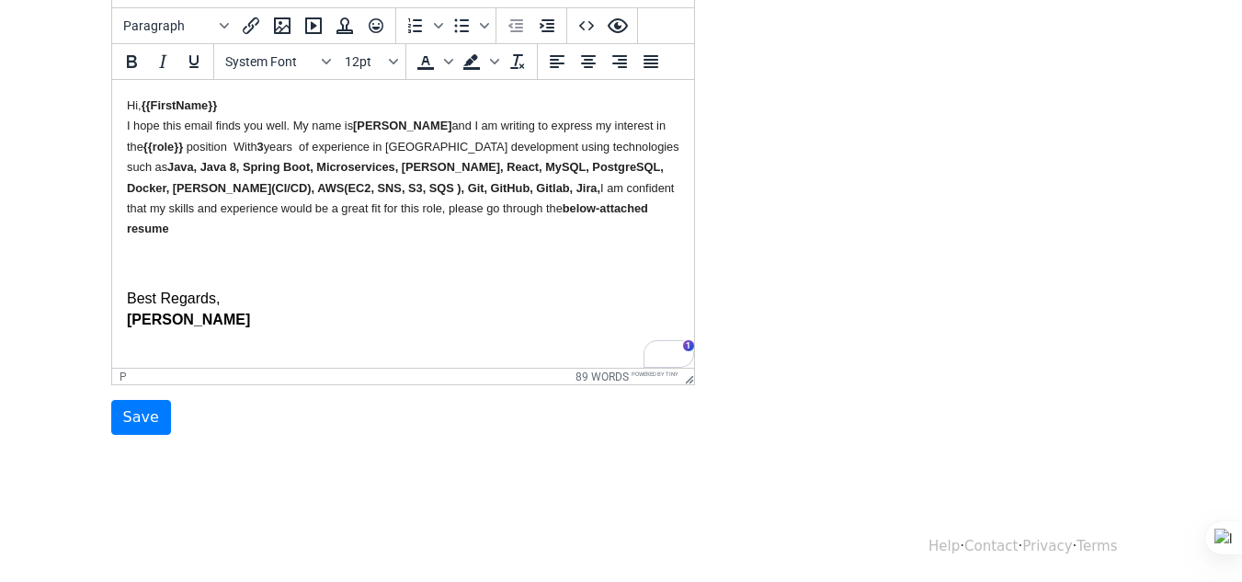
scroll to position [347, 0]
click at [148, 422] on input "Save" at bounding box center [141, 416] width 60 height 35
